Goal: Answer question/provide support

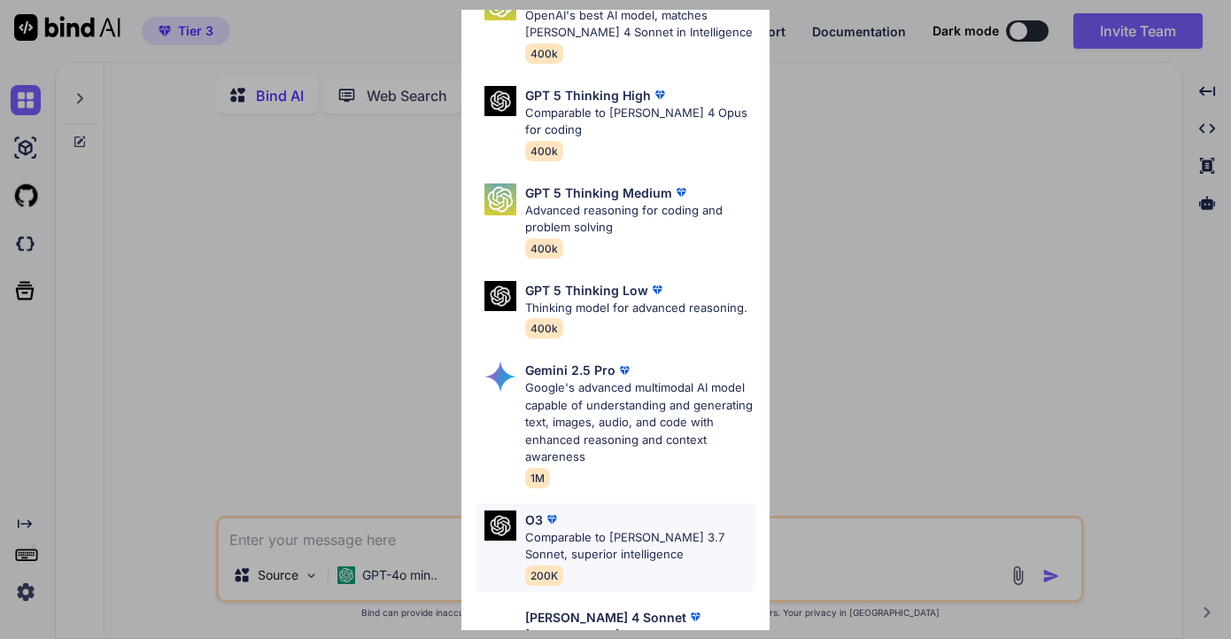
scroll to position [86, 0]
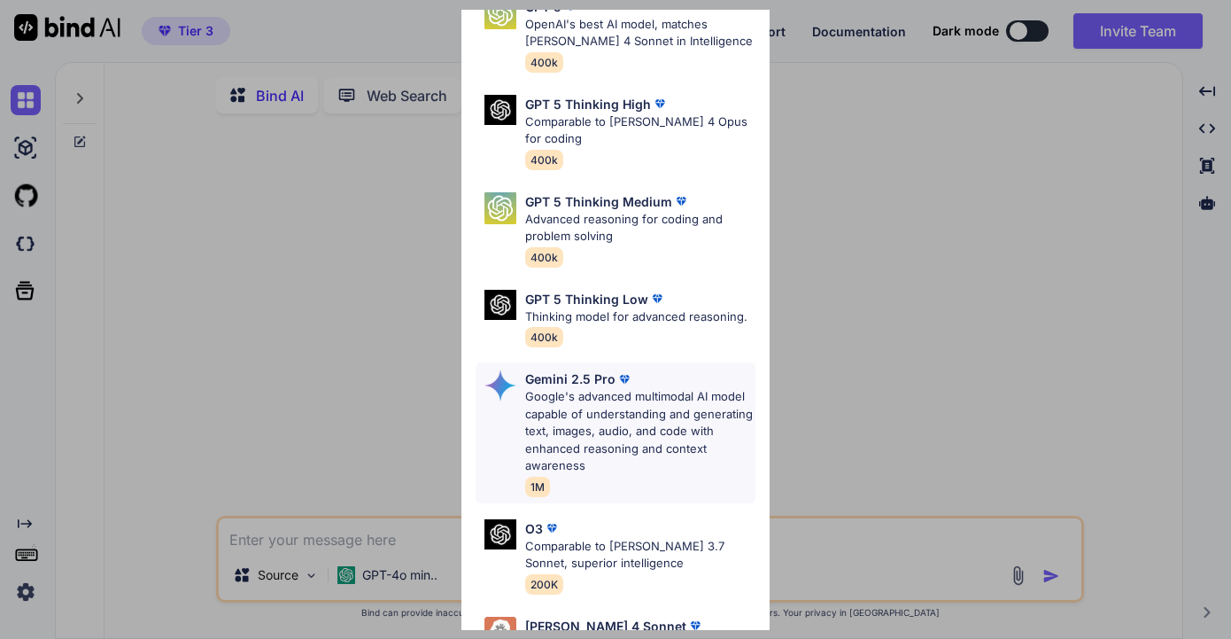
click at [642, 432] on p "Google's advanced multimodal AI model capable of understanding and generating t…" at bounding box center [640, 431] width 230 height 87
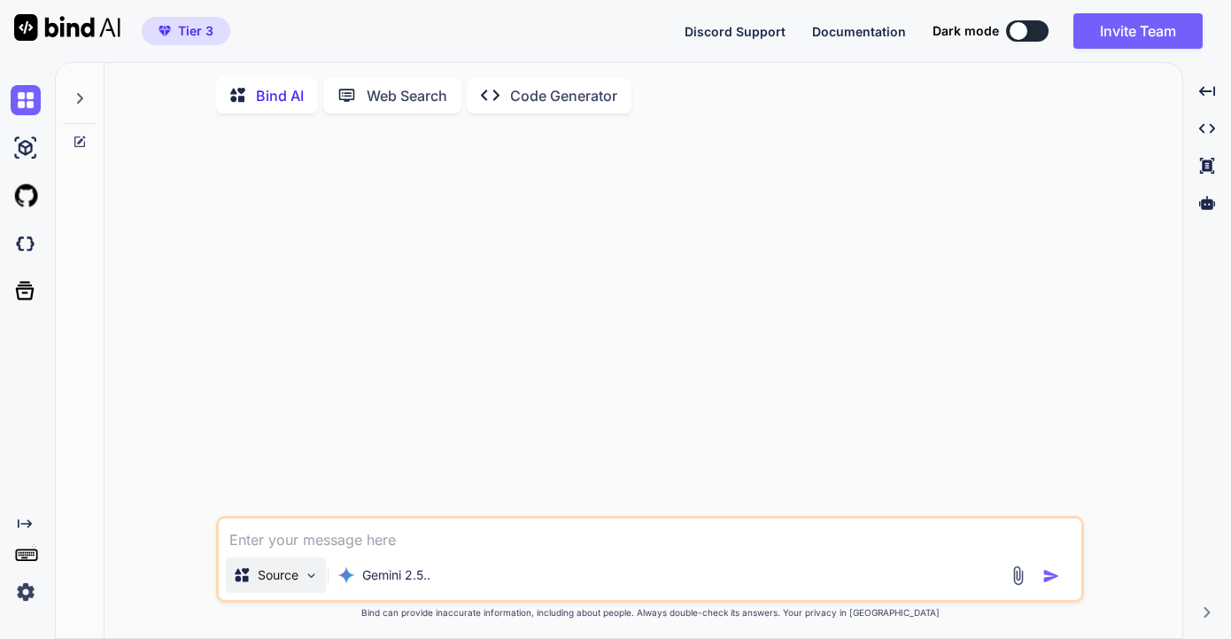
click at [281, 584] on p "Source" at bounding box center [278, 575] width 41 height 18
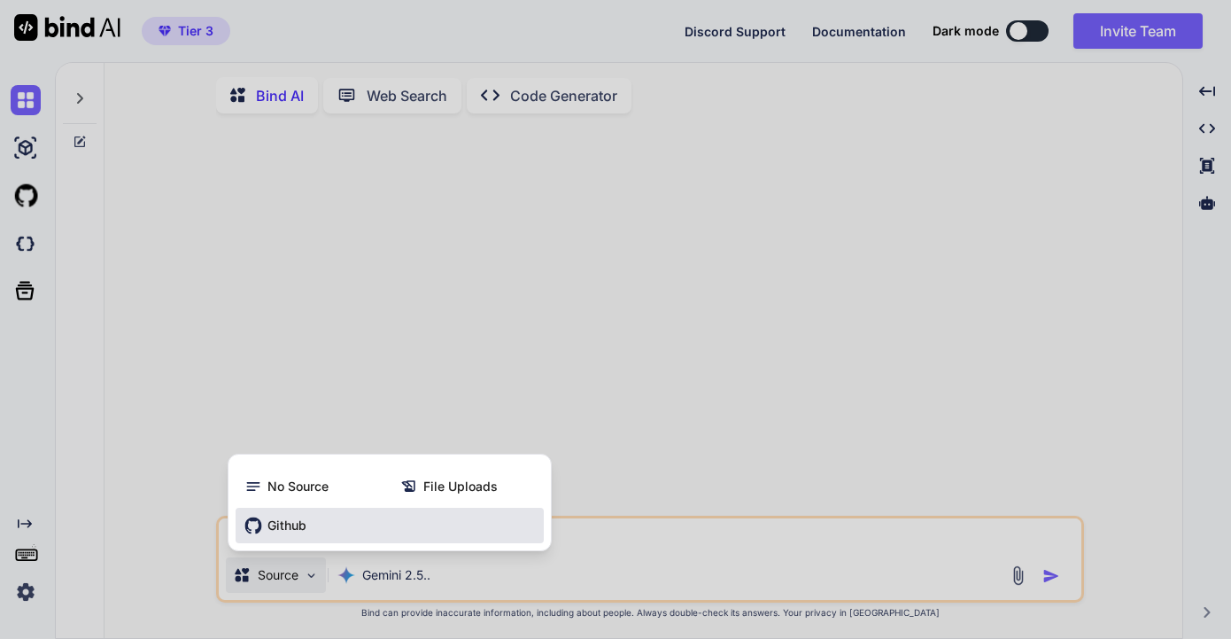
click at [304, 524] on span "Github" at bounding box center [287, 525] width 39 height 18
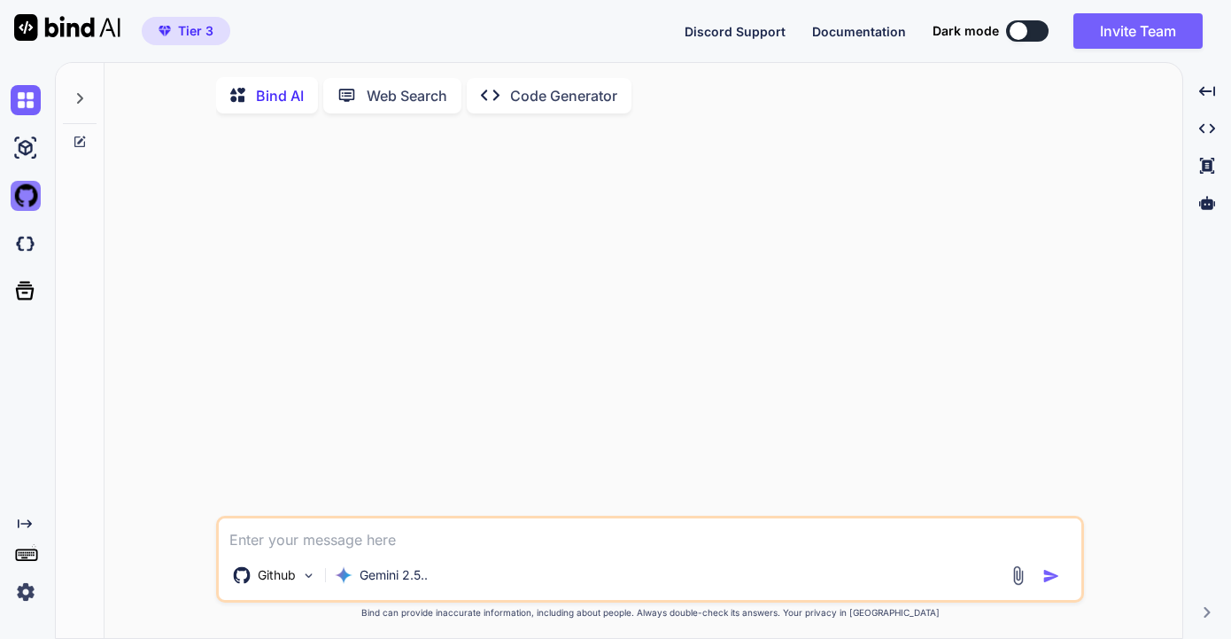
click at [24, 199] on img at bounding box center [26, 196] width 30 height 30
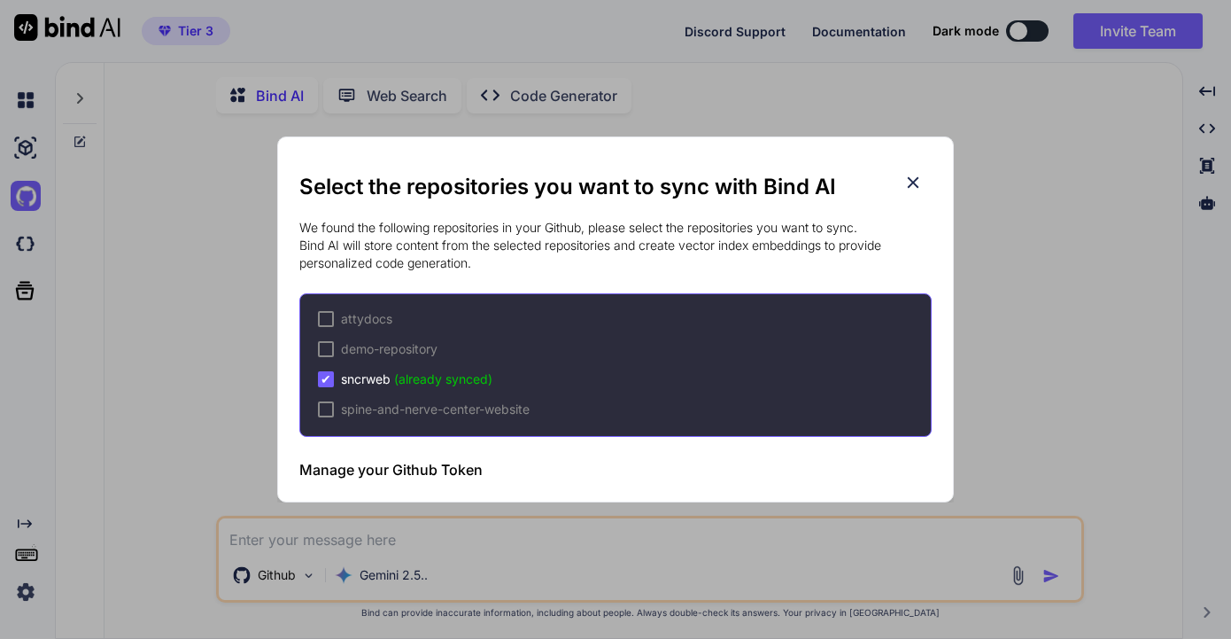
click at [366, 376] on span "sncrweb (already synced)" at bounding box center [416, 379] width 151 height 18
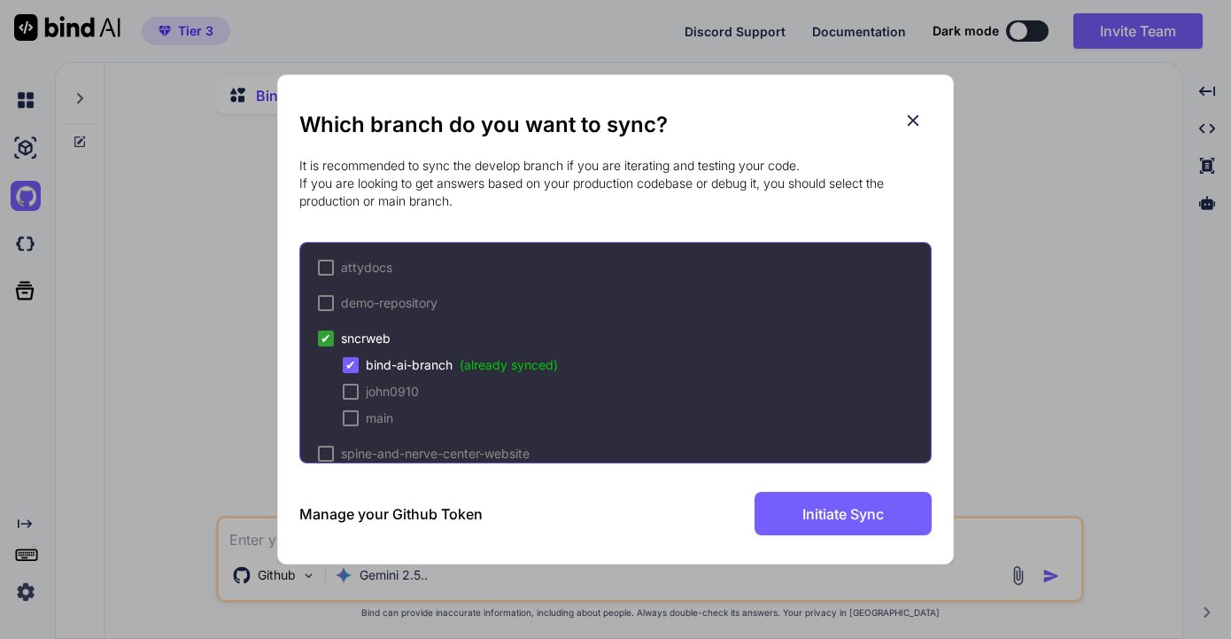
click at [913, 121] on icon at bounding box center [914, 121] width 12 height 12
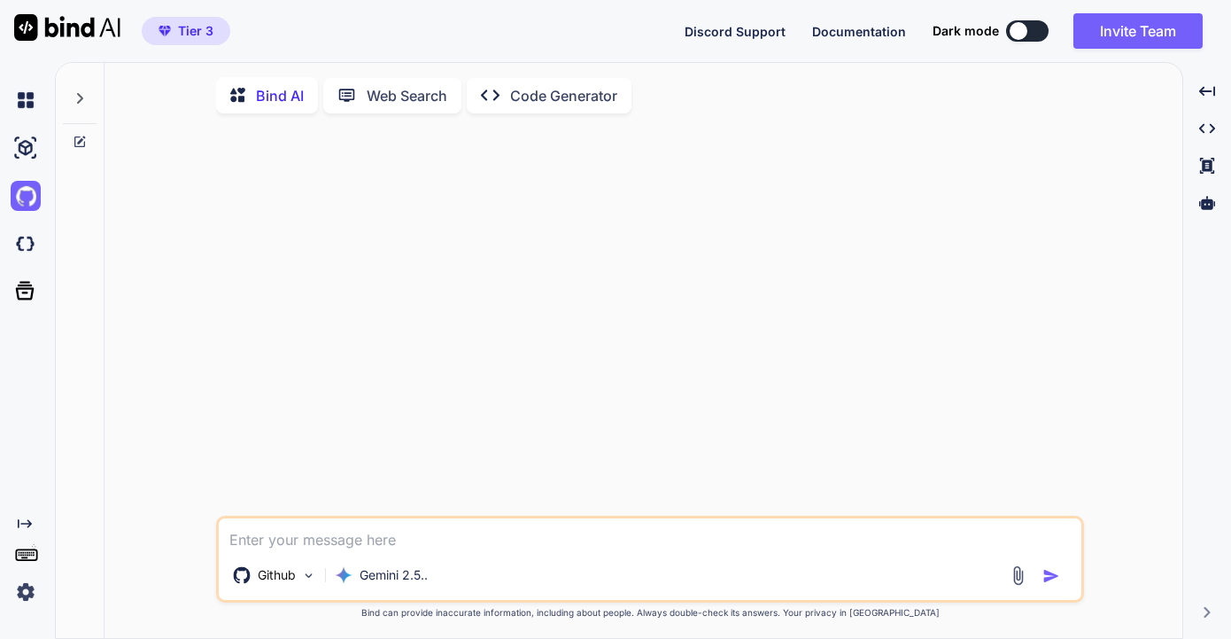
click at [314, 546] on textarea at bounding box center [650, 534] width 863 height 32
click at [1020, 578] on img at bounding box center [1018, 575] width 20 height 20
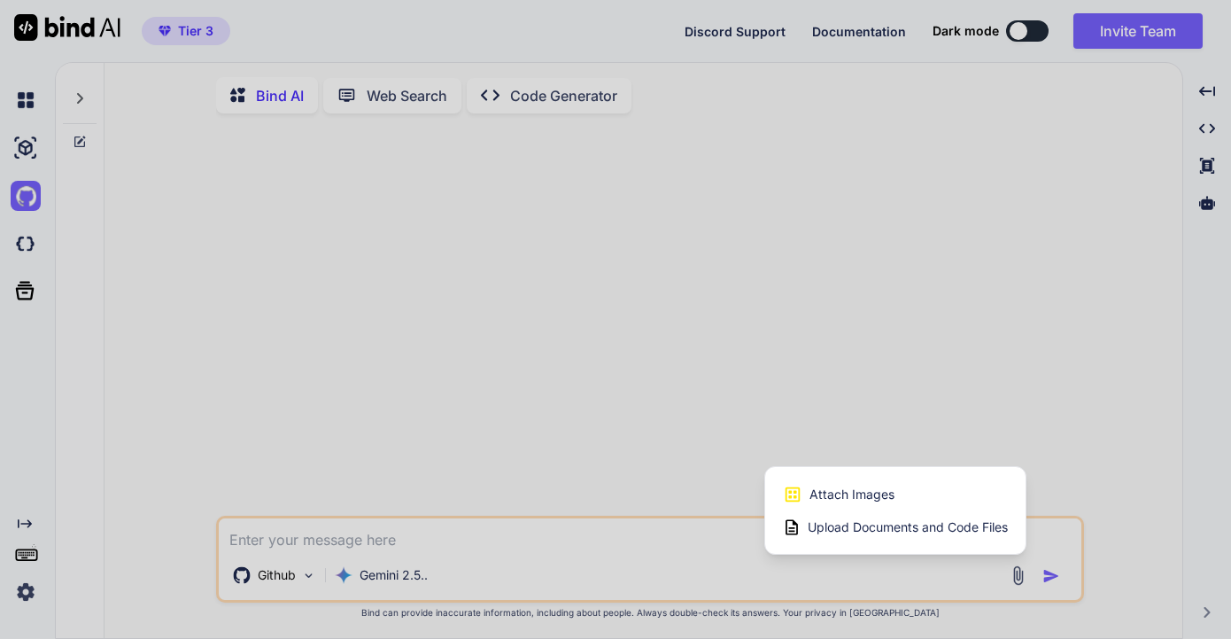
click at [1020, 578] on div at bounding box center [615, 319] width 1231 height 639
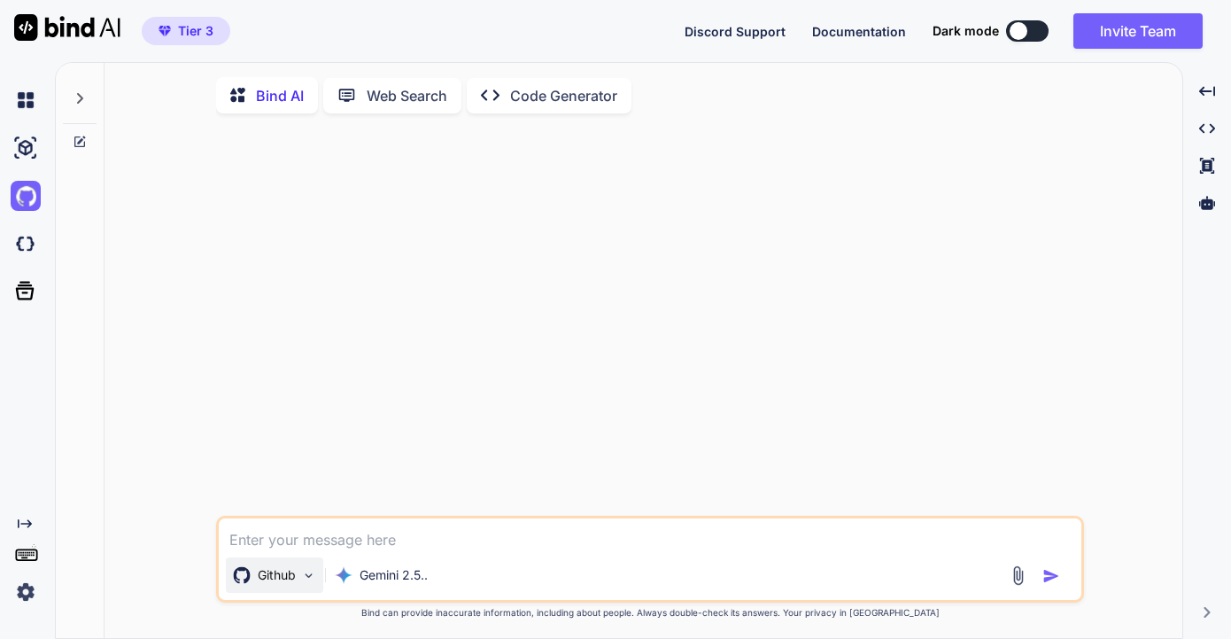
click at [258, 576] on p "Github" at bounding box center [277, 575] width 38 height 18
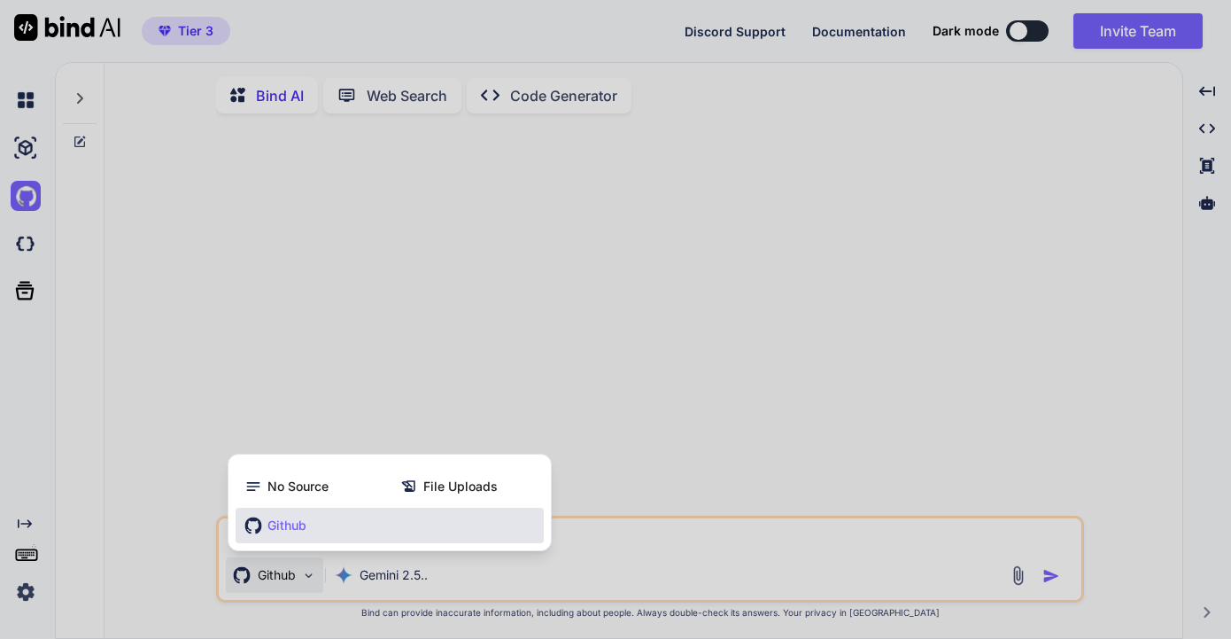
click at [257, 578] on div at bounding box center [615, 319] width 1231 height 639
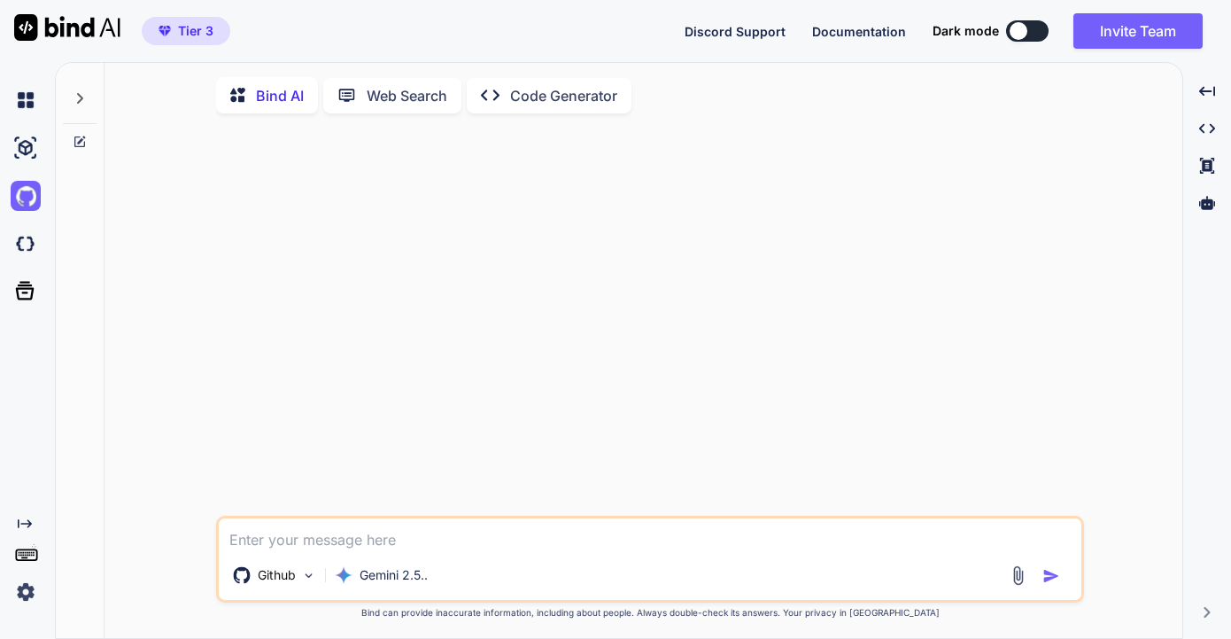
click at [307, 539] on textarea at bounding box center [650, 534] width 863 height 32
click at [598, 88] on p "Code Generator" at bounding box center [563, 95] width 107 height 21
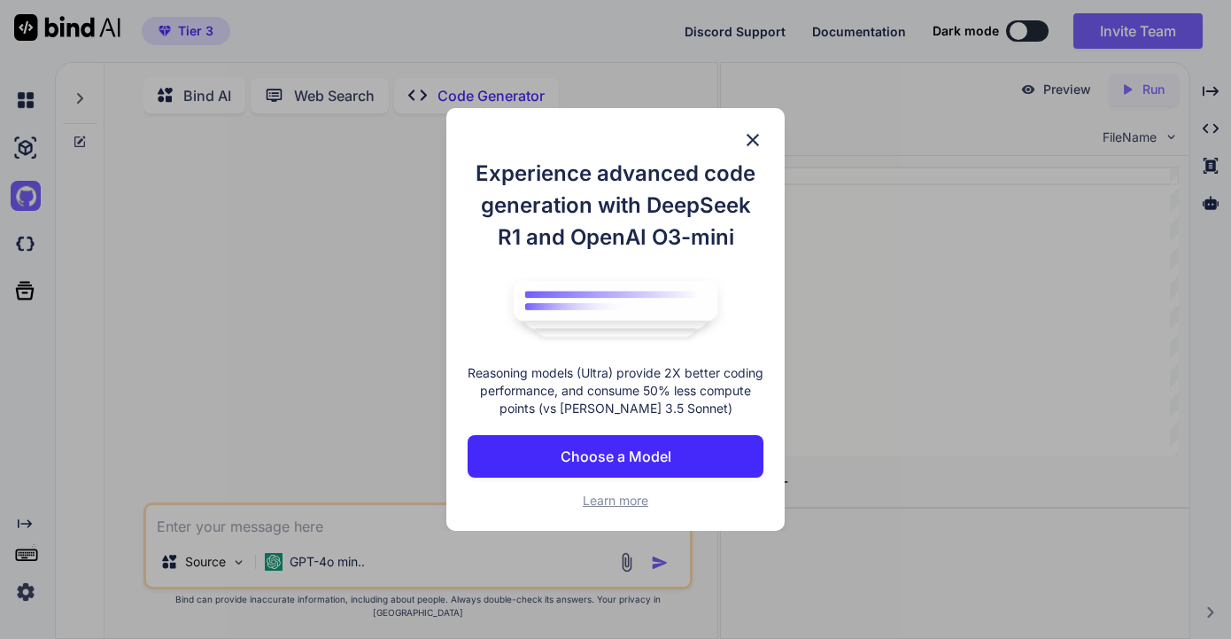
click at [751, 137] on img at bounding box center [752, 139] width 21 height 21
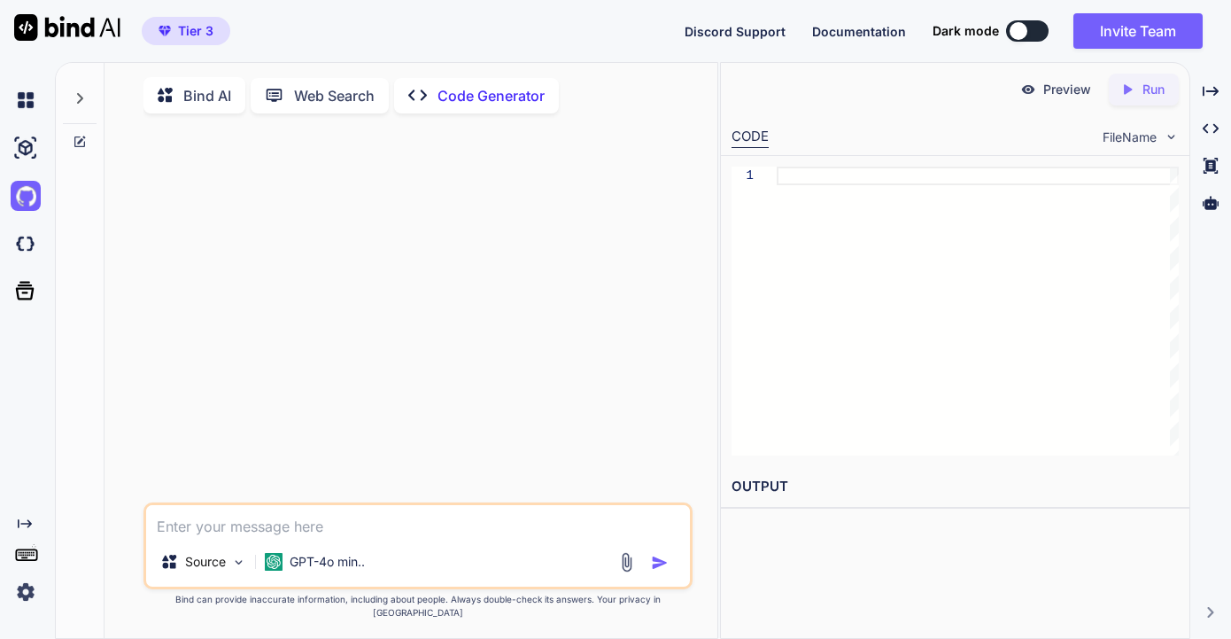
click at [224, 89] on p "Bind AI" at bounding box center [207, 95] width 48 height 21
click at [1042, 86] on div "Preview" at bounding box center [1055, 90] width 99 height 32
click at [234, 537] on textarea at bounding box center [418, 521] width 544 height 32
type textarea "x"
type textarea "C"
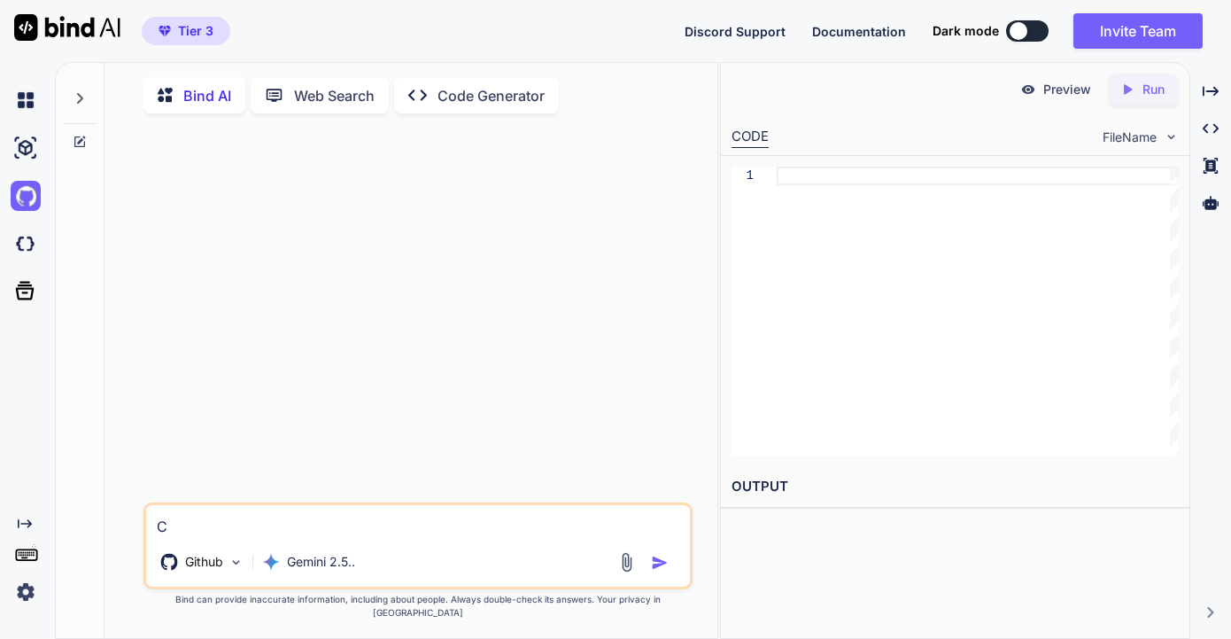
type textarea "x"
type textarea "Ca"
type textarea "x"
type textarea "Can"
type textarea "x"
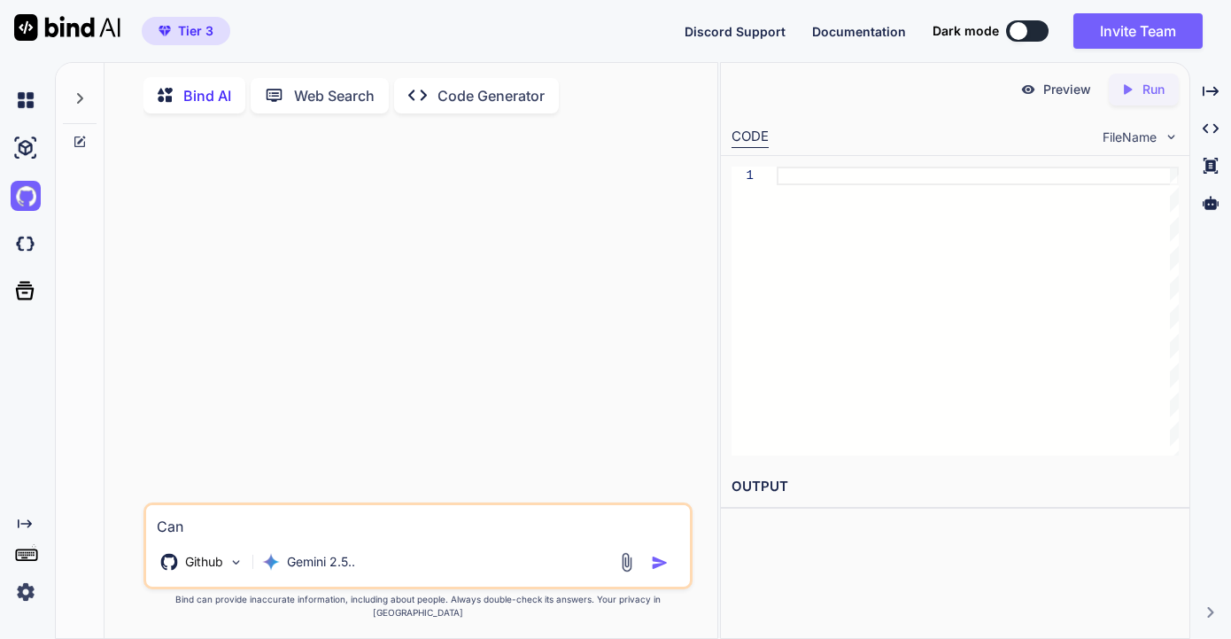
type textarea "Can"
type textarea "x"
type textarea "Can yo"
type textarea "x"
type textarea "Can you"
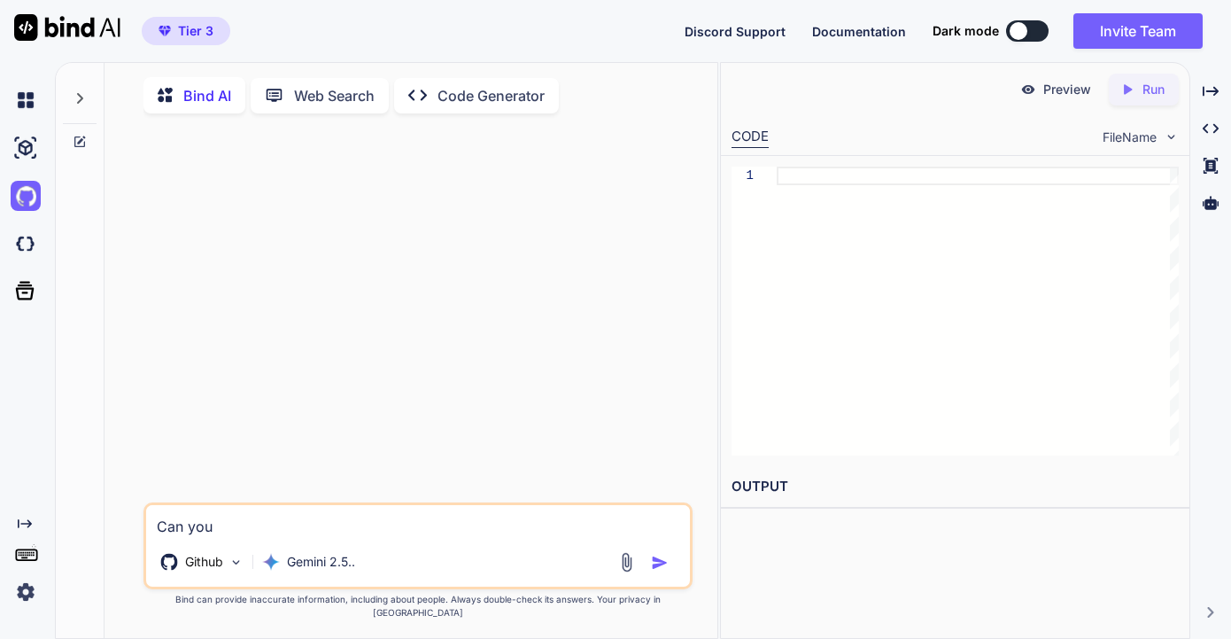
type textarea "x"
type textarea "Can you"
type textarea "x"
type textarea "Can you h"
type textarea "x"
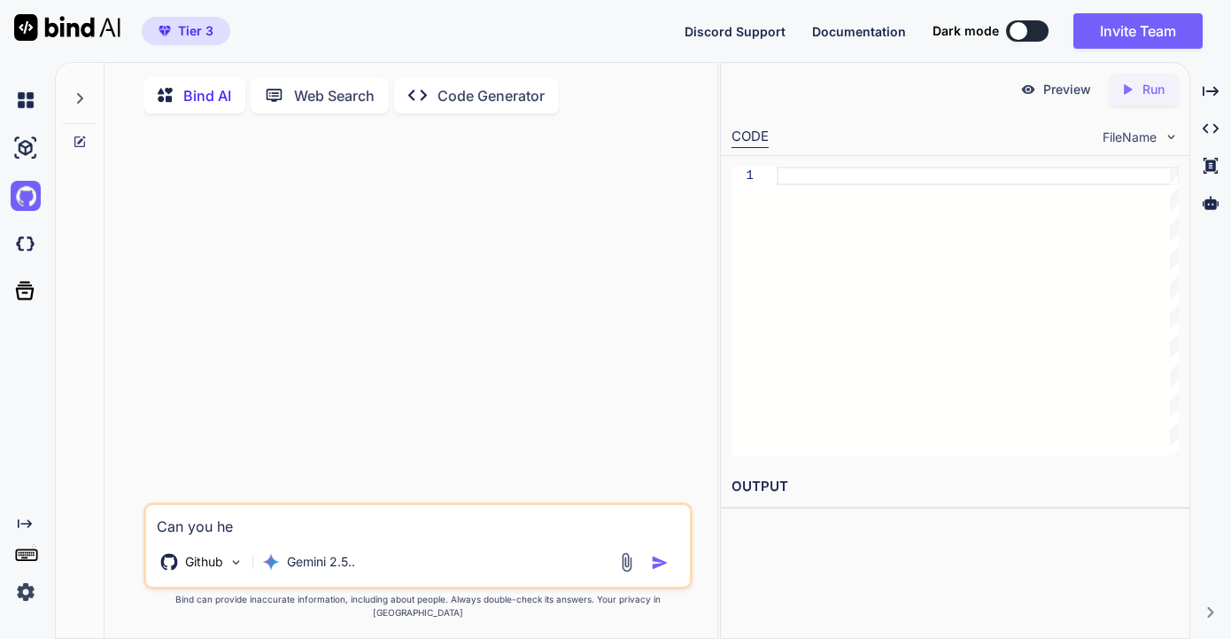
type textarea "Can you hel"
type textarea "x"
type textarea "Can you help"
type textarea "x"
type textarea "Can you help"
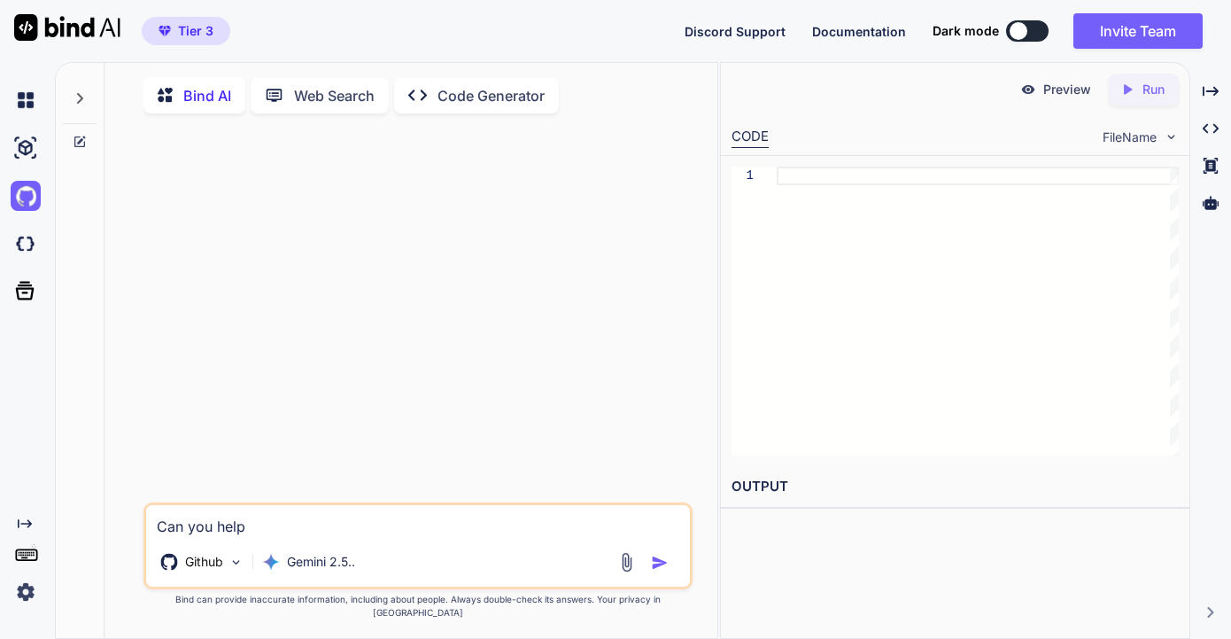
type textarea "x"
type textarea "Can you help m"
type textarea "x"
type textarea "Can you help me"
type textarea "x"
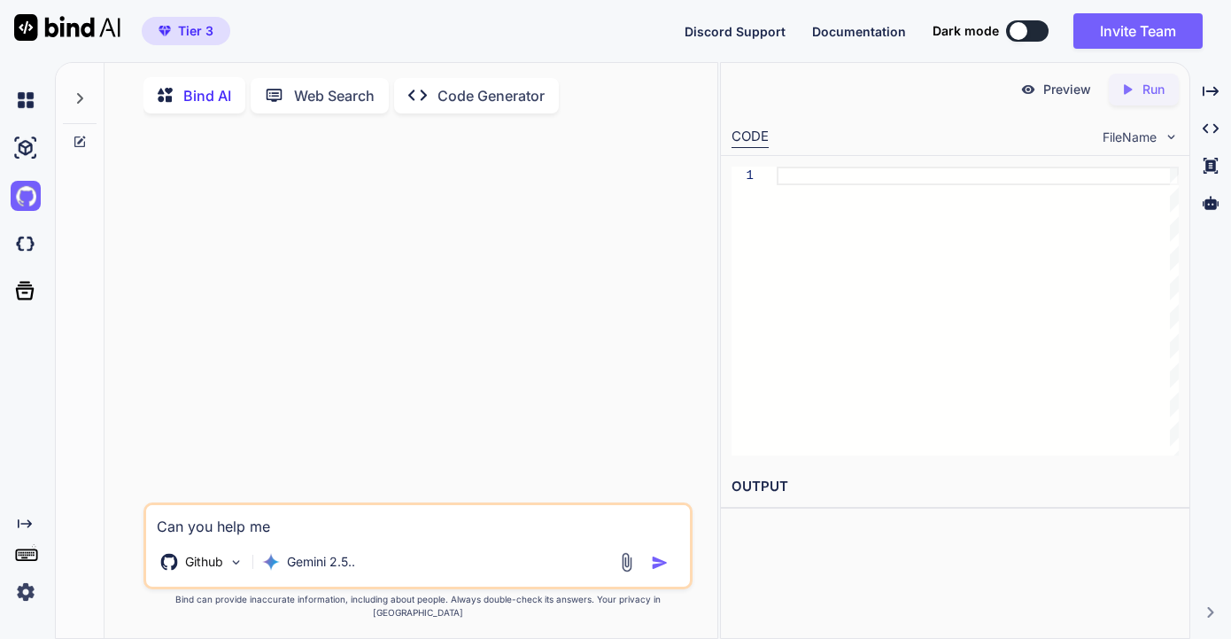
type textarea "Can you help me"
type textarea "x"
type textarea "Can you help me u"
type textarea "x"
type textarea "Can you help me up"
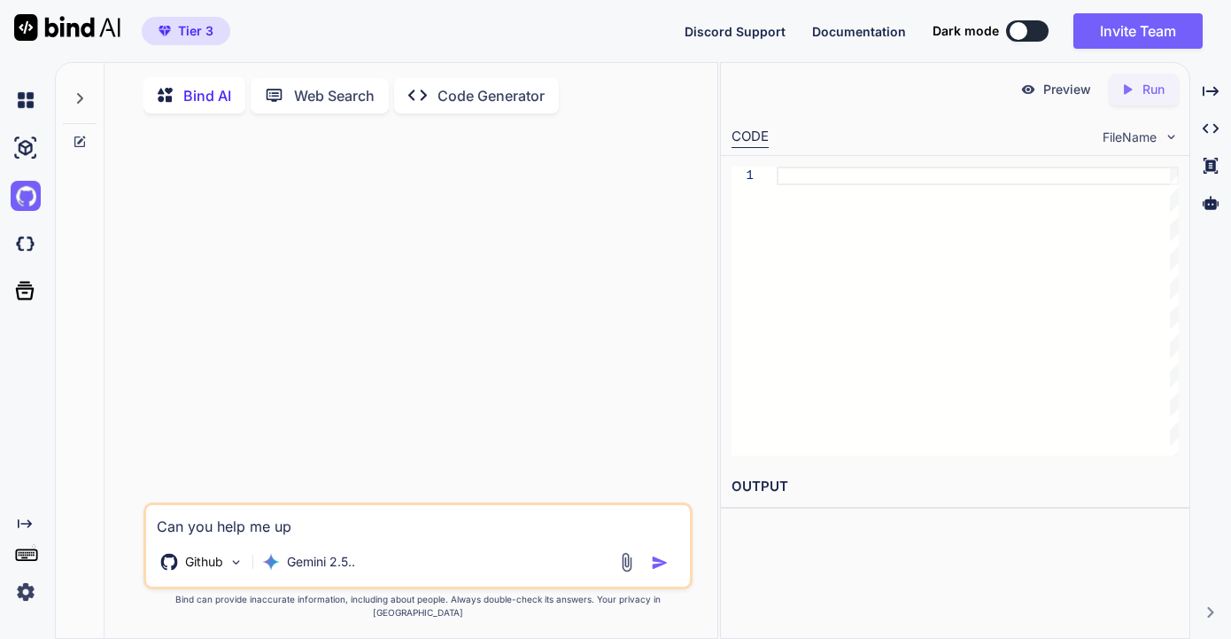
type textarea "x"
type textarea "Can you help me upd"
type textarea "x"
type textarea "Can you help me upda"
type textarea "x"
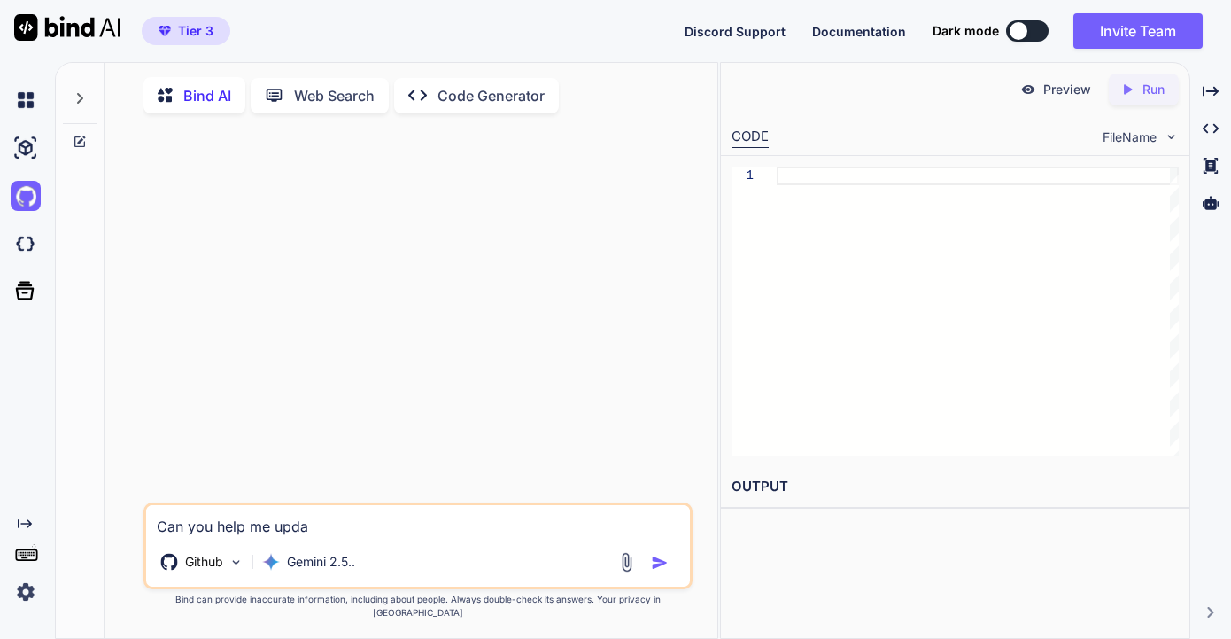
type textarea "Can you help me updat"
type textarea "x"
type textarea "Can you help me update"
type textarea "x"
type textarea "Can you help me update t"
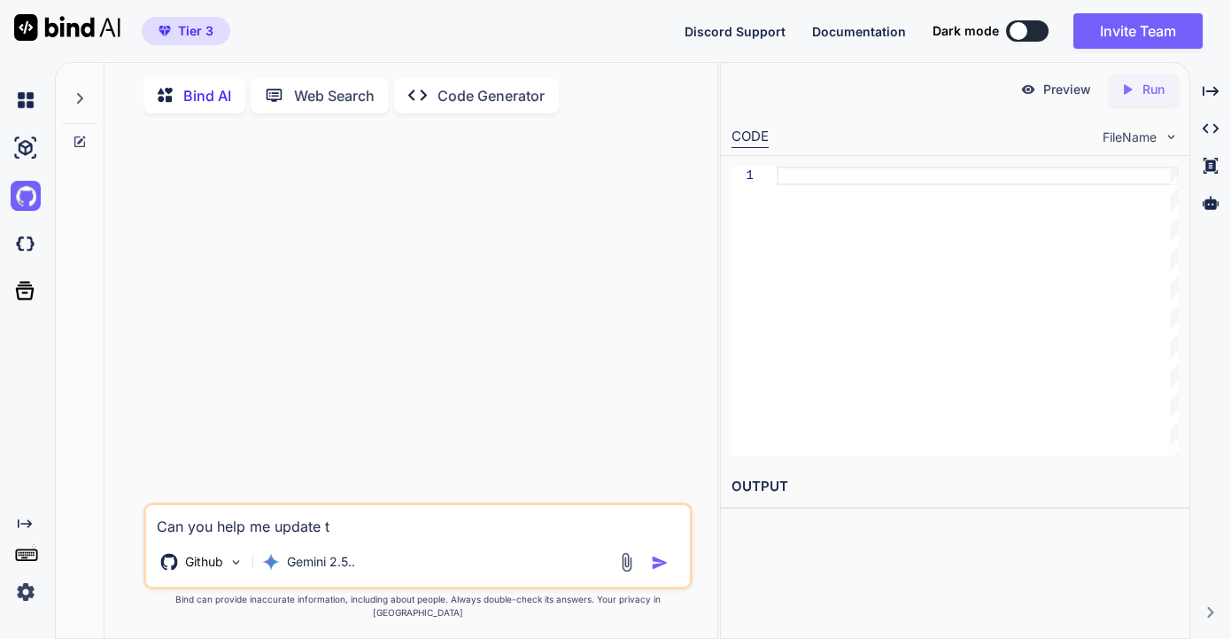
type textarea "x"
type textarea "Can you help me update the"
type textarea "x"
type textarea "Can you help me update the"
type textarea "x"
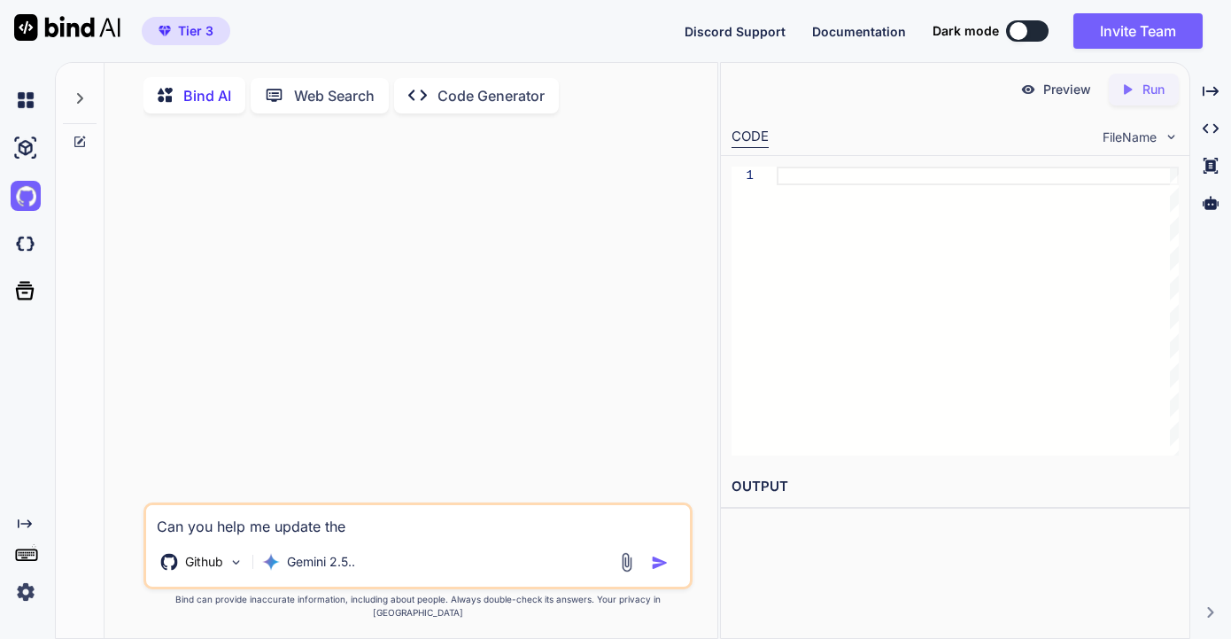
type textarea "Can you help me update the h"
type textarea "x"
type textarea "Can you help me update the he"
type textarea "x"
type textarea "Can you help me update the hea"
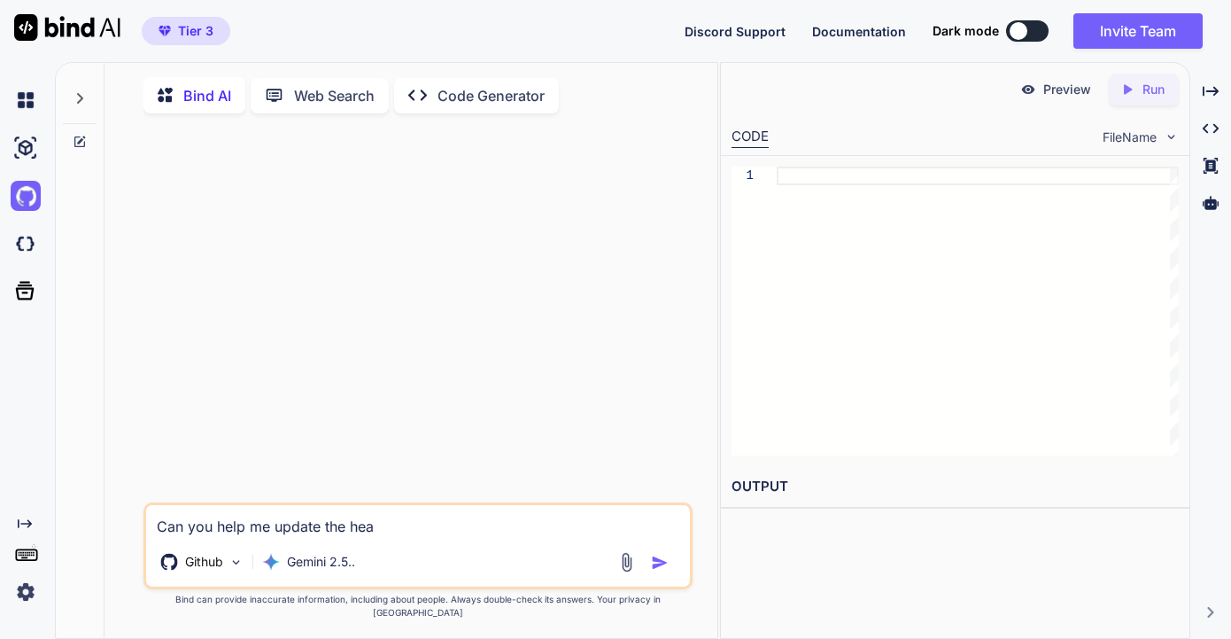
type textarea "x"
type textarea "Can you help me update the head"
type textarea "x"
type textarea "Can you help me update the heade"
type textarea "x"
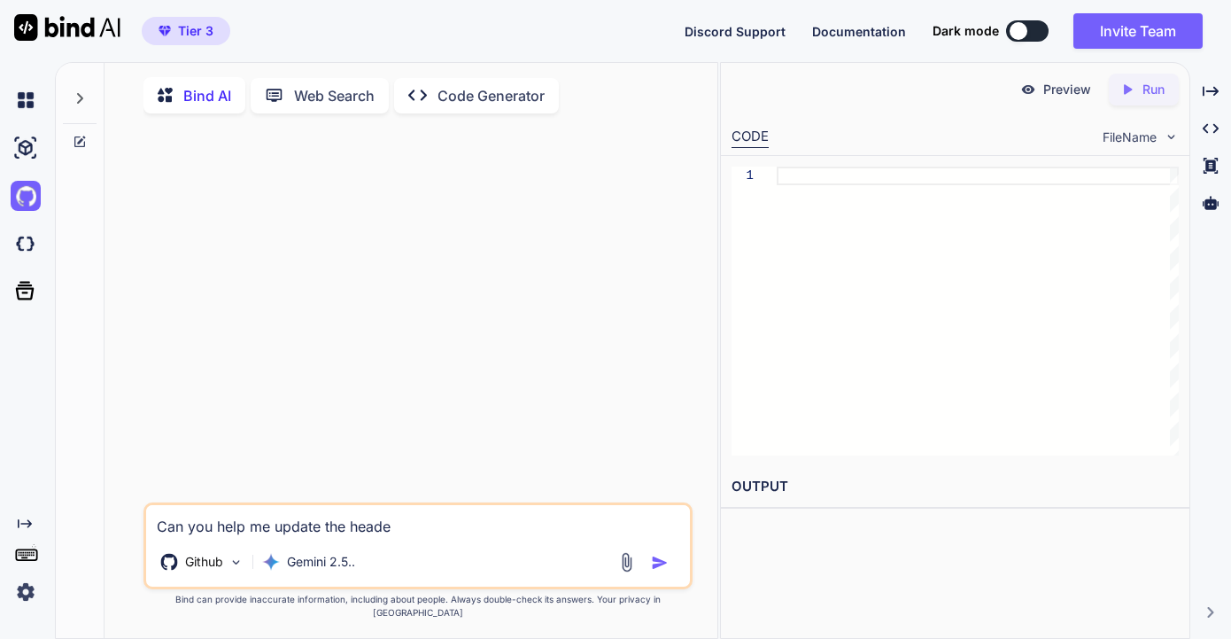
type textarea "Can you help me update the header"
type textarea "x"
type textarea "Can you help me update the header"
type textarea "x"
type textarea "Can you help me update the header i"
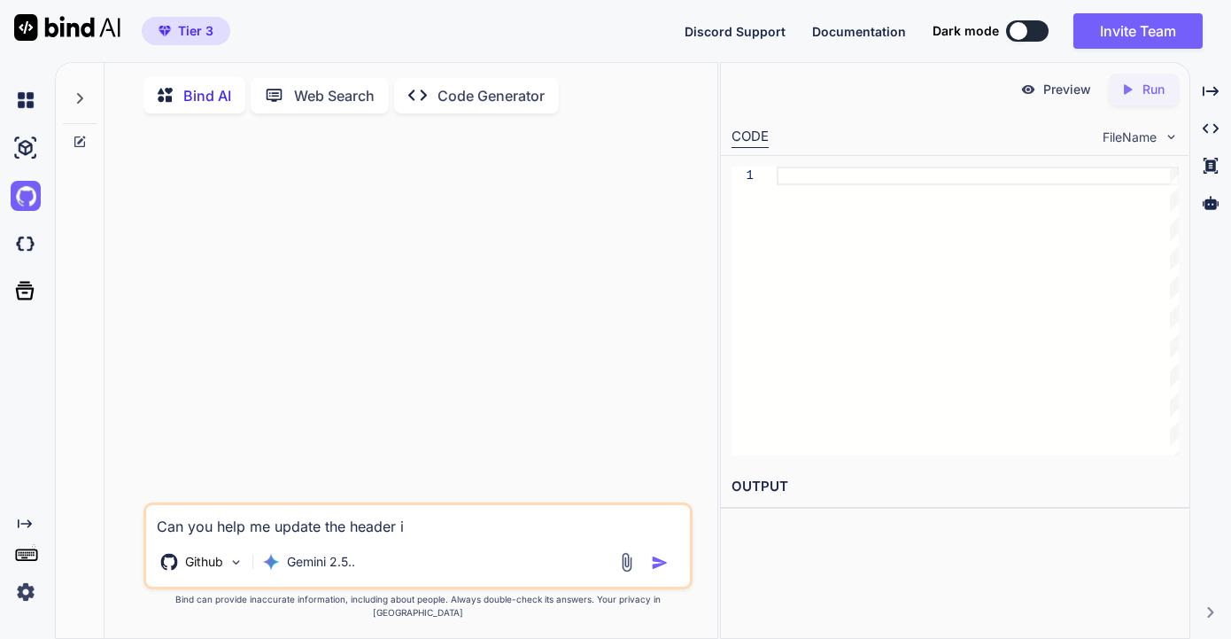
type textarea "x"
type textarea "Can you help me update the header in"
type textarea "x"
type textarea "Can you help me update the header in"
type textarea "x"
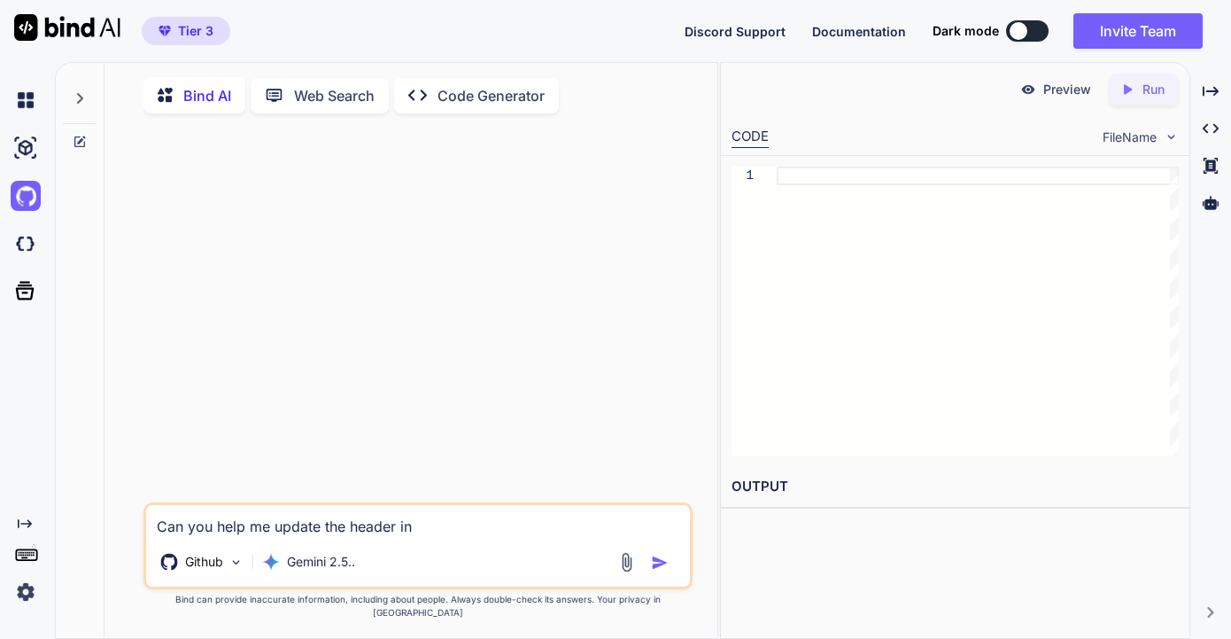
type textarea "Can you help me update the header in m"
type textarea "x"
type textarea "Can you help me update the header in my"
type textarea "x"
type textarea "Can you help me update the header in my"
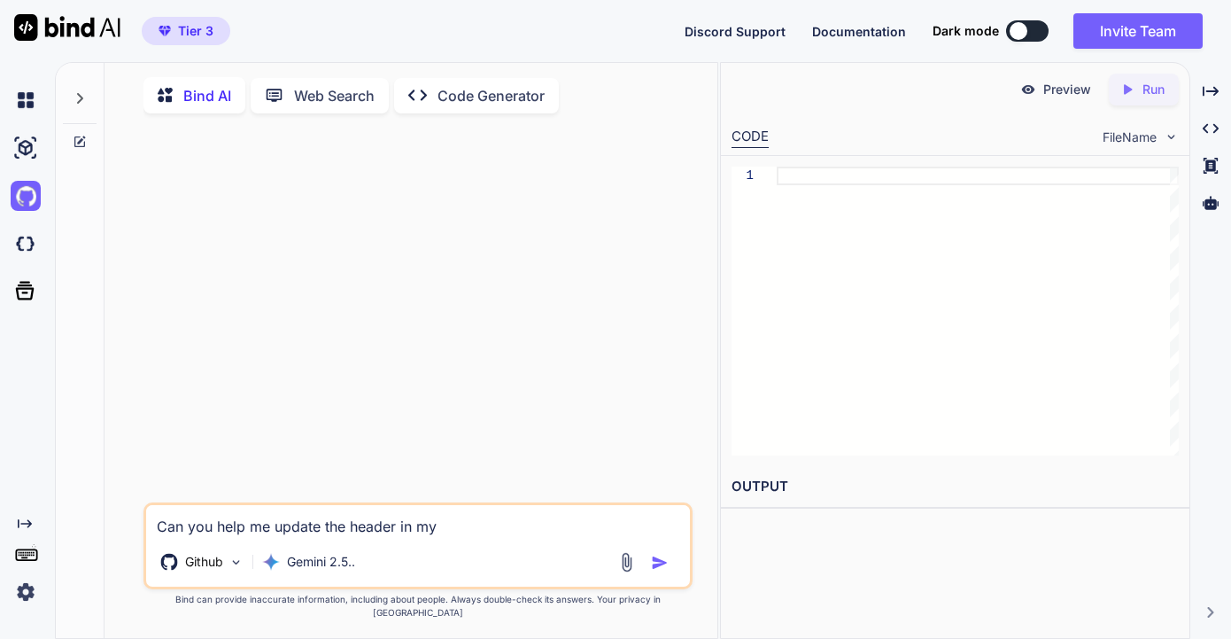
type textarea "x"
type textarea "Can you help me update the header in my p"
type textarea "x"
type textarea "Can you help me update the header in my pr"
type textarea "x"
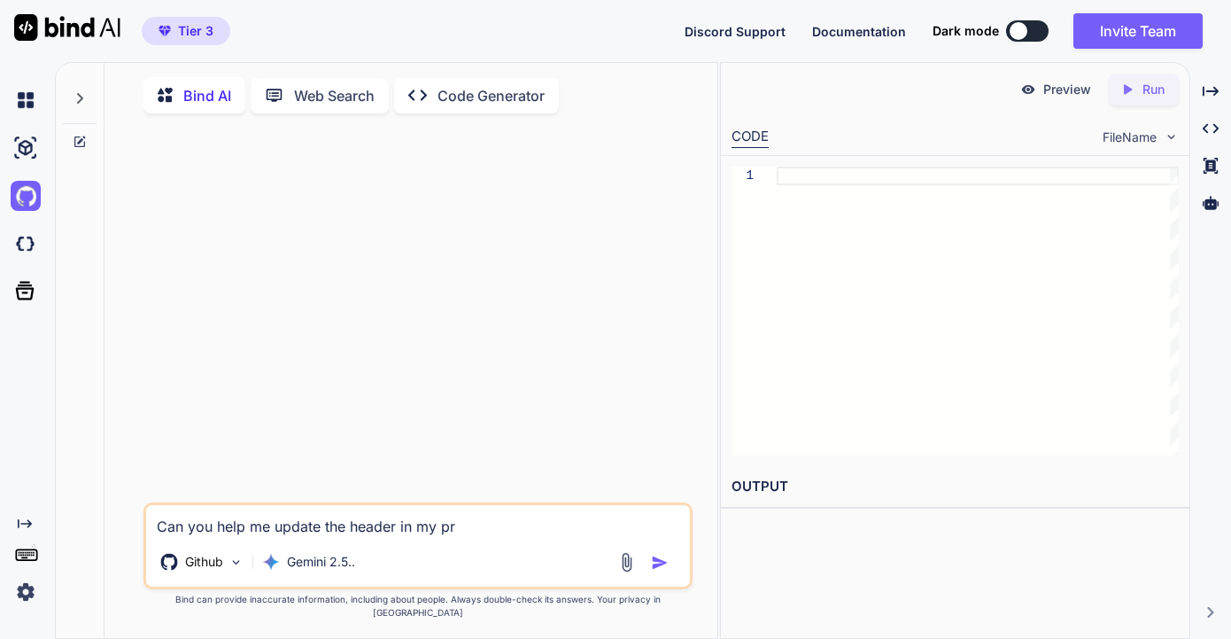
type textarea "Can you help me update the header in my pro"
type textarea "x"
type textarea "Can you help me update the header in my proj"
type textarea "x"
type textarea "Can you help me update the header in my proje"
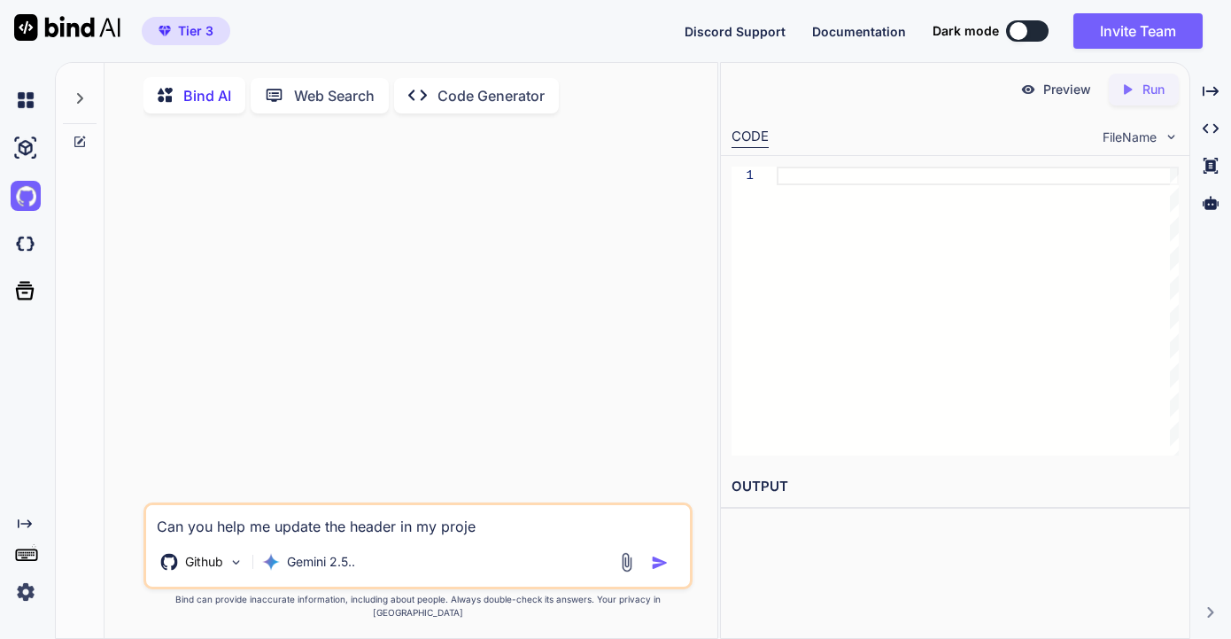
type textarea "x"
type textarea "Can you help me update the header in my projec"
type textarea "x"
type textarea "Can you help me update the header in my project"
type textarea "x"
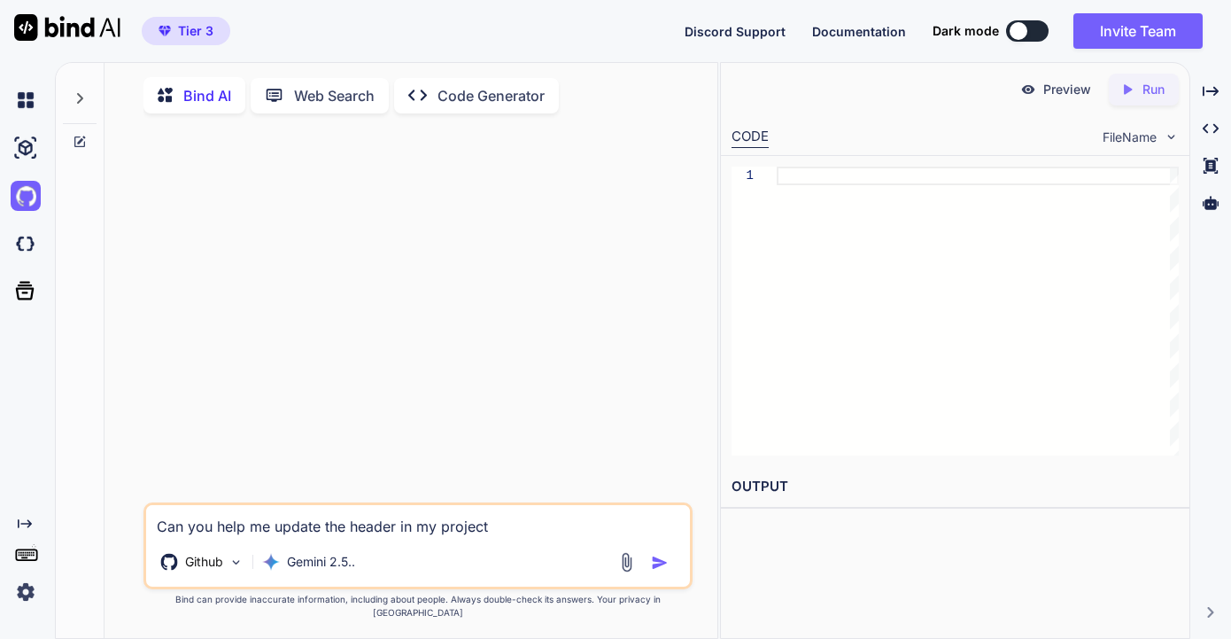
type textarea "Can you help me update the header in my project?"
type textarea "x"
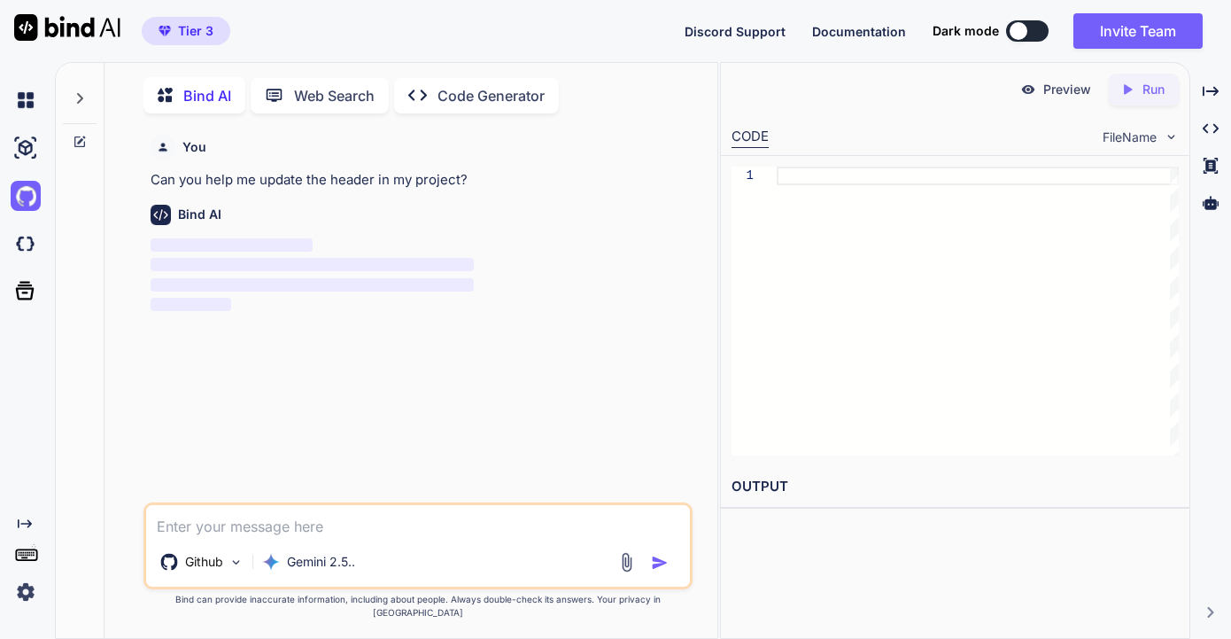
scroll to position [7, 0]
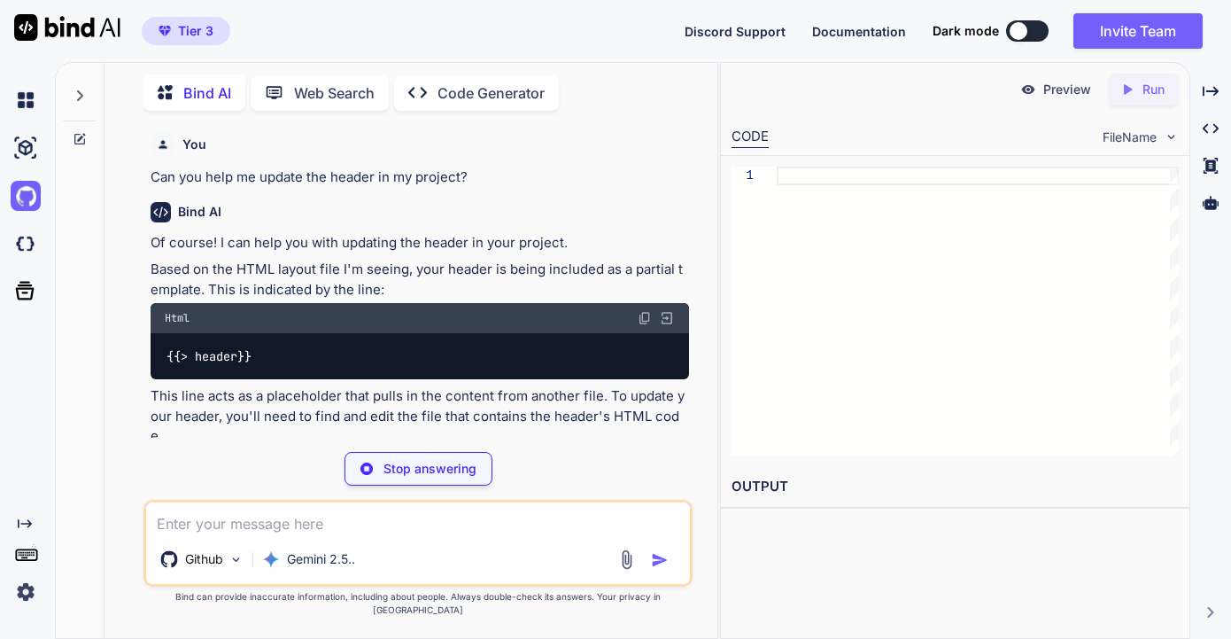
type textarea "x"
type textarea "{{> header}}"
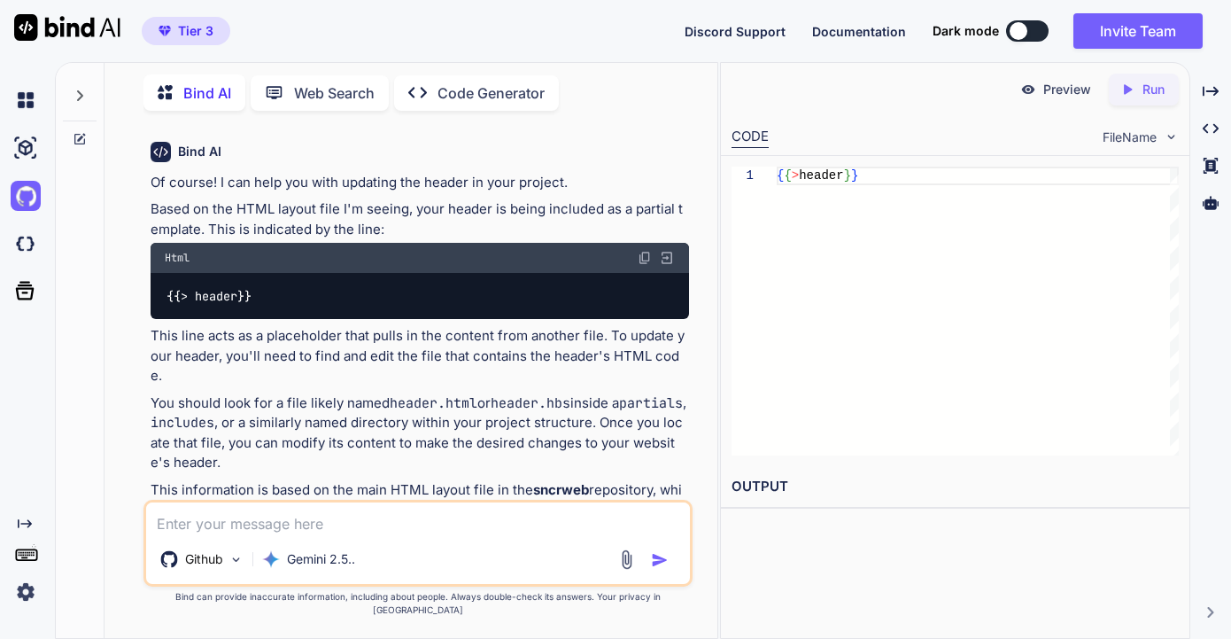
scroll to position [96, 0]
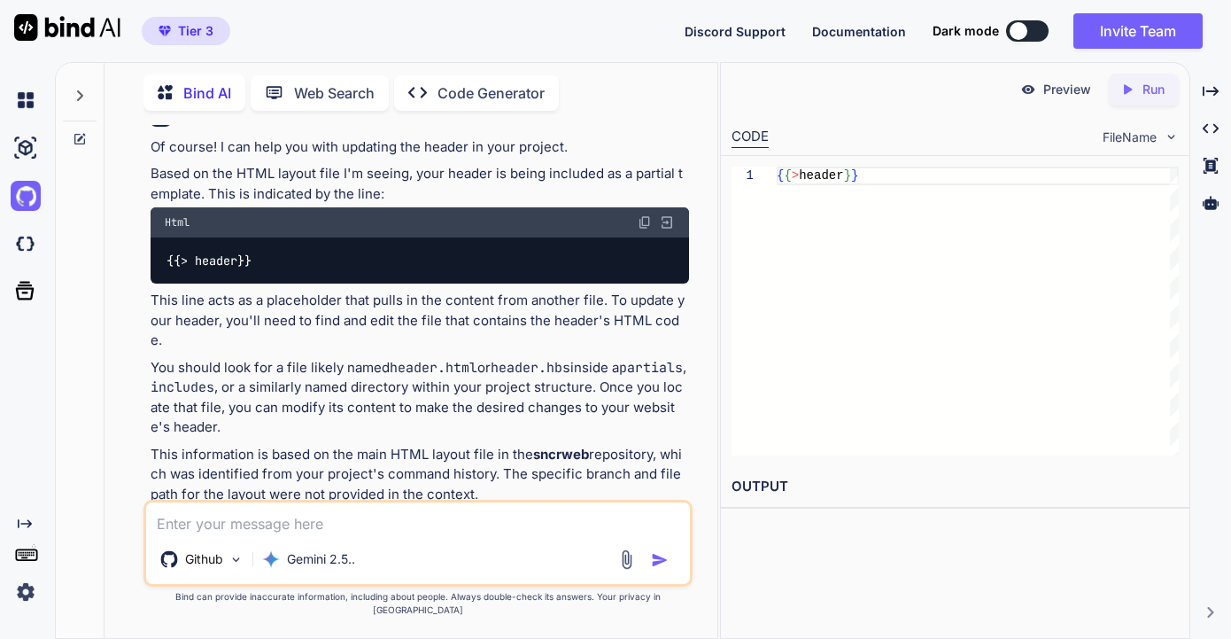
type textarea "x"
type textarea "I"
type textarea "x"
type textarea "I"
type textarea "x"
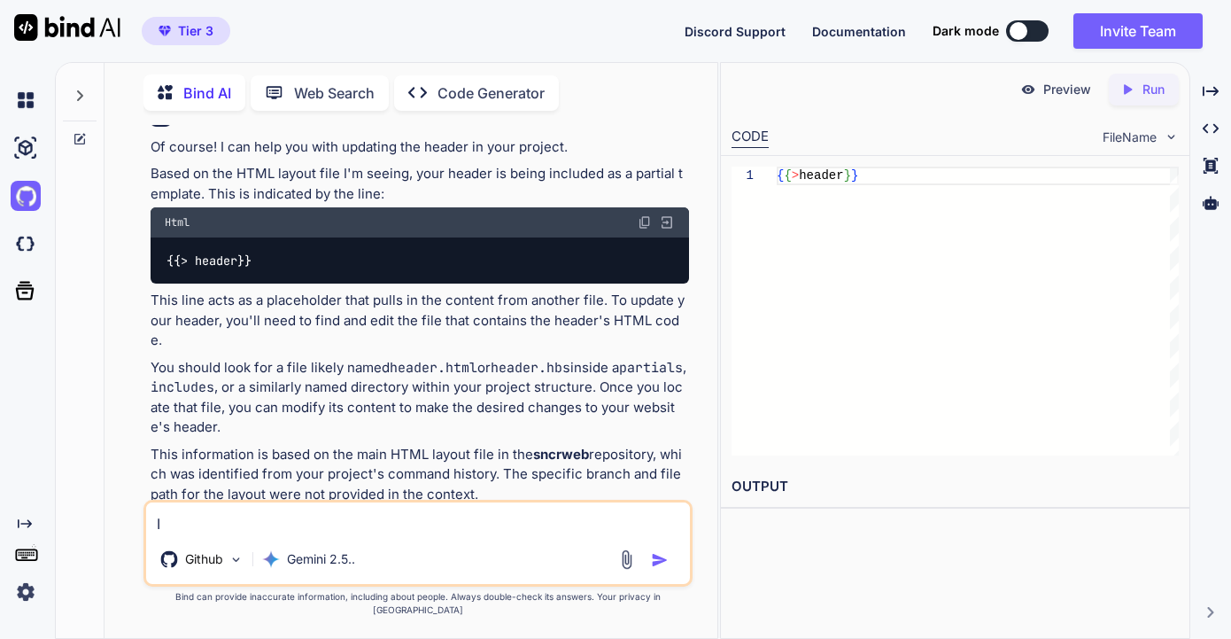
type textarea "I w"
type textarea "x"
type textarea "I wo"
type textarea "x"
type textarea "I wou"
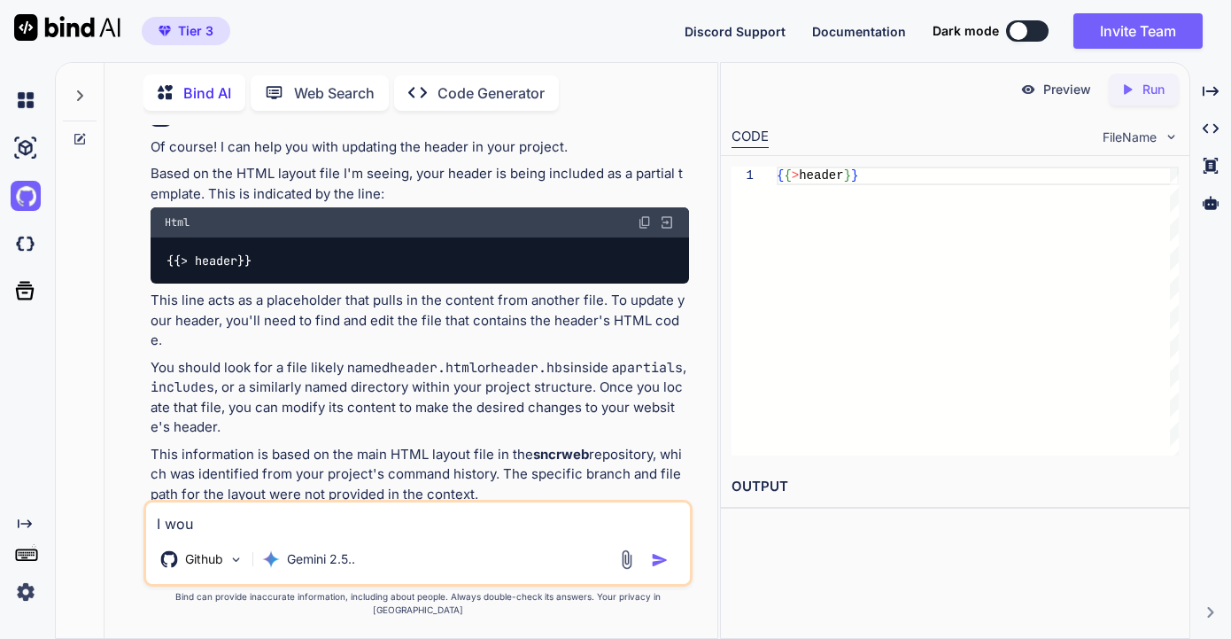
type textarea "x"
type textarea "I woul"
type textarea "x"
type textarea "I would"
type textarea "x"
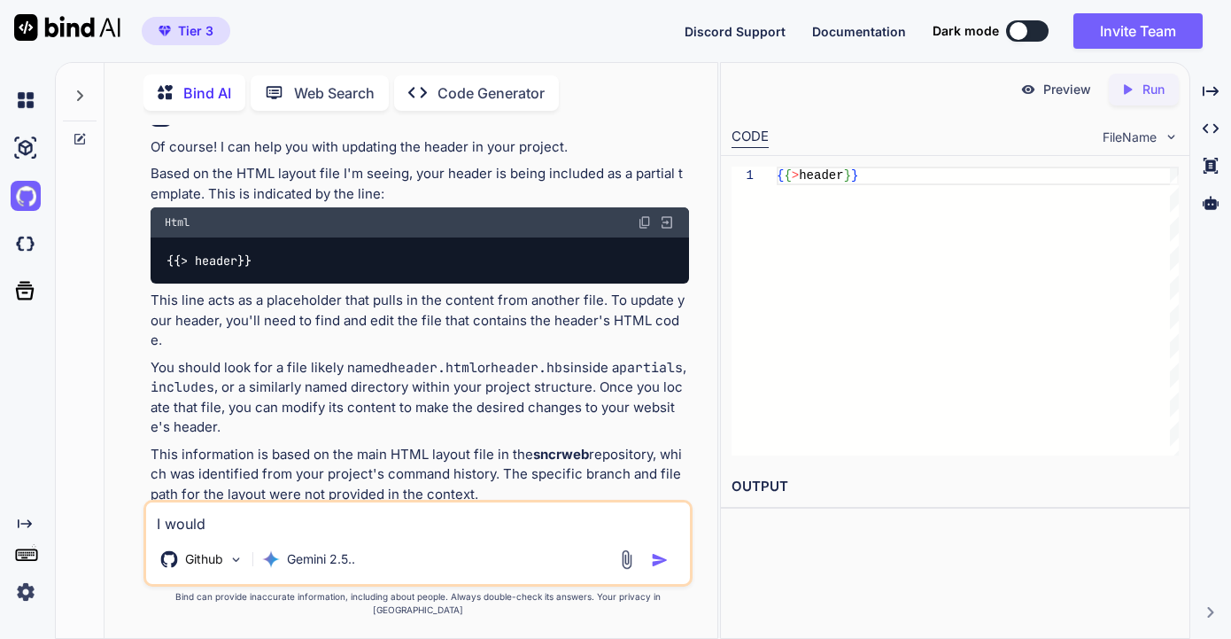
type textarea "I would"
type textarea "x"
type textarea "I would l"
type textarea "x"
type textarea "I would li"
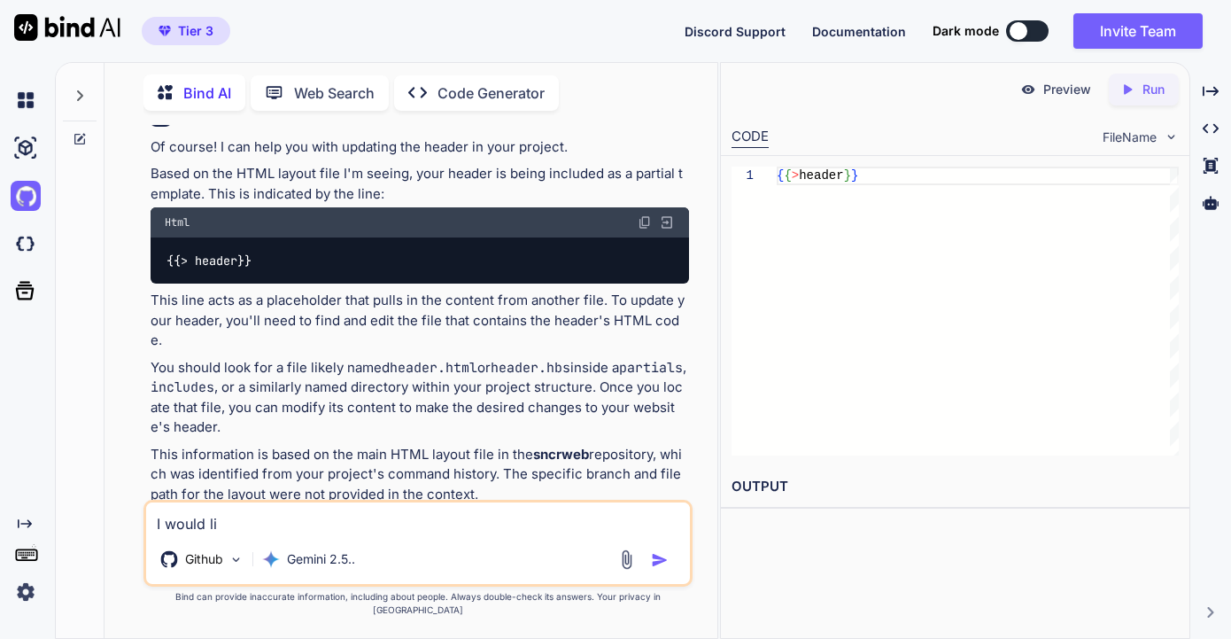
type textarea "x"
type textarea "I would lik"
type textarea "x"
type textarea "I would like"
type textarea "x"
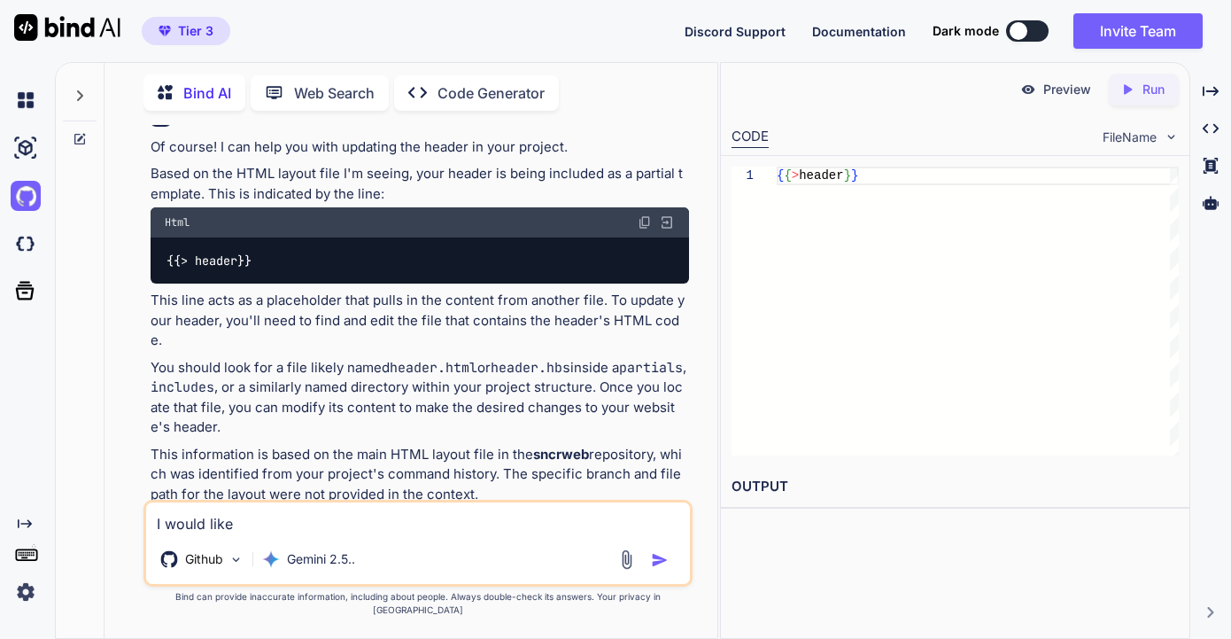
type textarea "I would like"
type textarea "x"
type textarea "I would like t"
type textarea "x"
type textarea "I would like to"
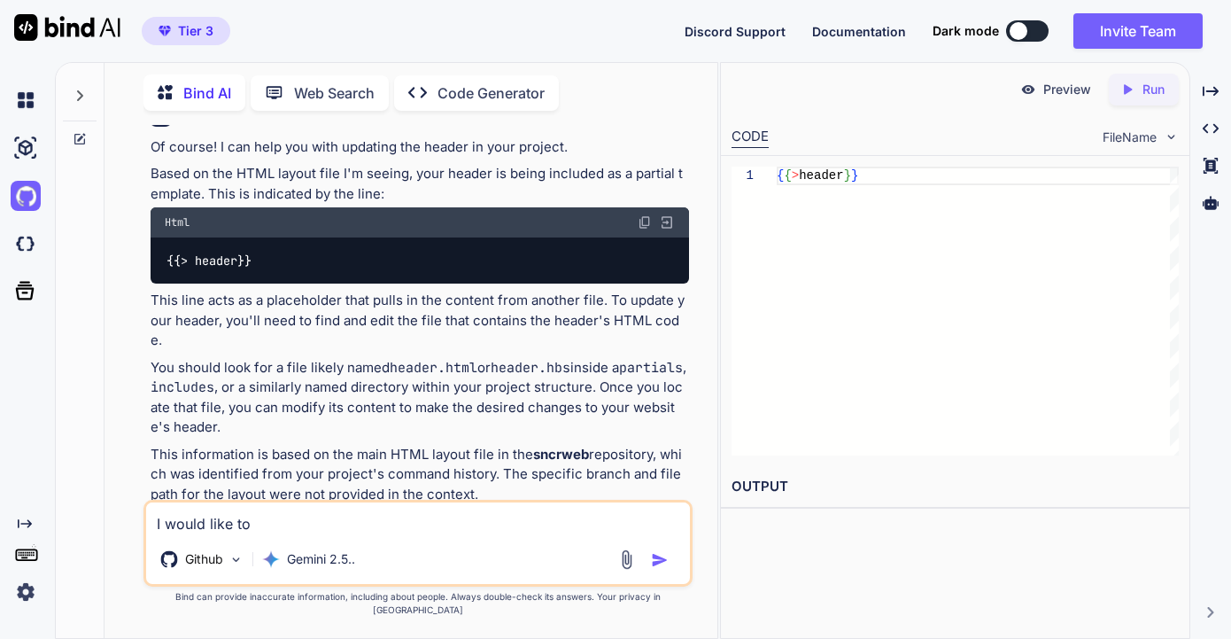
type textarea "x"
type textarea "I would like to"
type textarea "x"
type textarea "I would like to h"
type textarea "x"
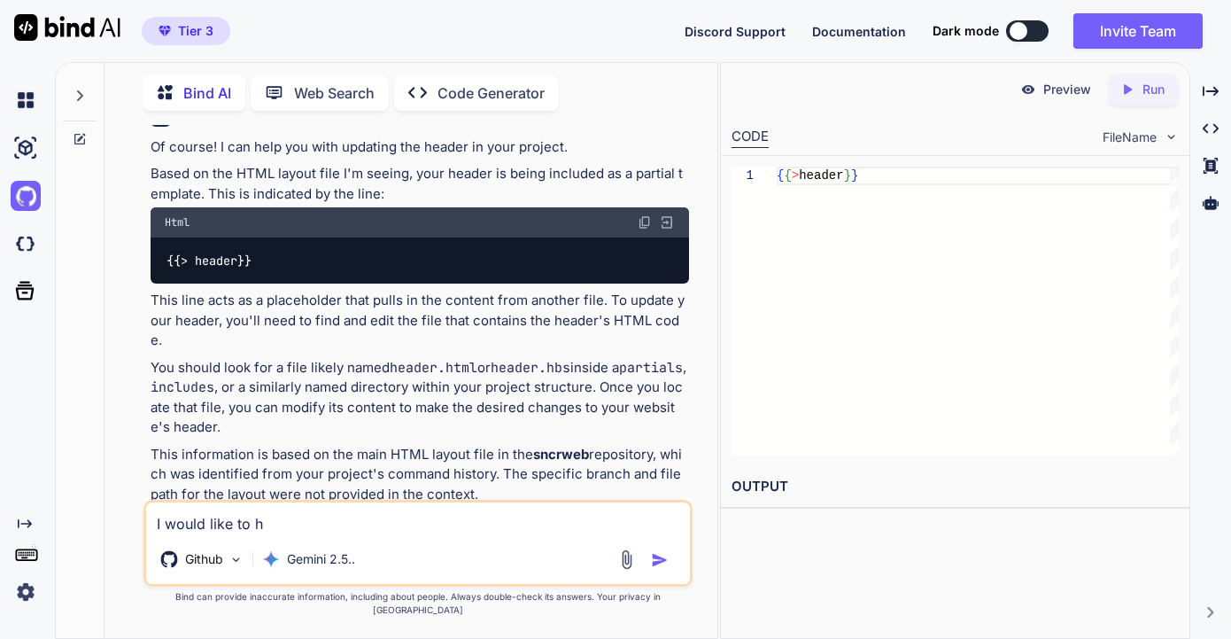
type textarea "I would like to"
type textarea "x"
type textarea "I would like to a"
type textarea "x"
type textarea "I would like to ad"
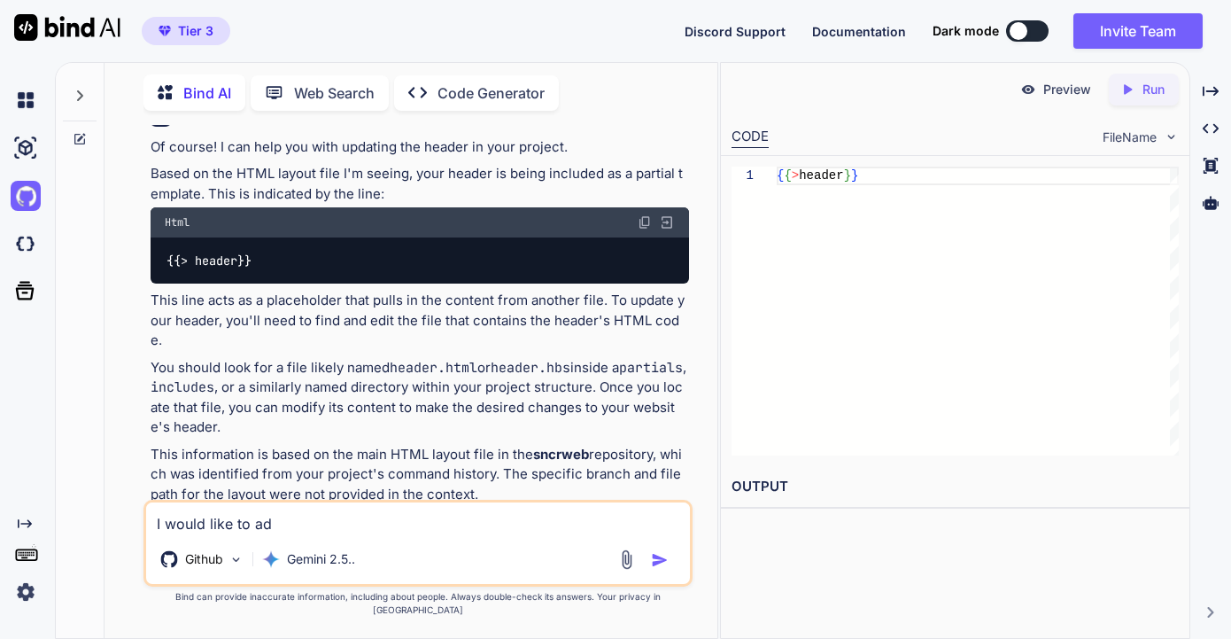
type textarea "x"
type textarea "I would like to add"
type textarea "x"
type textarea "I would like to add"
type textarea "x"
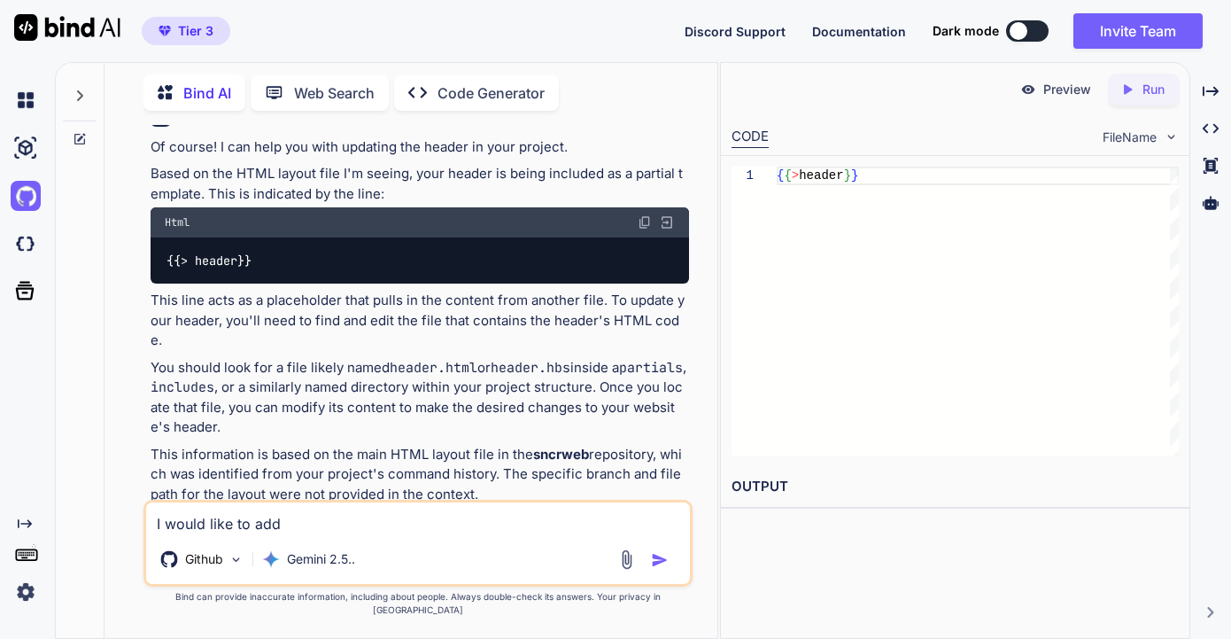
type textarea "I would like to add ""
type textarea "x"
type textarea "I would like to add "R"
type textarea "x"
type textarea "I would like to add "Re"
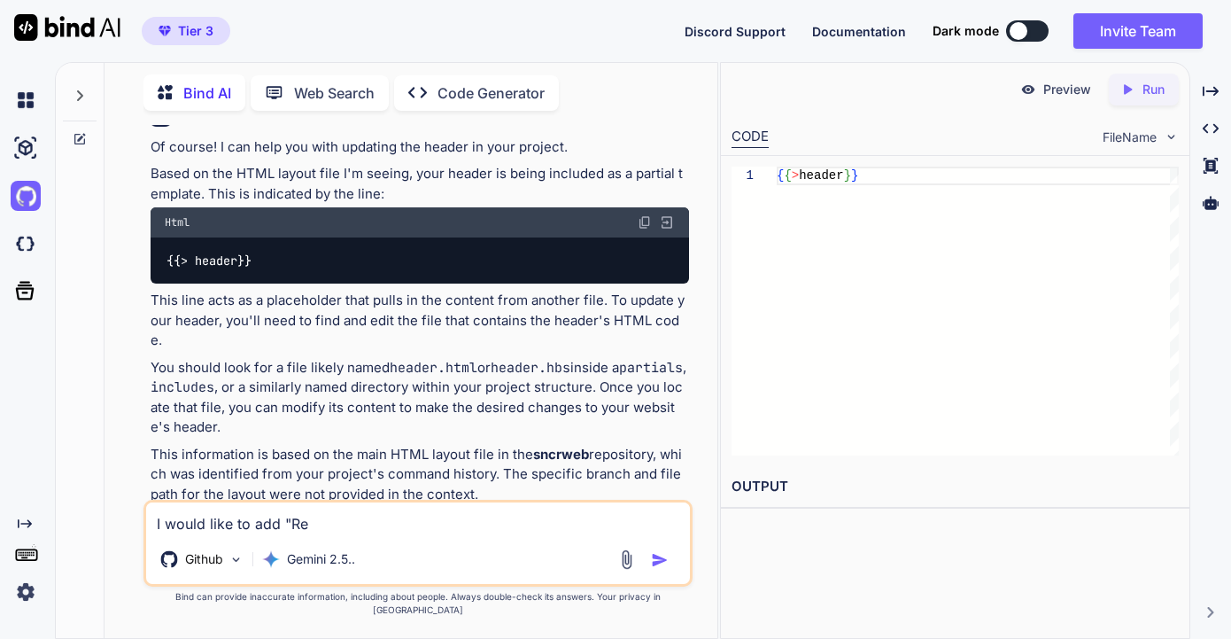
type textarea "x"
type textarea "I would like to add "Refe"
type textarea "x"
type textarea "I would like to add "Refer"
type textarea "x"
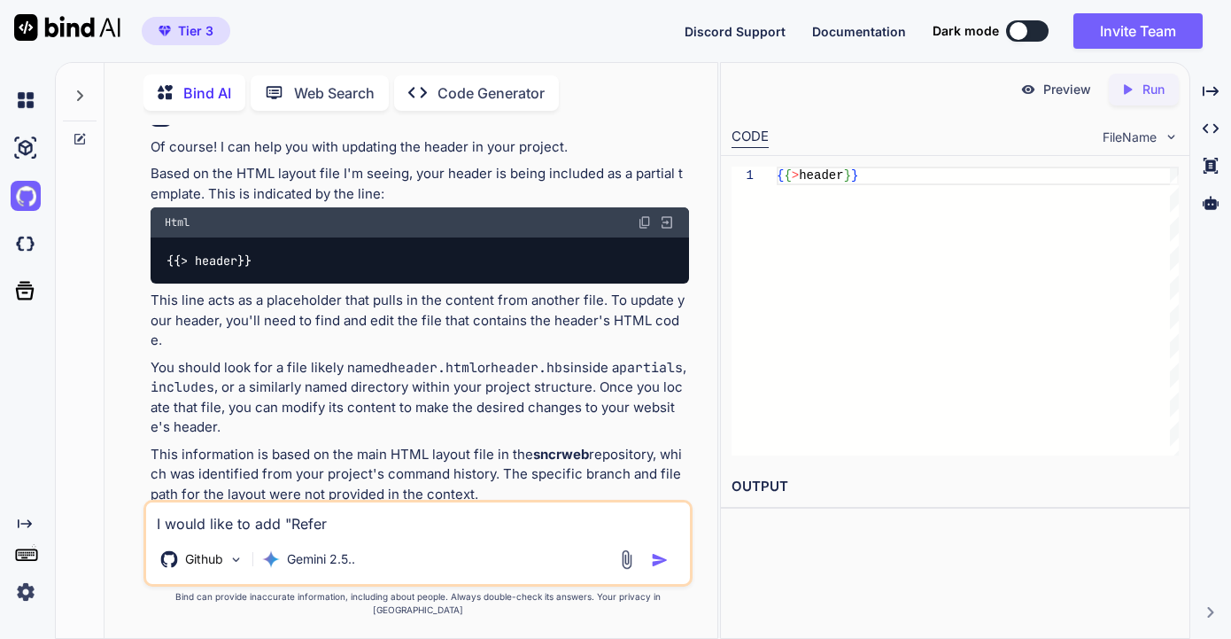
type textarea "I would like to add "Referr"
type textarea "x"
type textarea "I would like to add "Referra"
type textarea "x"
type textarea "I would like to add "Referral"
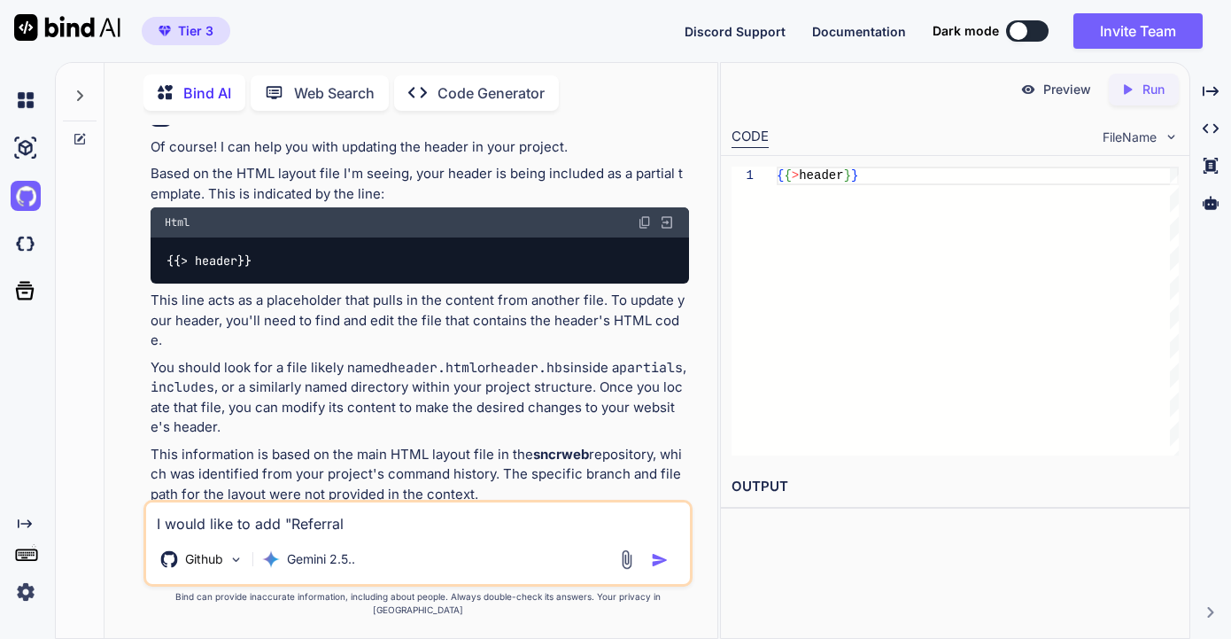
type textarea "x"
type textarea "I would like to add "Referrals"
type textarea "x"
type textarea "I would like to add "Referrals""
type textarea "x"
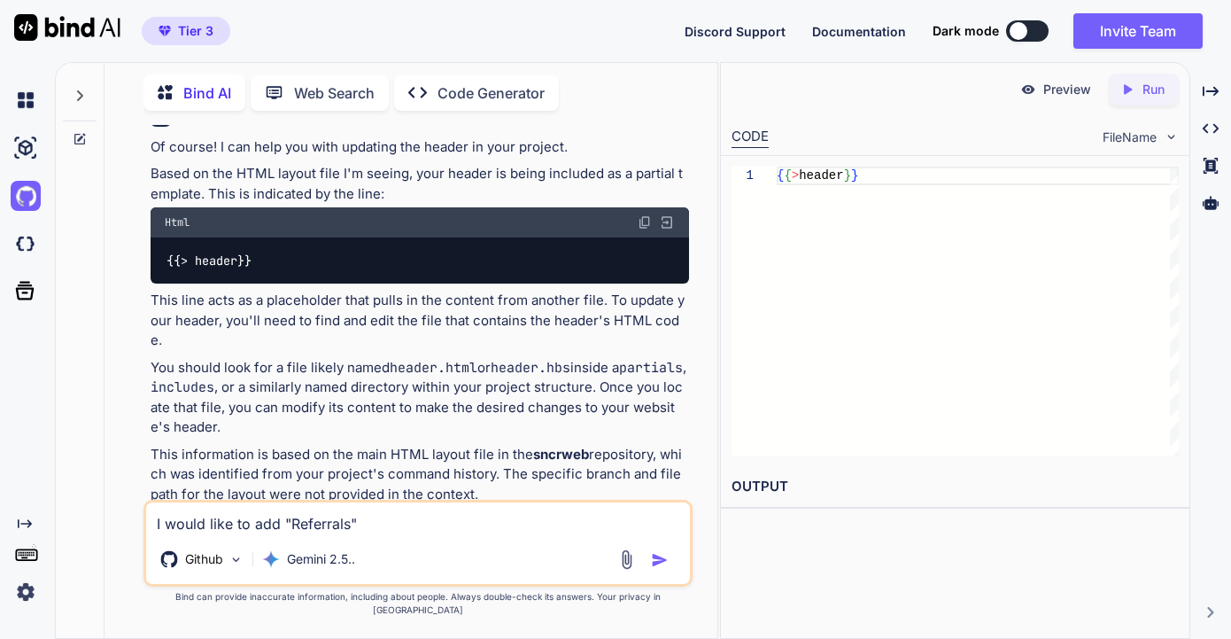
type textarea "I would like to add "Referrals""
type textarea "x"
type textarea "I would like to add "Referrals" t"
type textarea "x"
type textarea "I would like to add "Referrals" to"
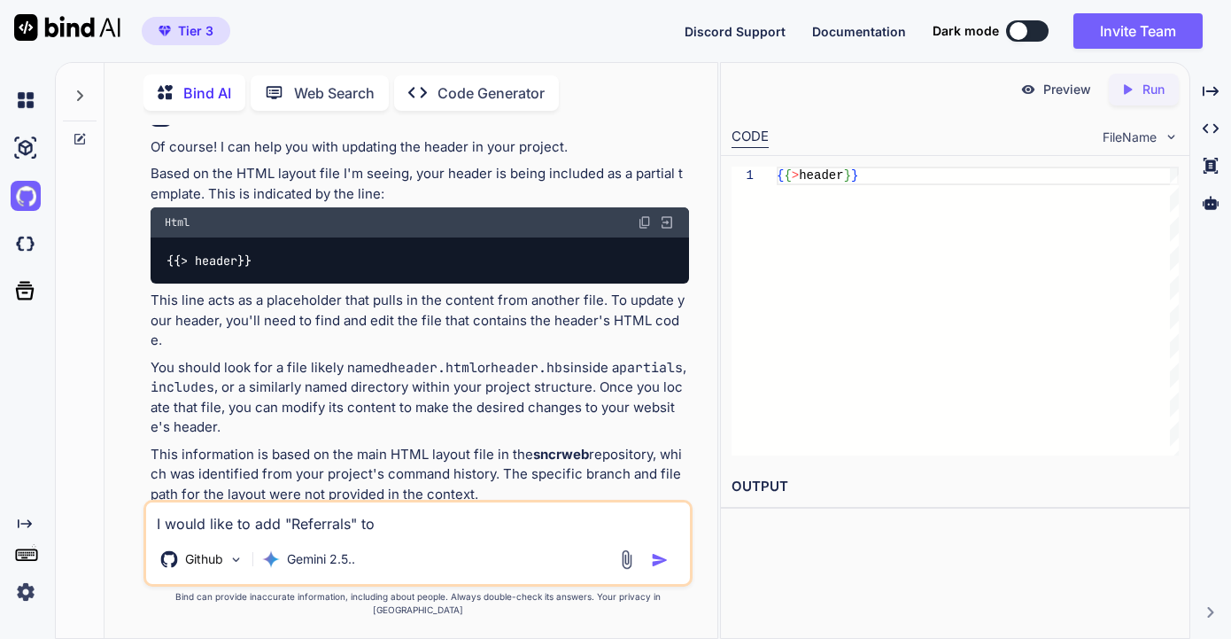
type textarea "x"
type textarea "I would like to add "Referrals" to"
type textarea "x"
type textarea "I would like to add "Referrals" to t"
type textarea "x"
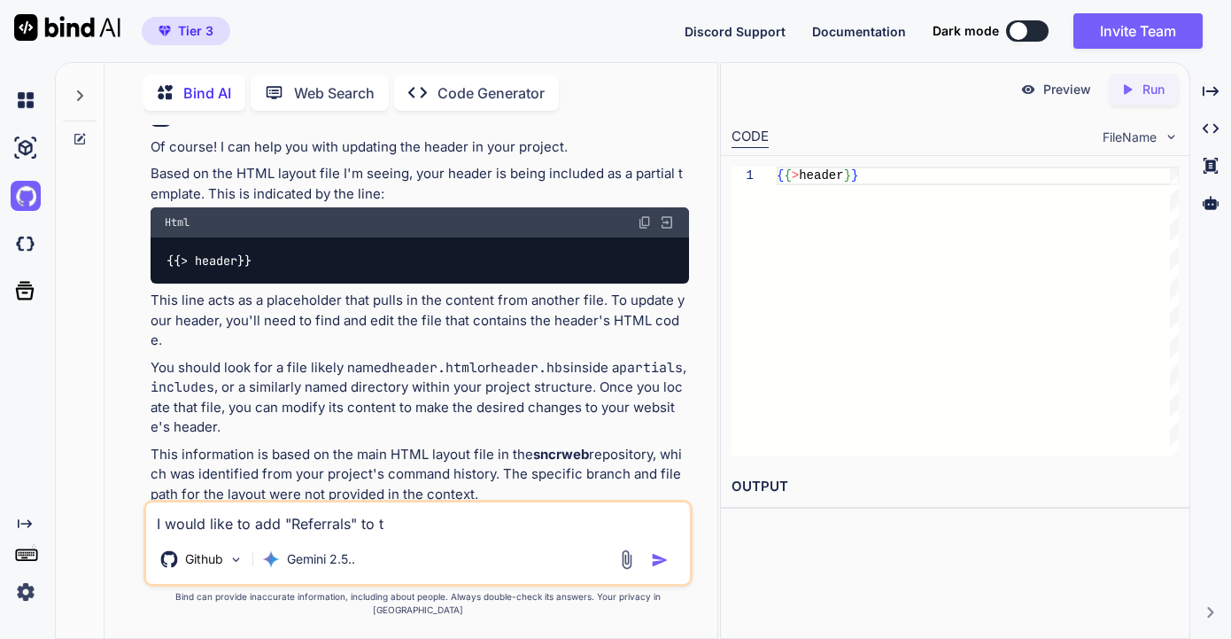
type textarea "I would like to add "Referrals" to th"
type textarea "x"
type textarea "I would like to add "Referrals" to the"
type textarea "x"
type textarea "I would like to add "Referrals" to the"
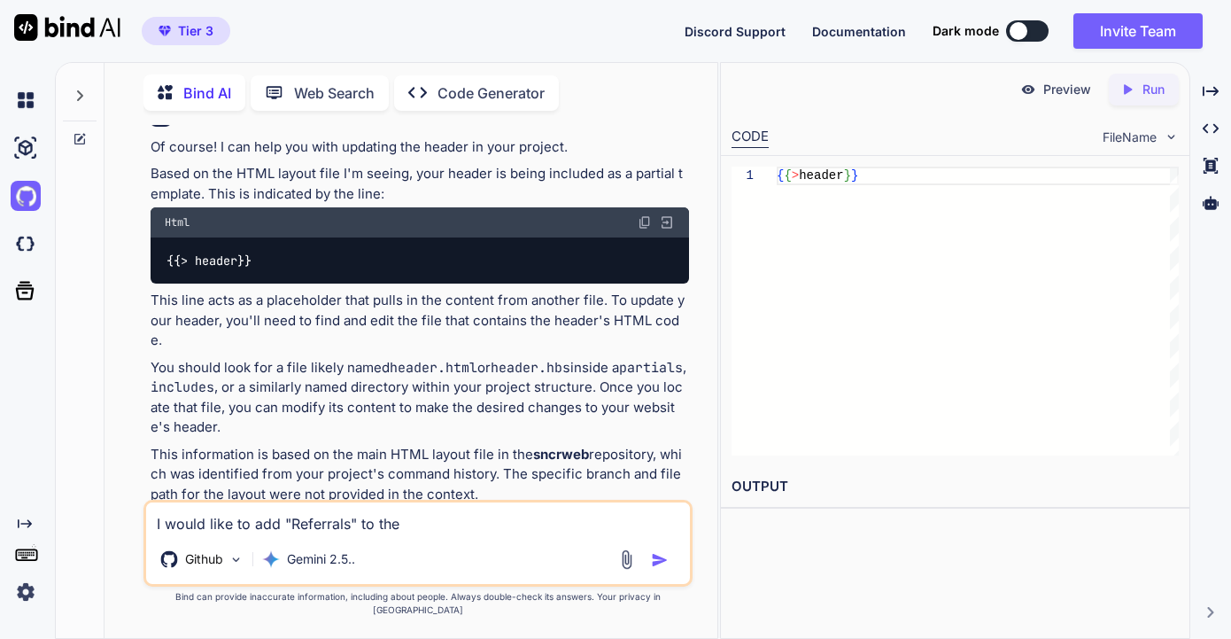
type textarea "x"
type textarea "I would like to add "Referrals" to the n"
type textarea "x"
type textarea "I would like to add "Referrals" to the na"
type textarea "x"
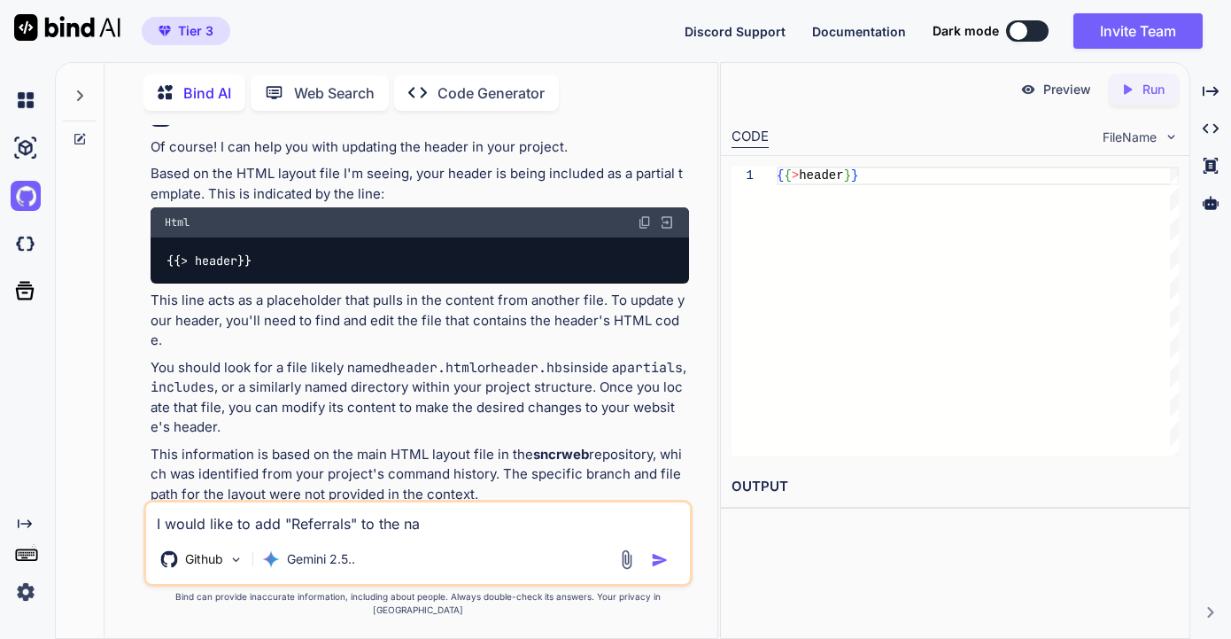
type textarea "I would like to add "Referrals" to the nav"
type textarea "x"
type textarea "I would like to add "Referrals" to the navi"
type textarea "x"
type textarea "I would like to add "Referrals" to the navig"
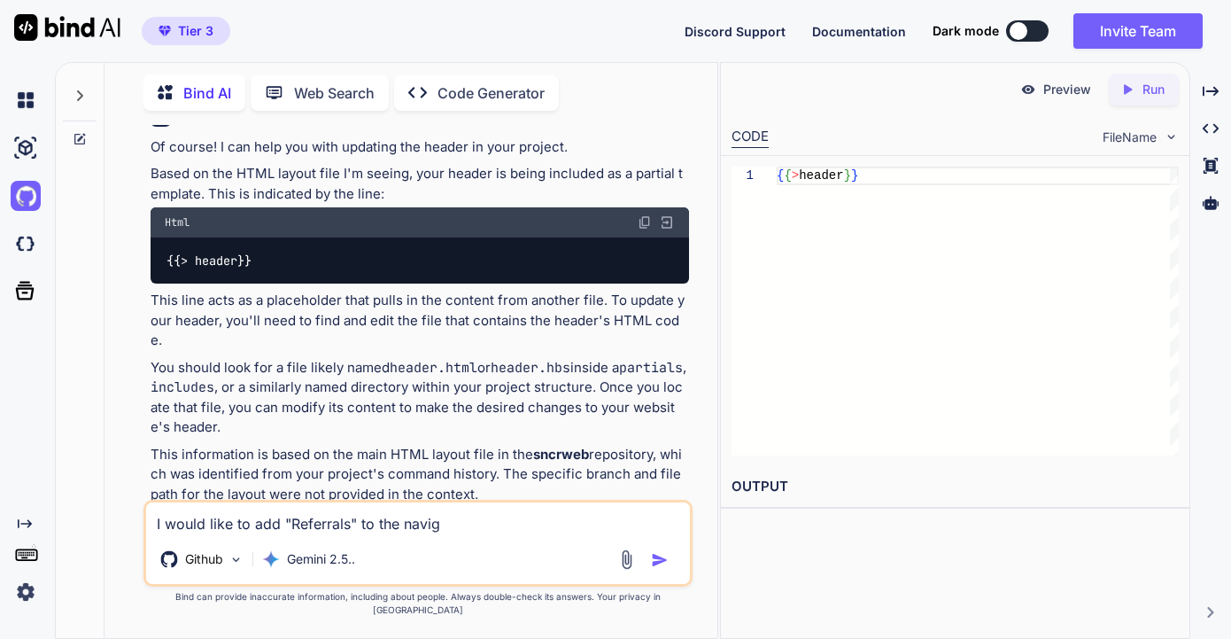
type textarea "x"
type textarea "I would like to add "Referrals" to the naviga"
type textarea "x"
type textarea "I would like to add "Referrals" to the navigat"
type textarea "x"
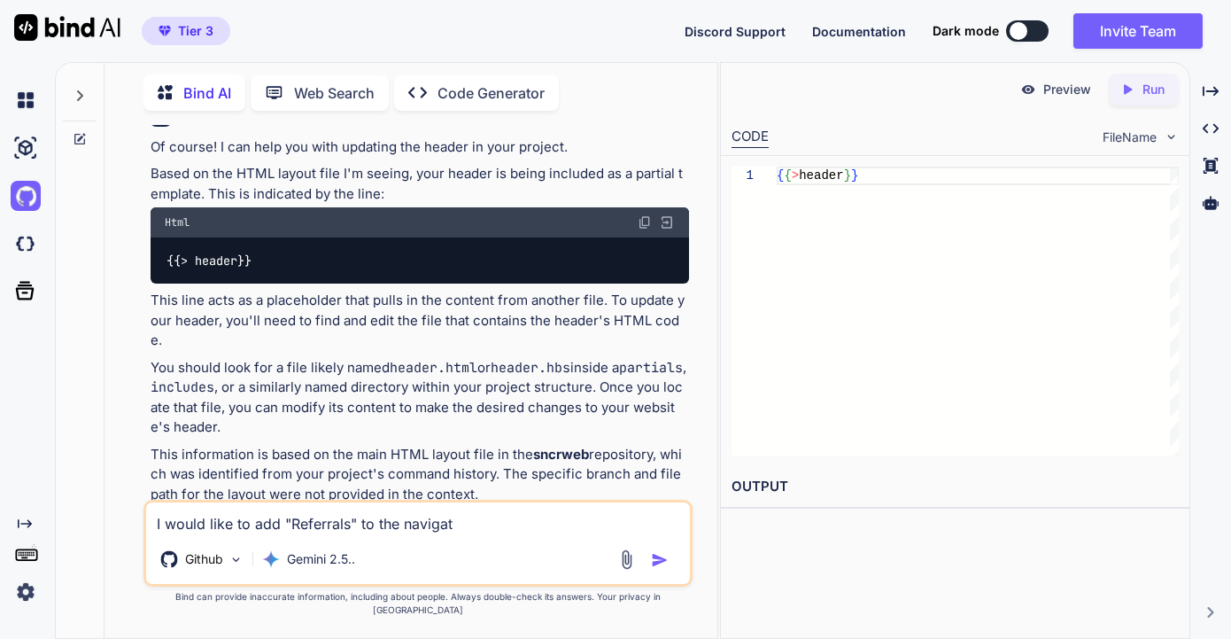
type textarea "I would like to add "Referrals" to the navigati"
type textarea "x"
type textarea "I would like to add "Referrals" to the navigatio"
type textarea "x"
type textarea "I would like to add "Referrals" to the navigation"
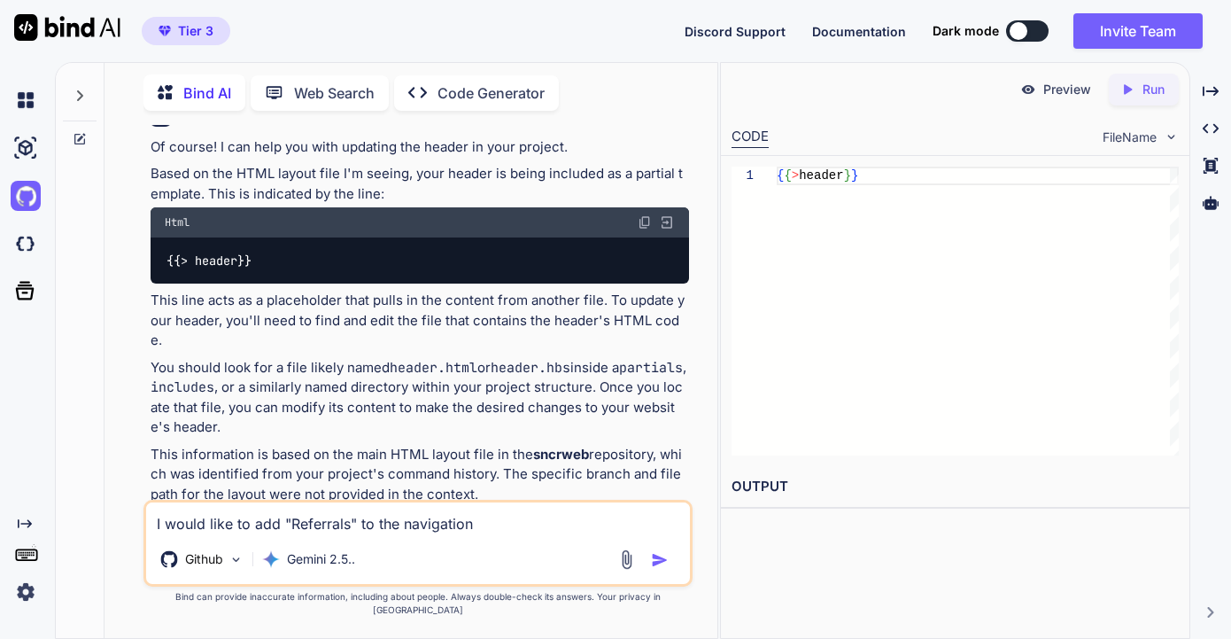
type textarea "x"
type textarea "I would like to add "Referrals" to the navigation"
type textarea "x"
type textarea "I would like to add "Referrals" to the navigation b"
type textarea "x"
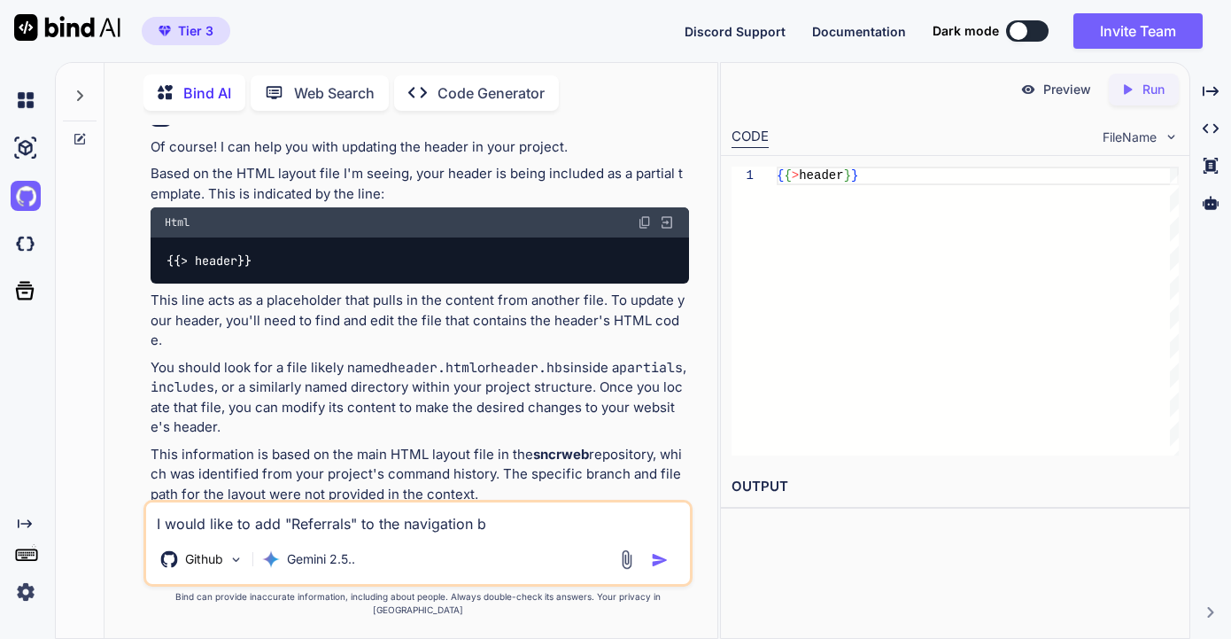
type textarea "I would like to add "Referrals" to the navigation ba"
type textarea "x"
type textarea "I would like to add "Referrals" to the navigation bar"
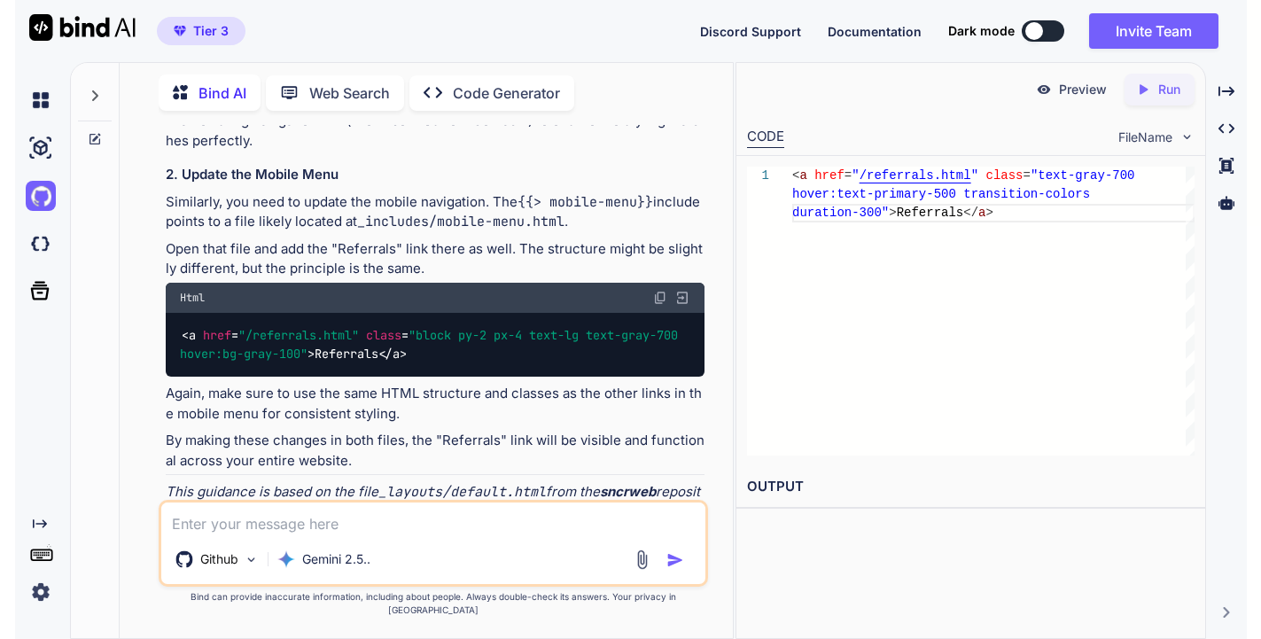
scroll to position [1050, 0]
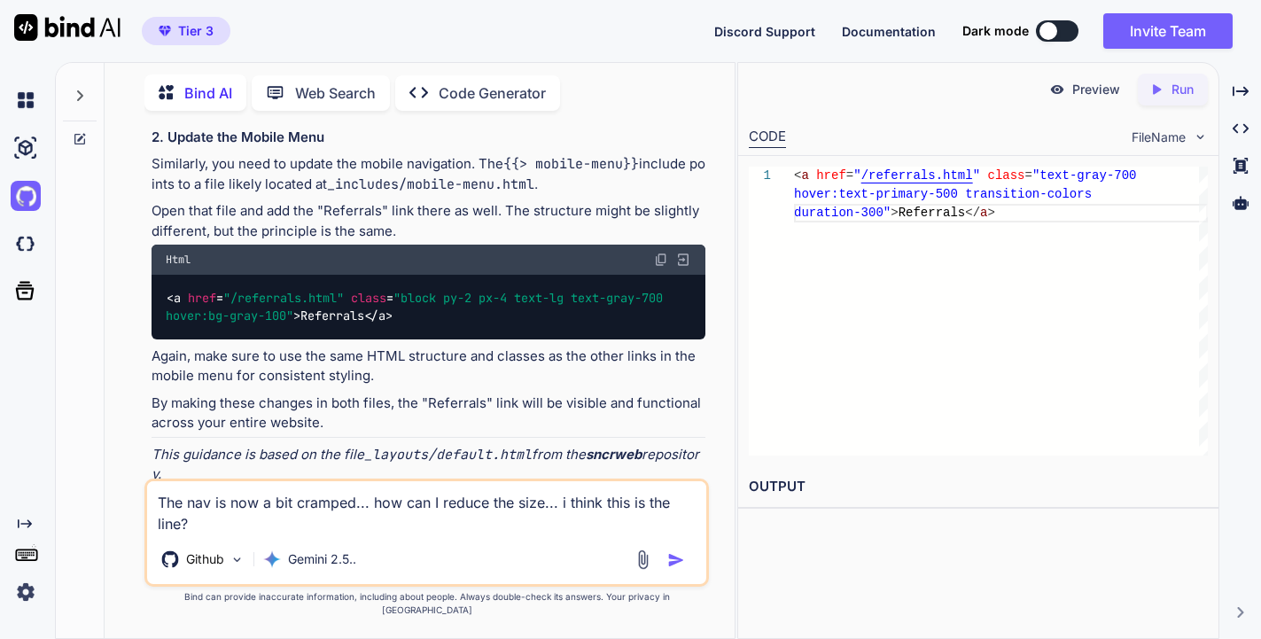
paste textarea "<!-- Desktop Navigation - Adjusted spacing and text size --> <div class="hidden…"
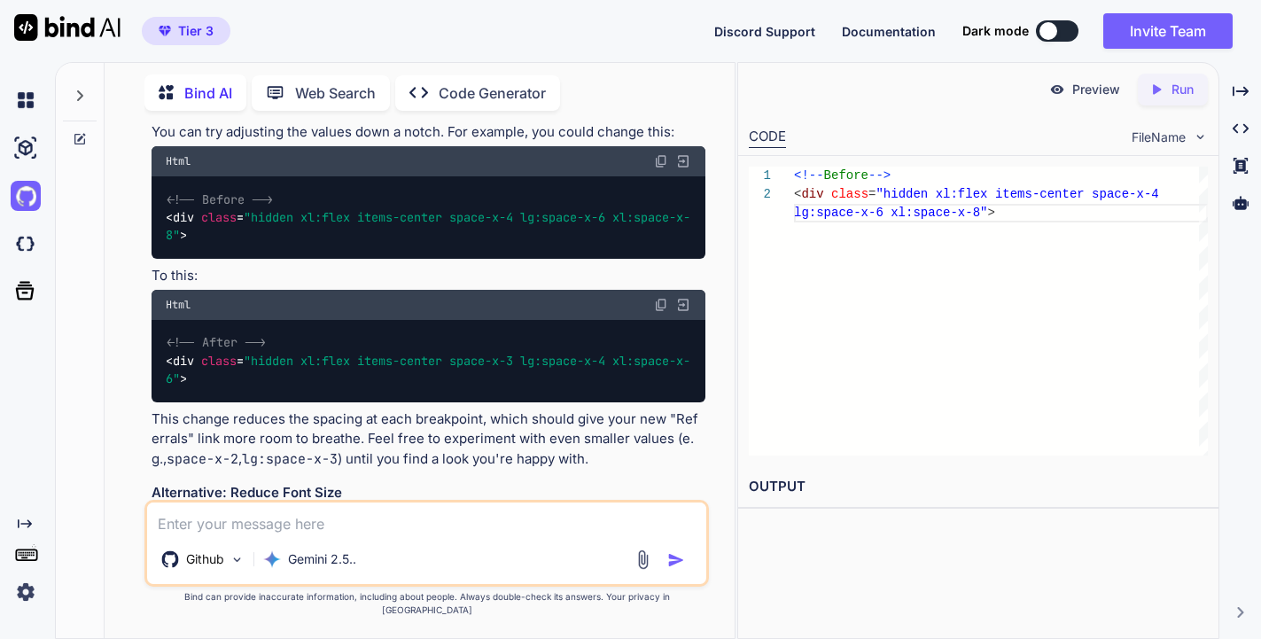
scroll to position [1835, 0]
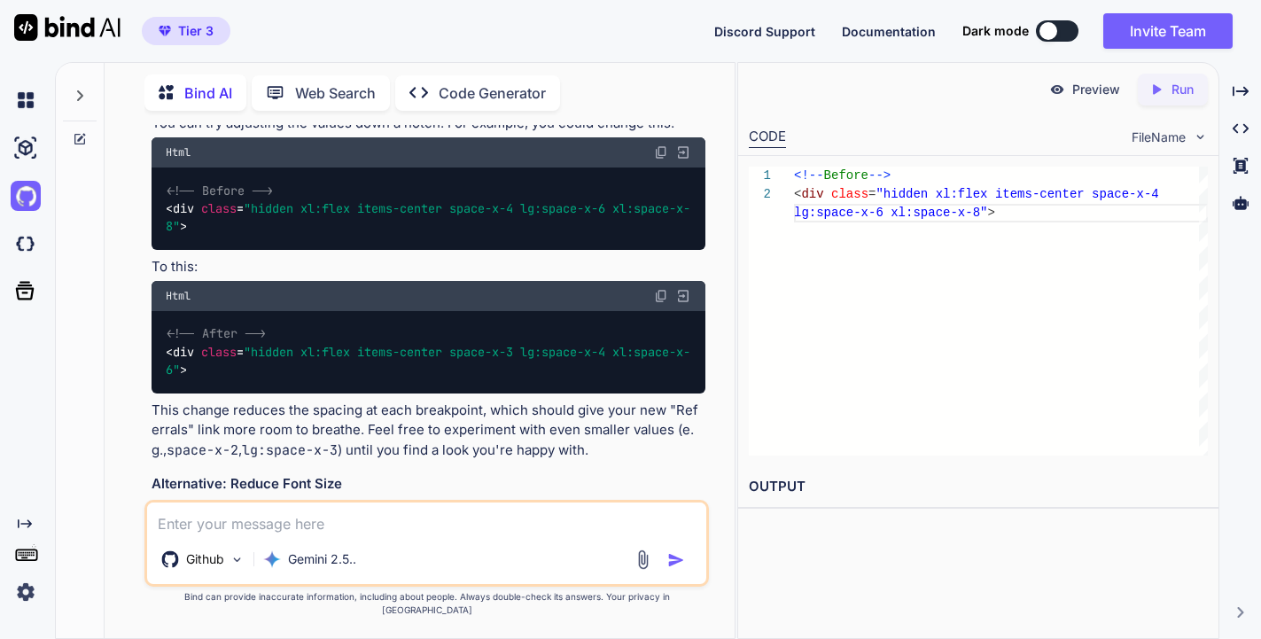
click at [202, 371] on code "<!-- After --> < div class = "hidden xl:flex items-center space-x-3 lg:space-x-…" at bounding box center [428, 351] width 524 height 55
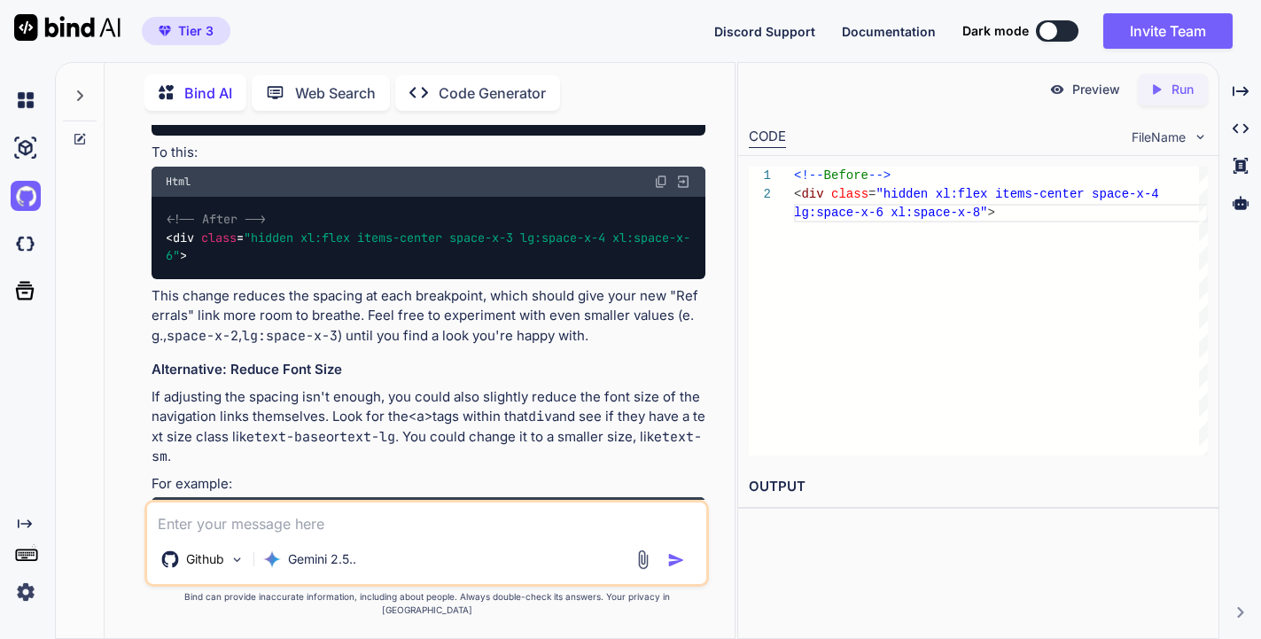
scroll to position [1883, 0]
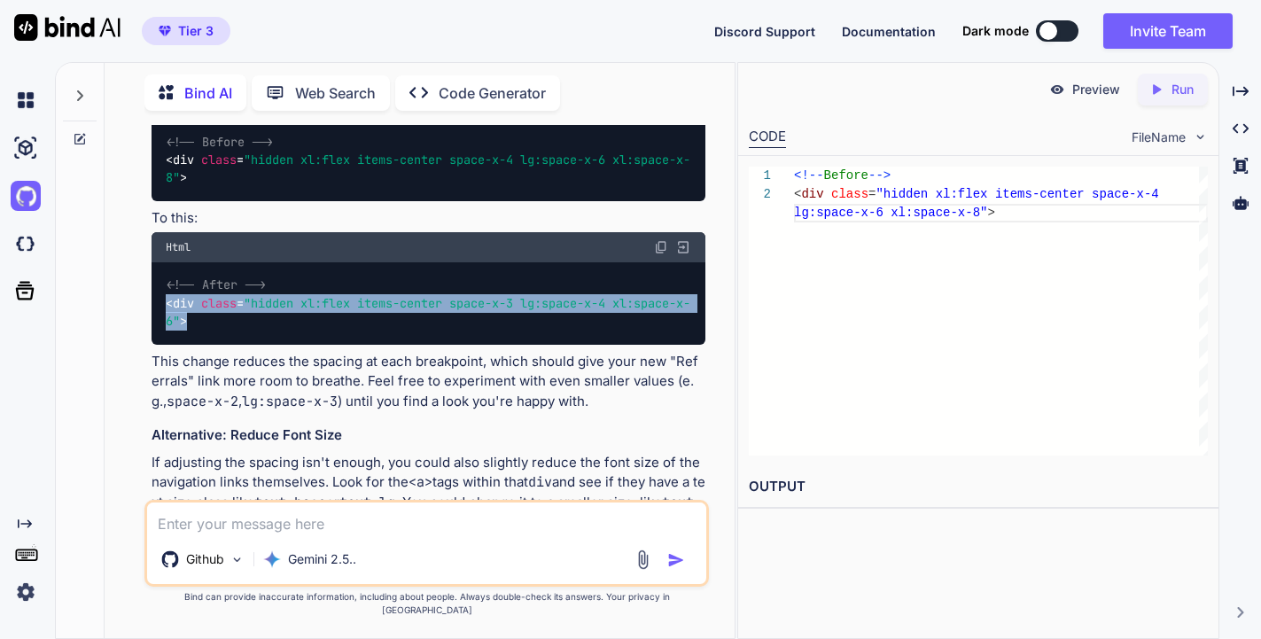
drag, startPoint x: 204, startPoint y: 319, endPoint x: 167, endPoint y: 304, distance: 40.1
click at [167, 304] on div "<!-- After --> < div class = "hidden xl:flex items-center space-x-3 lg:space-x-…" at bounding box center [428, 303] width 554 height 82
copy span "< div class = "hidden xl:flex items-center space-x-3 lg:space-x-4 xl:space-x-6"…"
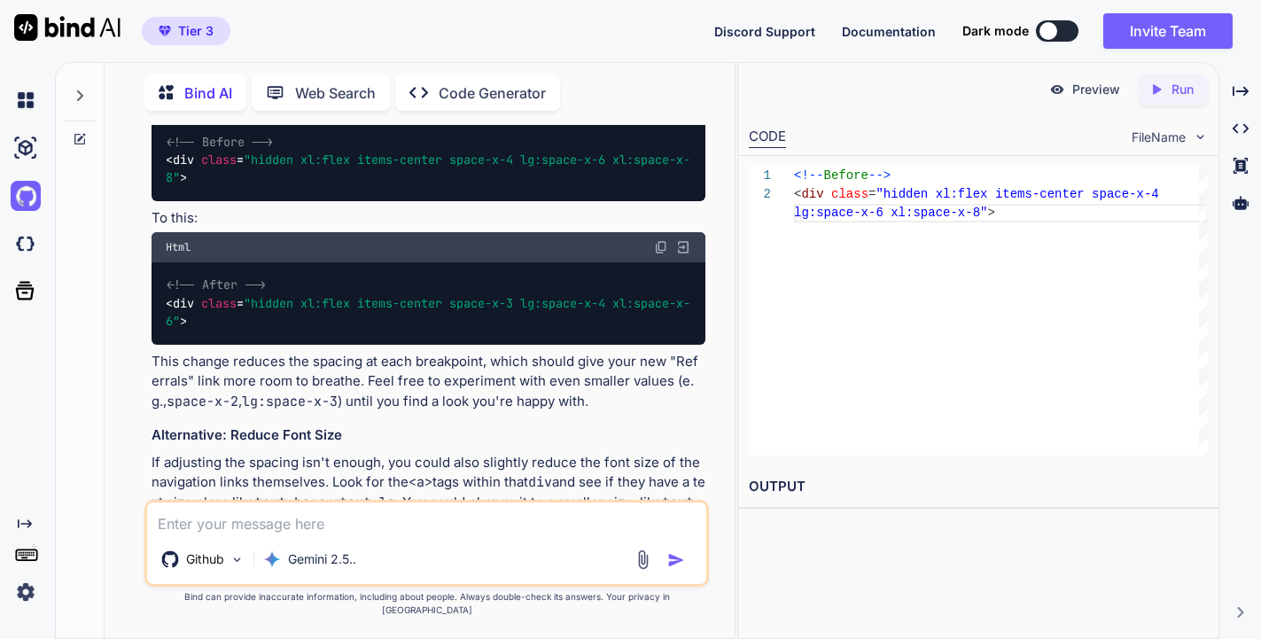
click at [427, 403] on p "This change reduces the spacing at each breakpoint, which should give your new …" at bounding box center [428, 382] width 554 height 60
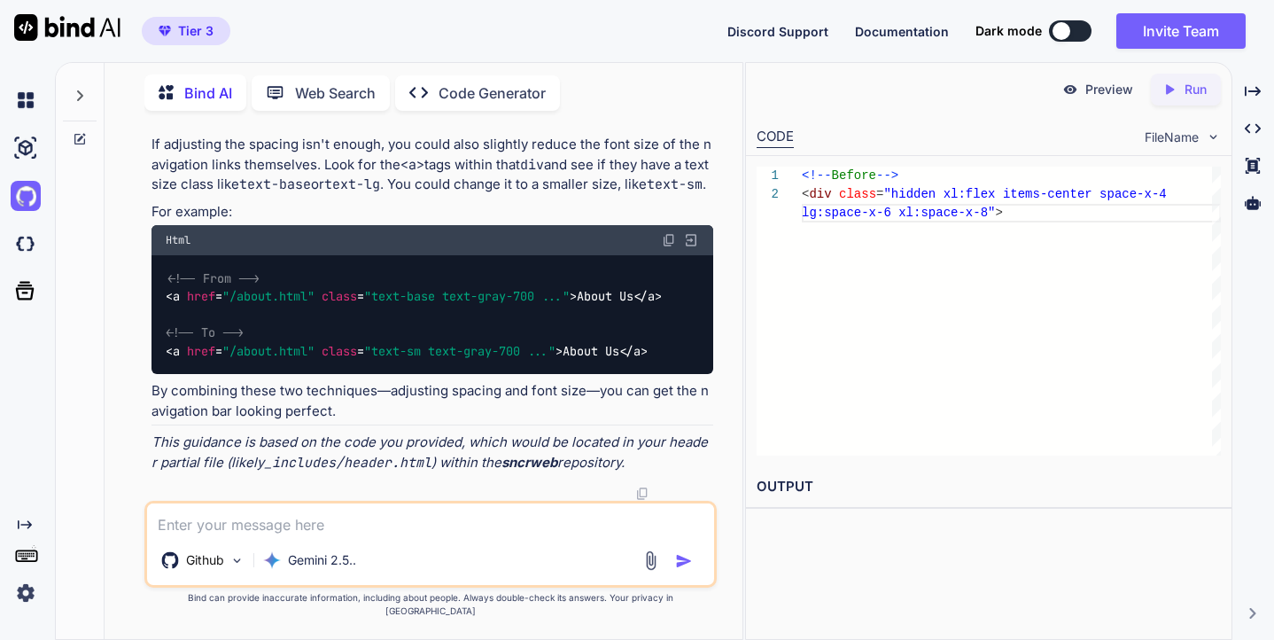
scroll to position [2208, 0]
click at [305, 532] on textarea at bounding box center [430, 519] width 566 height 32
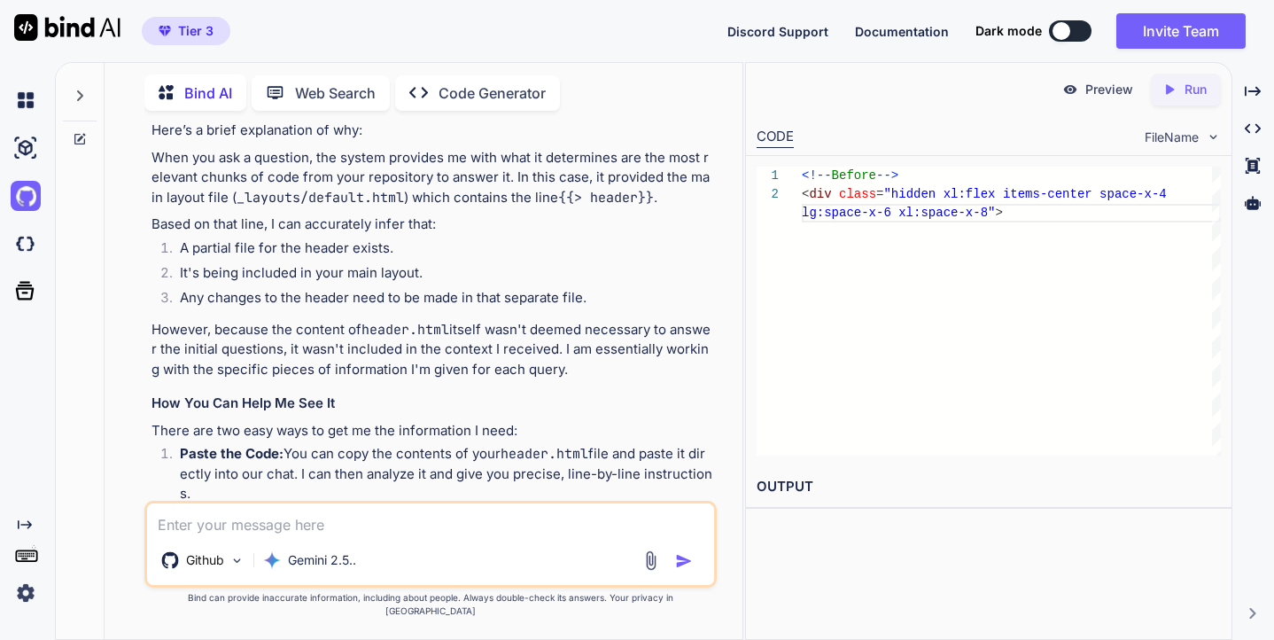
scroll to position [2962, 0]
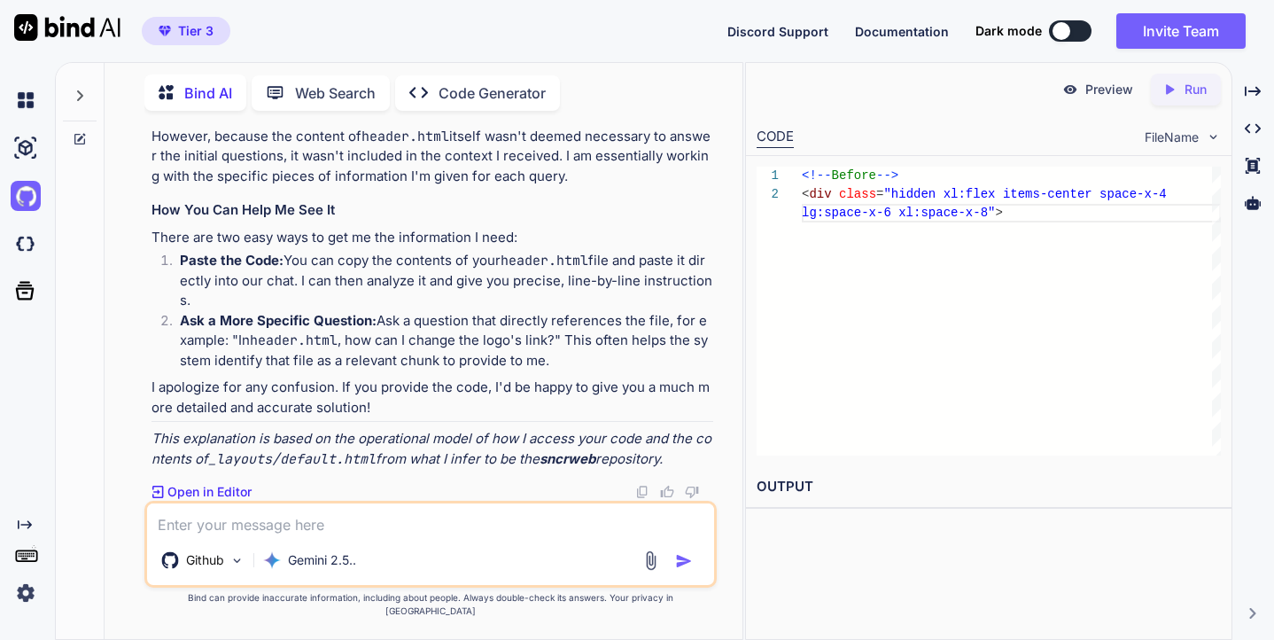
click at [501, 527] on textarea at bounding box center [430, 519] width 566 height 32
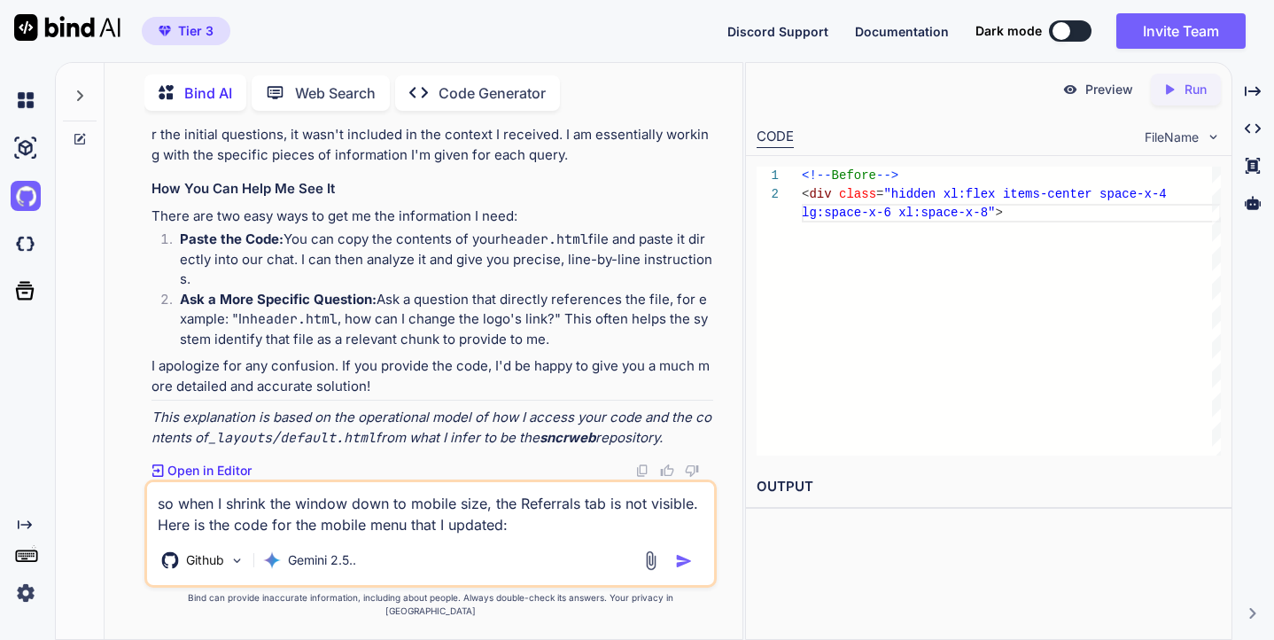
paste textarea "<!-- Mobile Menu (hidden by default) --> <div id="mobile-menu" class="hidden fi…"
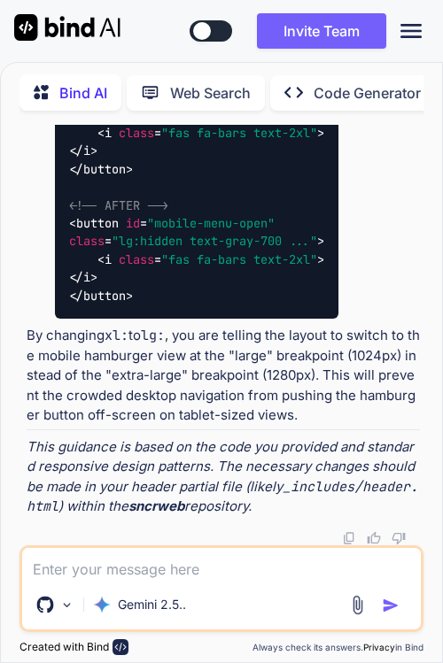
scroll to position [5958, 0]
click at [357, 604] on img at bounding box center [357, 605] width 20 height 20
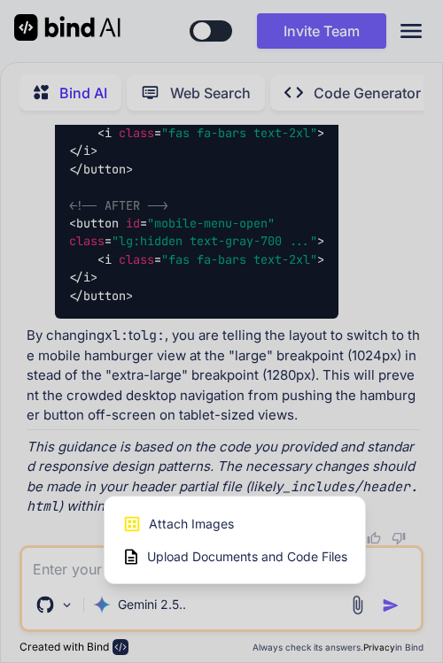
click at [230, 524] on span "Attach Images" at bounding box center [191, 525] width 85 height 18
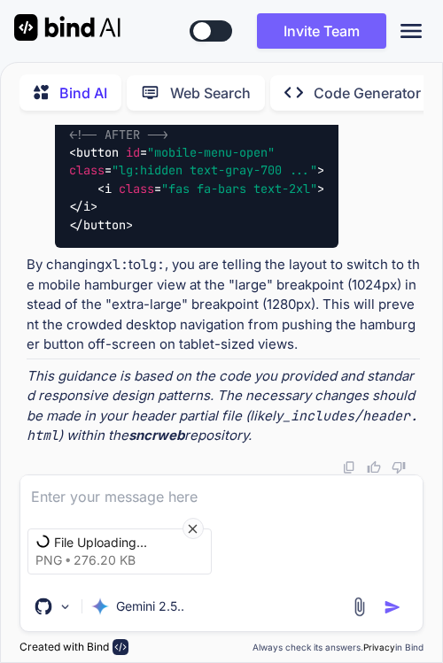
click at [65, 493] on textarea at bounding box center [221, 492] width 403 height 32
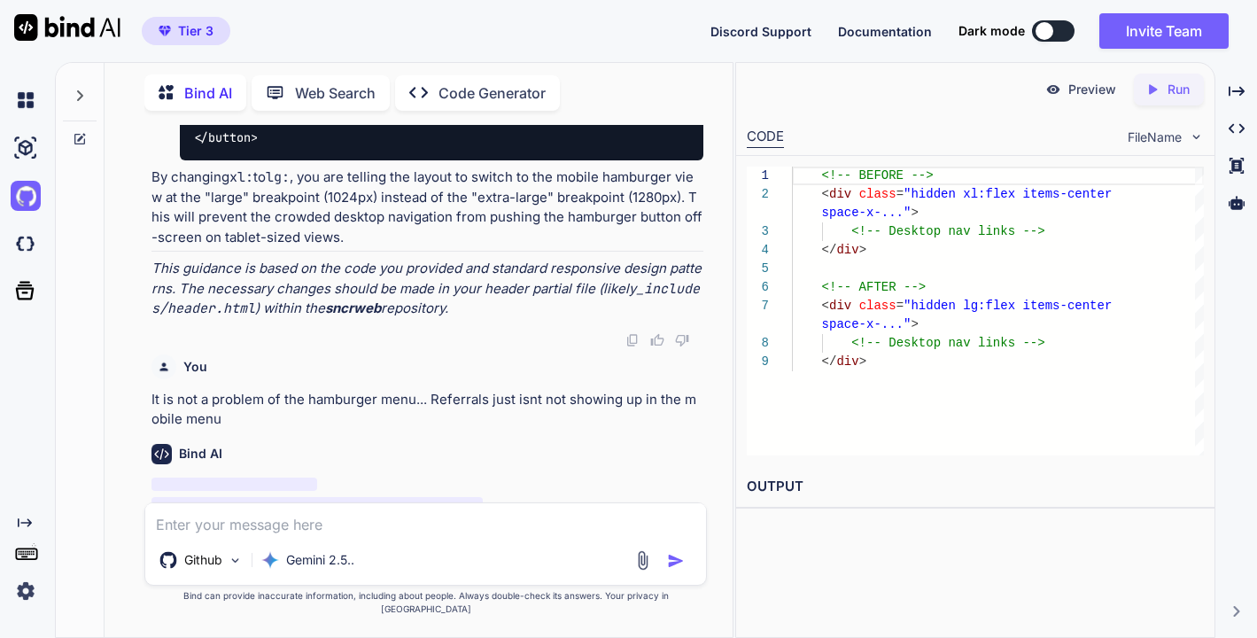
scroll to position [4956, 0]
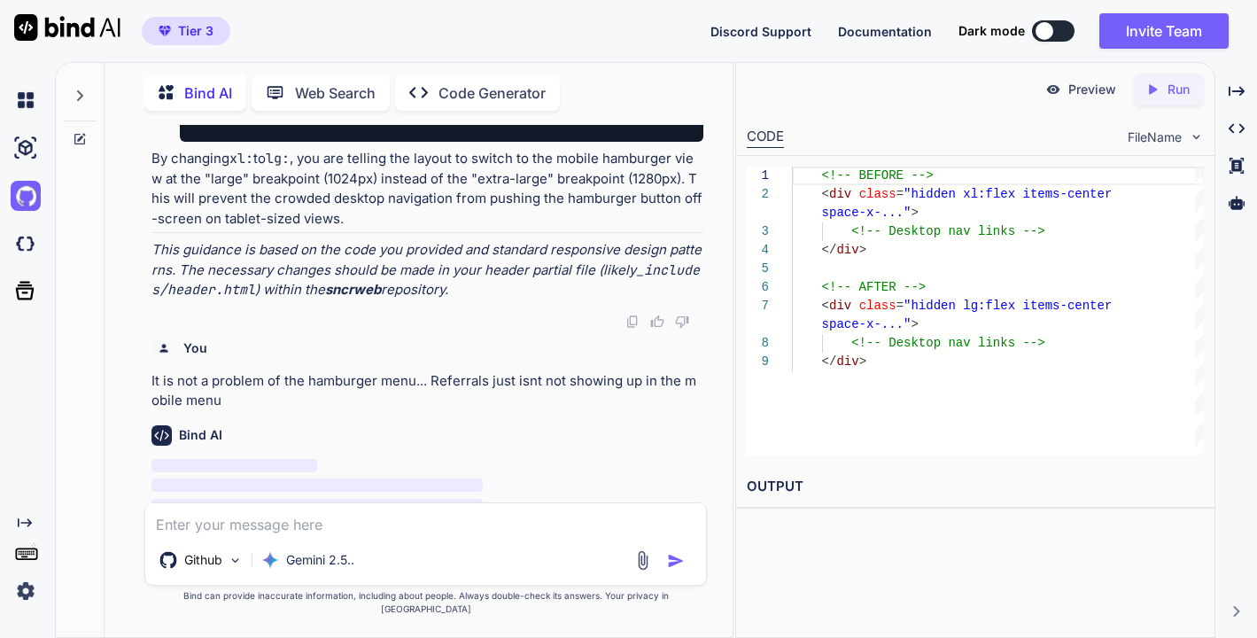
click at [26, 522] on icon at bounding box center [25, 522] width 14 height 9
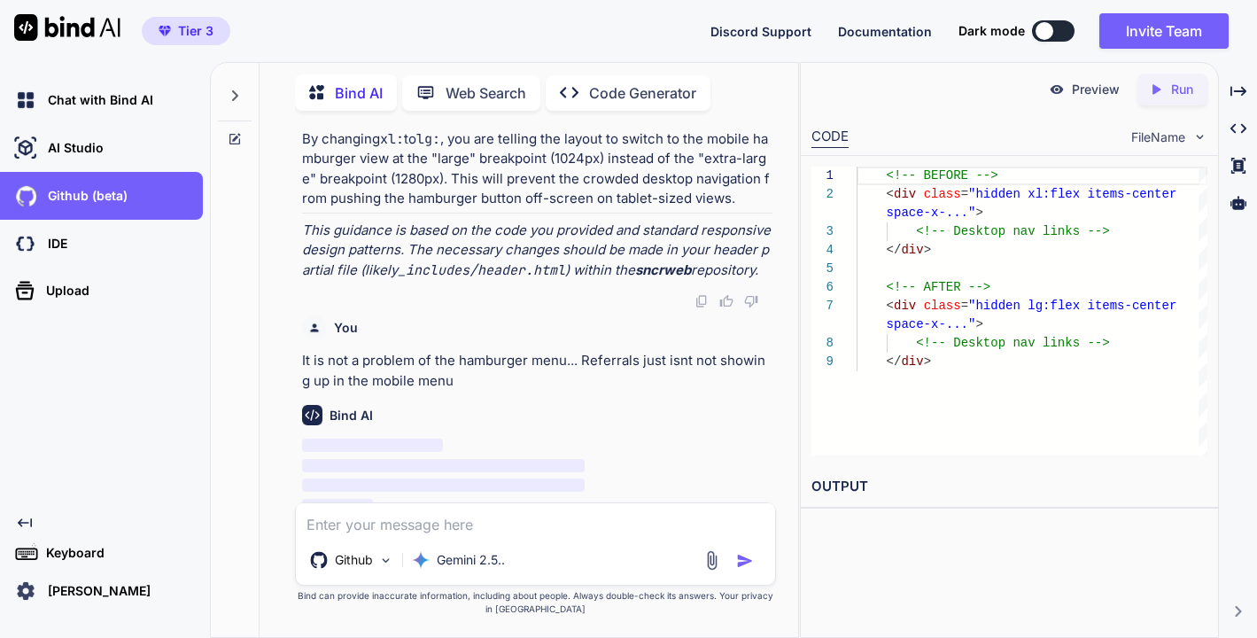
click at [26, 522] on icon at bounding box center [25, 522] width 14 height 9
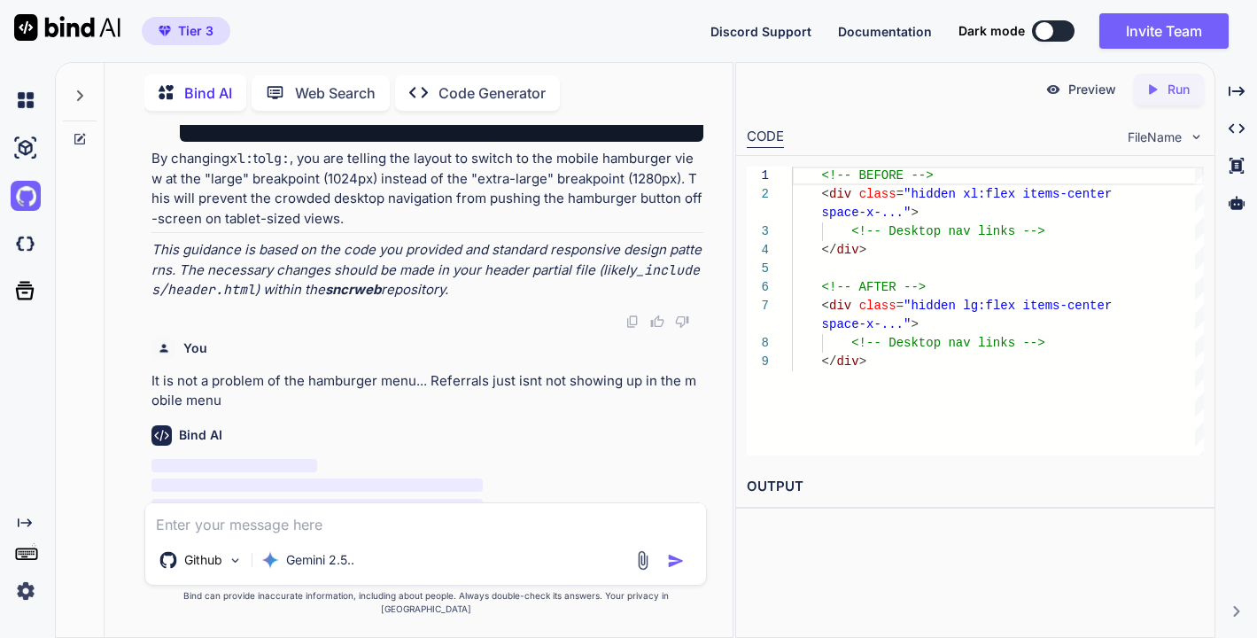
click at [26, 522] on icon at bounding box center [25, 522] width 14 height 9
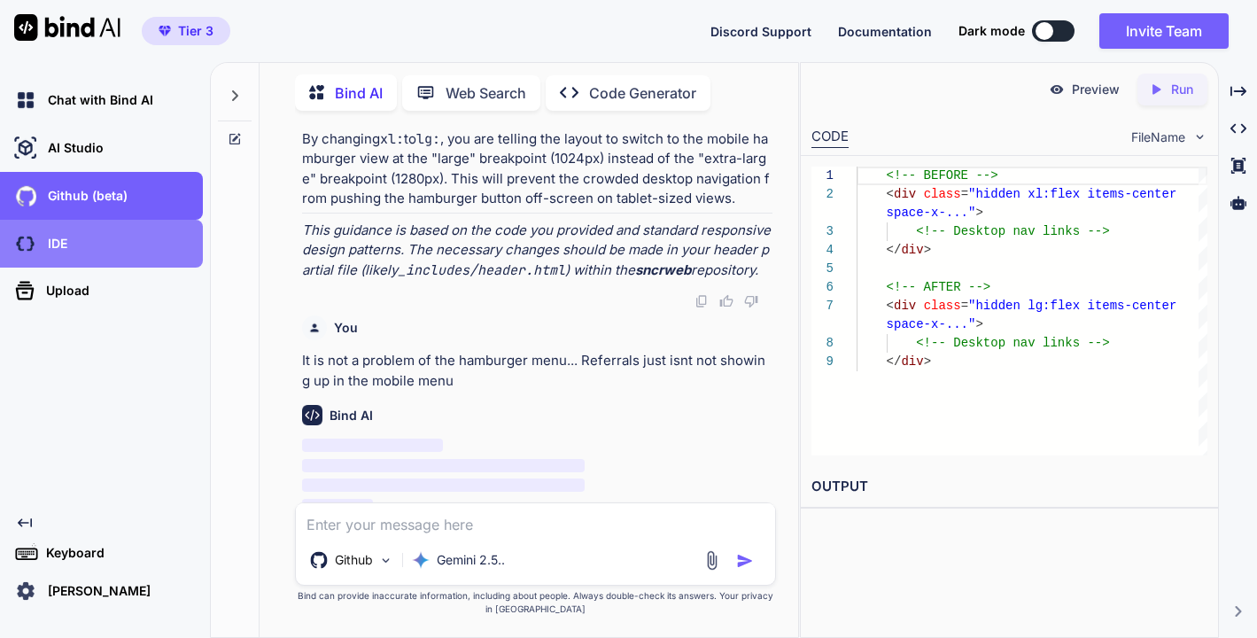
click at [65, 252] on p "IDE" at bounding box center [54, 244] width 27 height 18
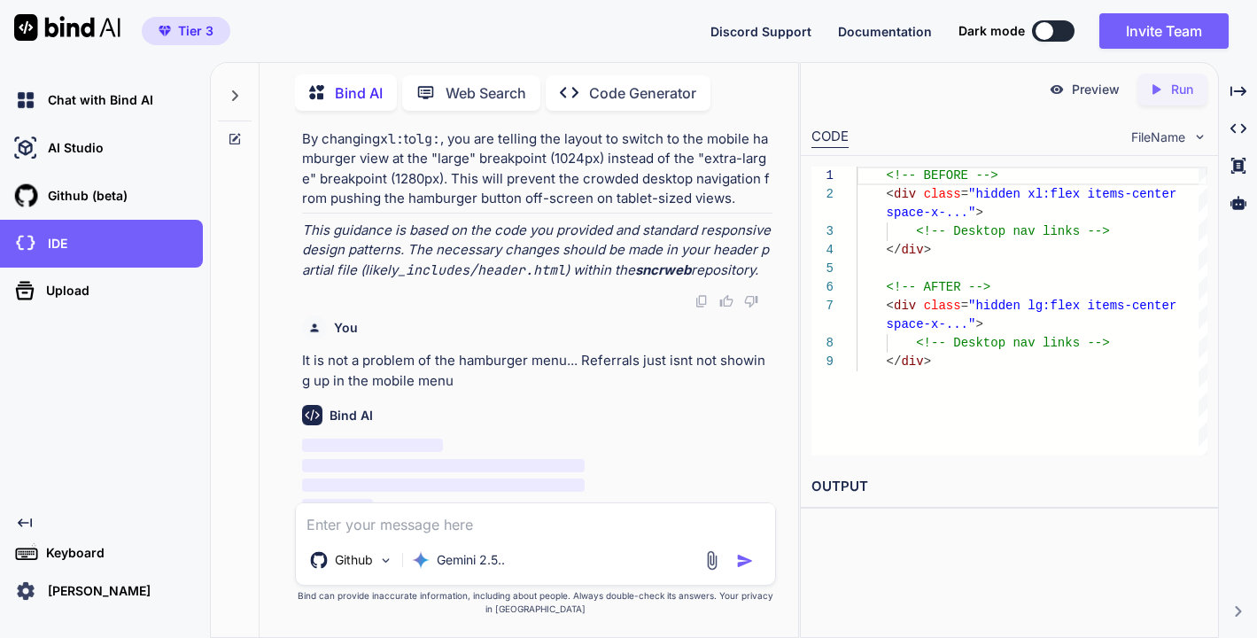
scroll to position [5460, 0]
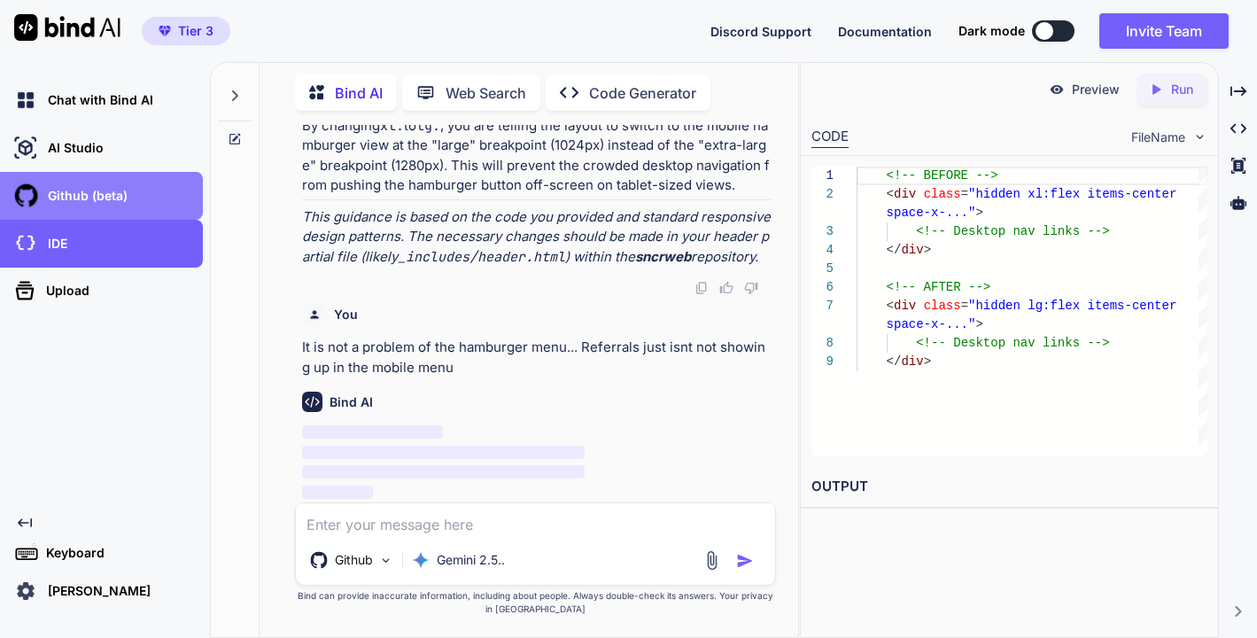
click at [111, 198] on p "Github (beta)" at bounding box center [84, 196] width 87 height 18
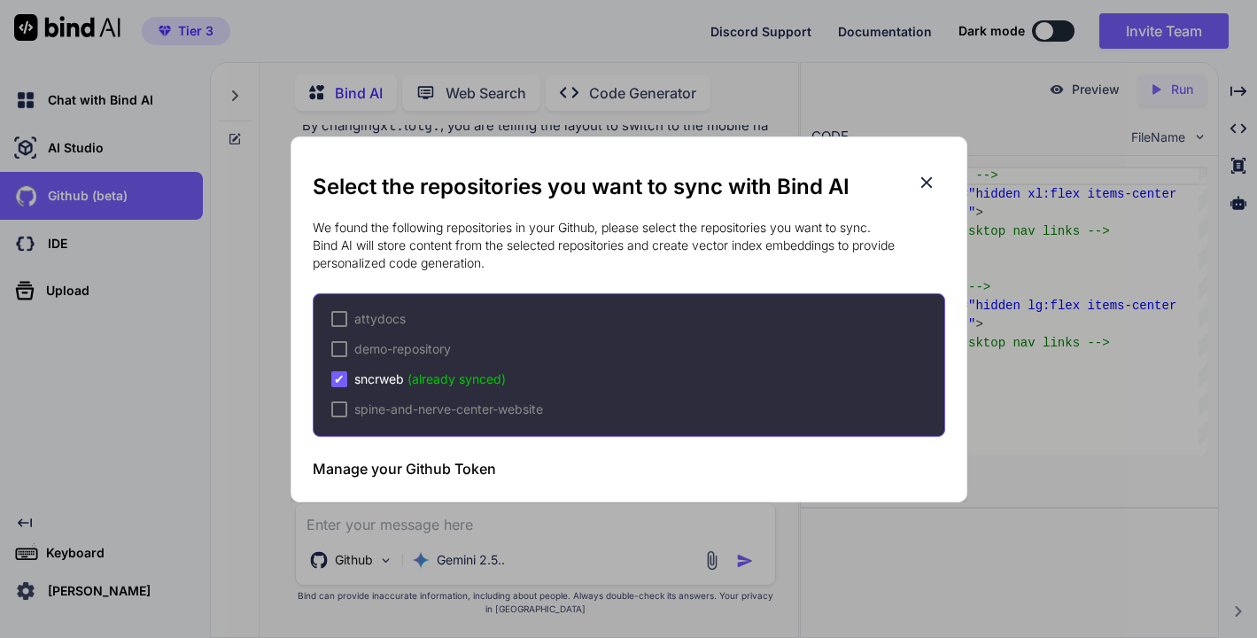
click at [923, 175] on icon at bounding box center [926, 182] width 19 height 19
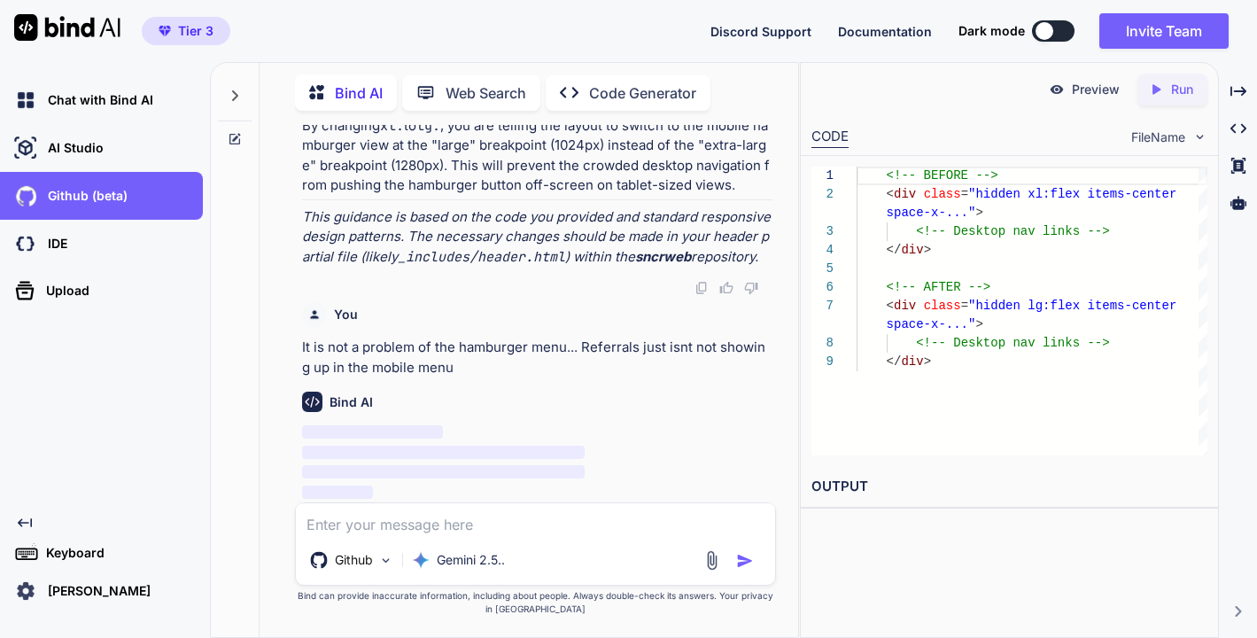
click at [29, 524] on icon "Created with Pixso." at bounding box center [25, 523] width 14 height 14
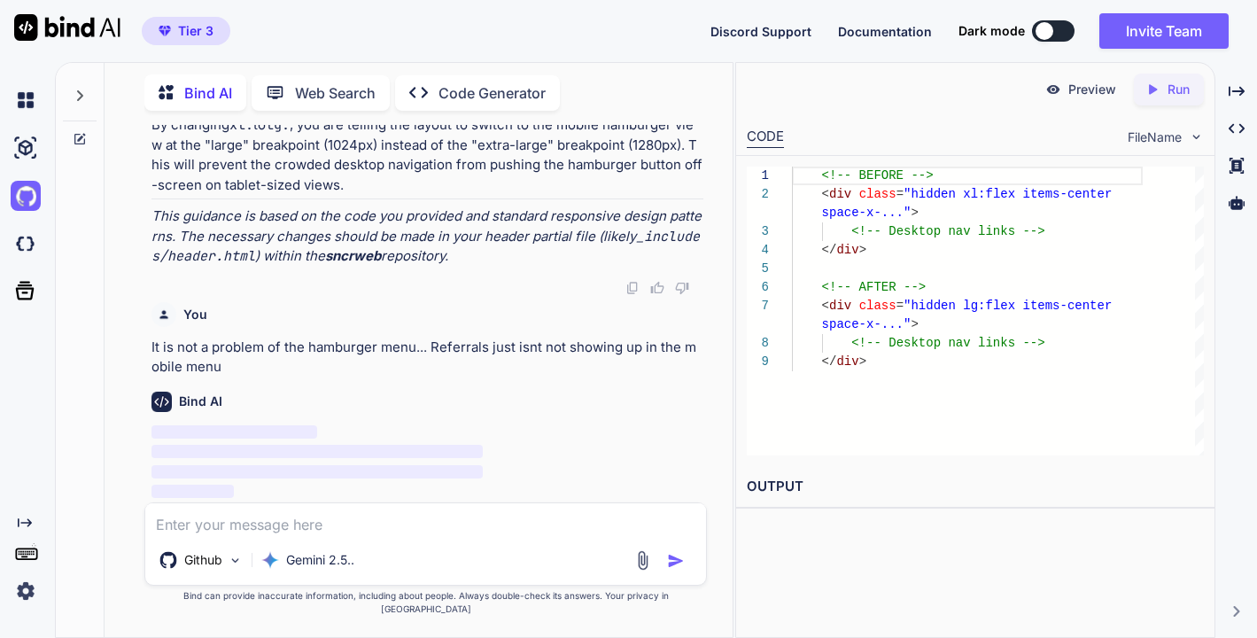
scroll to position [4956, 0]
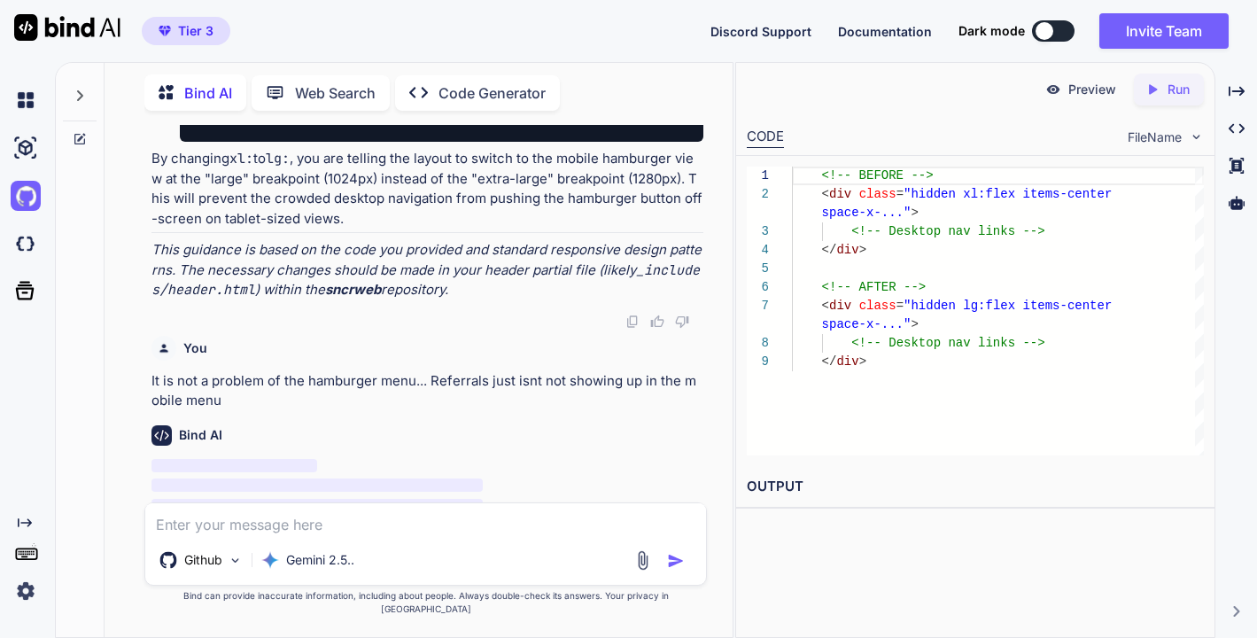
click at [190, 532] on textarea at bounding box center [425, 519] width 561 height 32
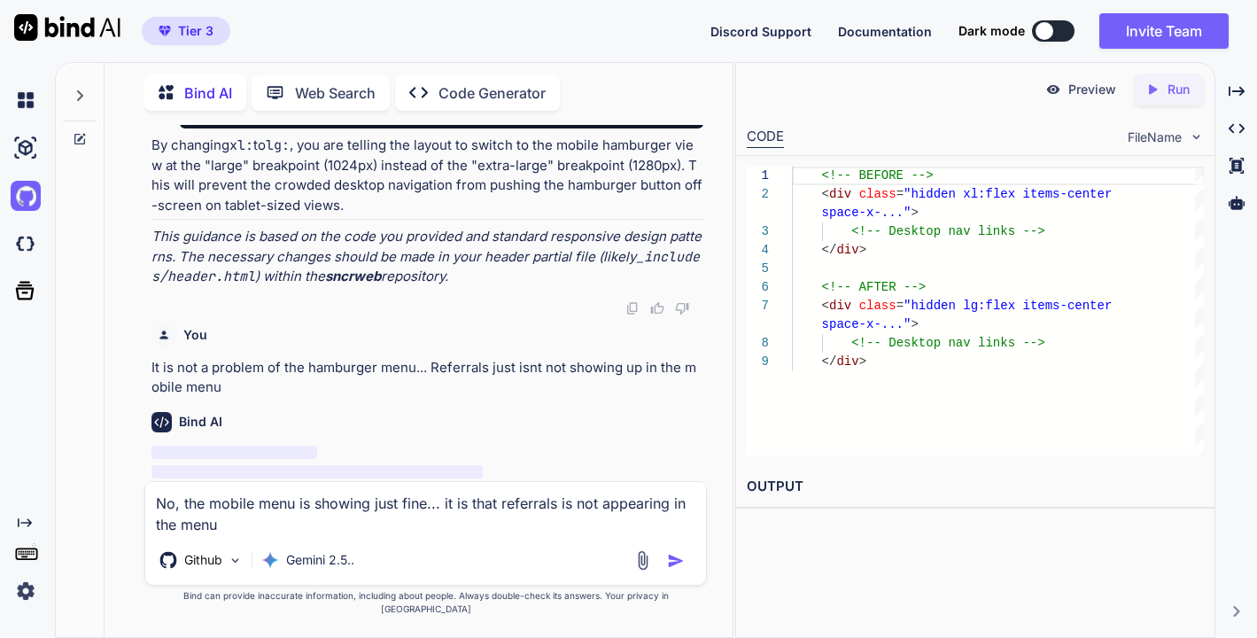
drag, startPoint x: 244, startPoint y: 541, endPoint x: 91, endPoint y: 490, distance: 161.6
click at [91, 490] on div "Bind AI Web Search Created with Pixso. Code Generator You Can you help me updat…" at bounding box center [394, 348] width 677 height 577
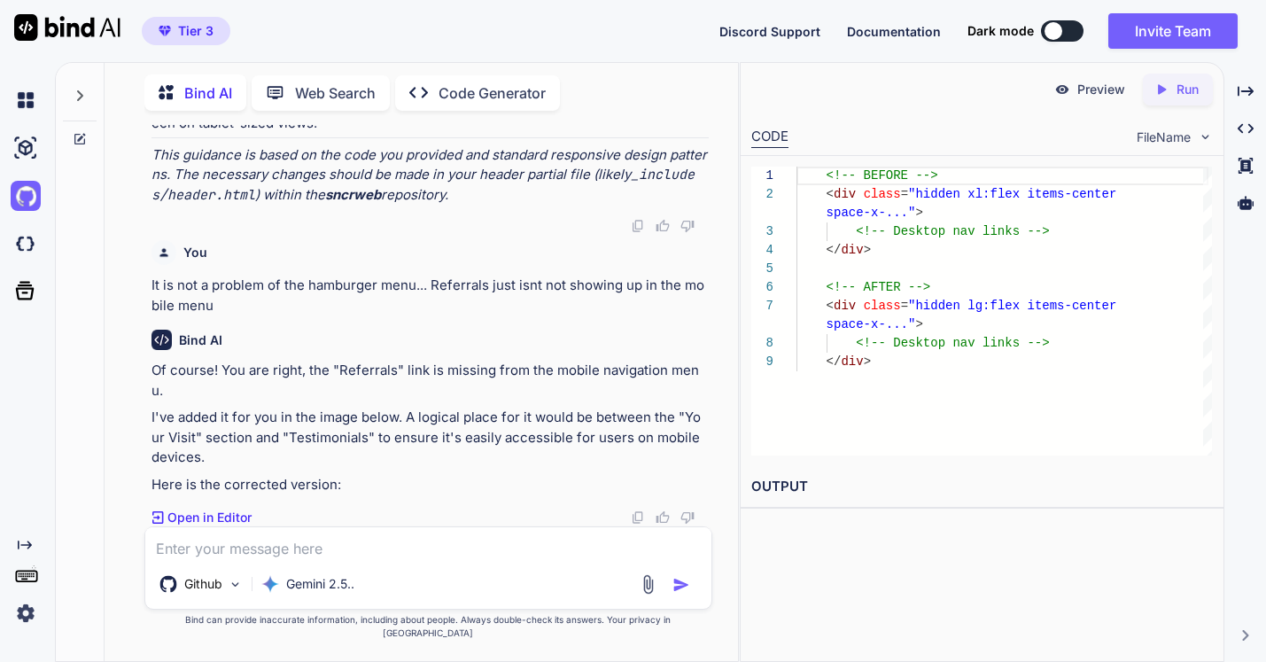
scroll to position [4999, 0]
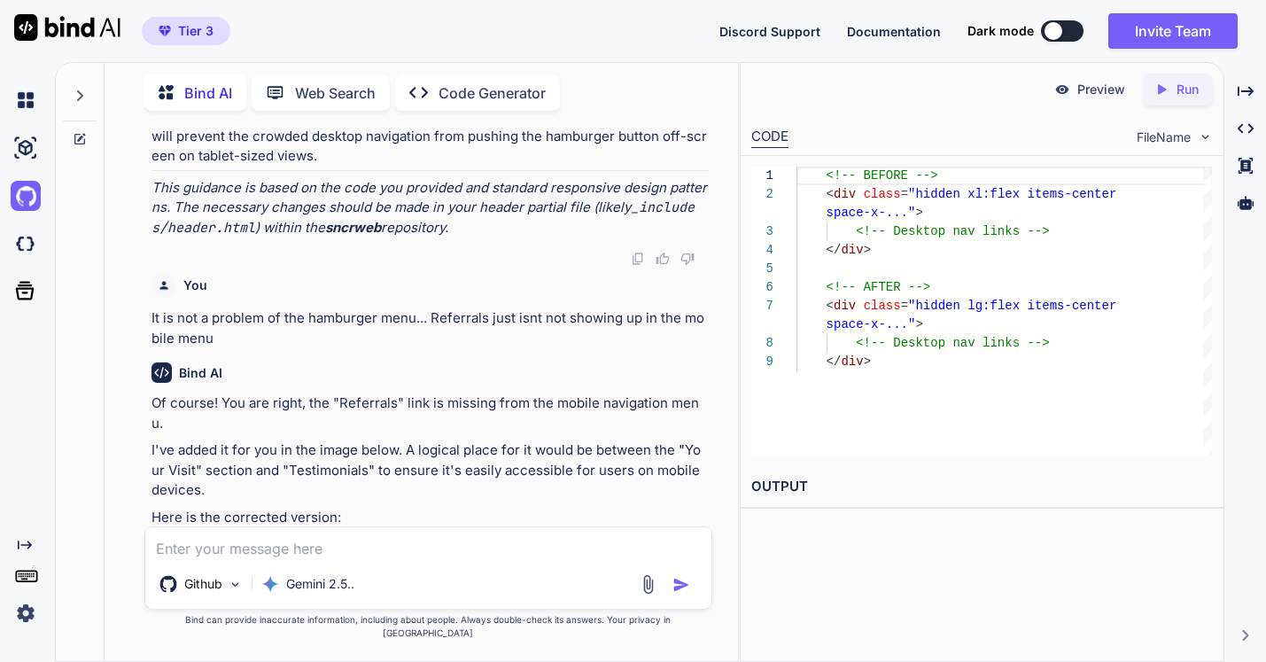
click at [222, 559] on textarea at bounding box center [428, 543] width 566 height 32
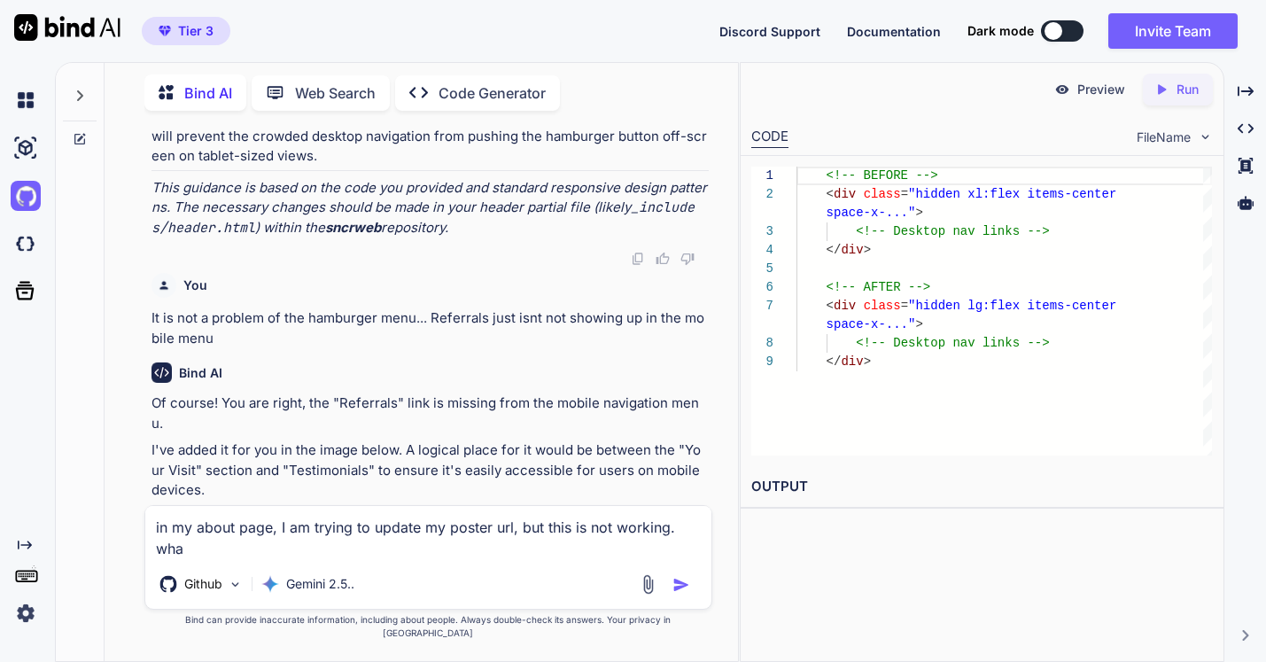
scroll to position [5020, 0]
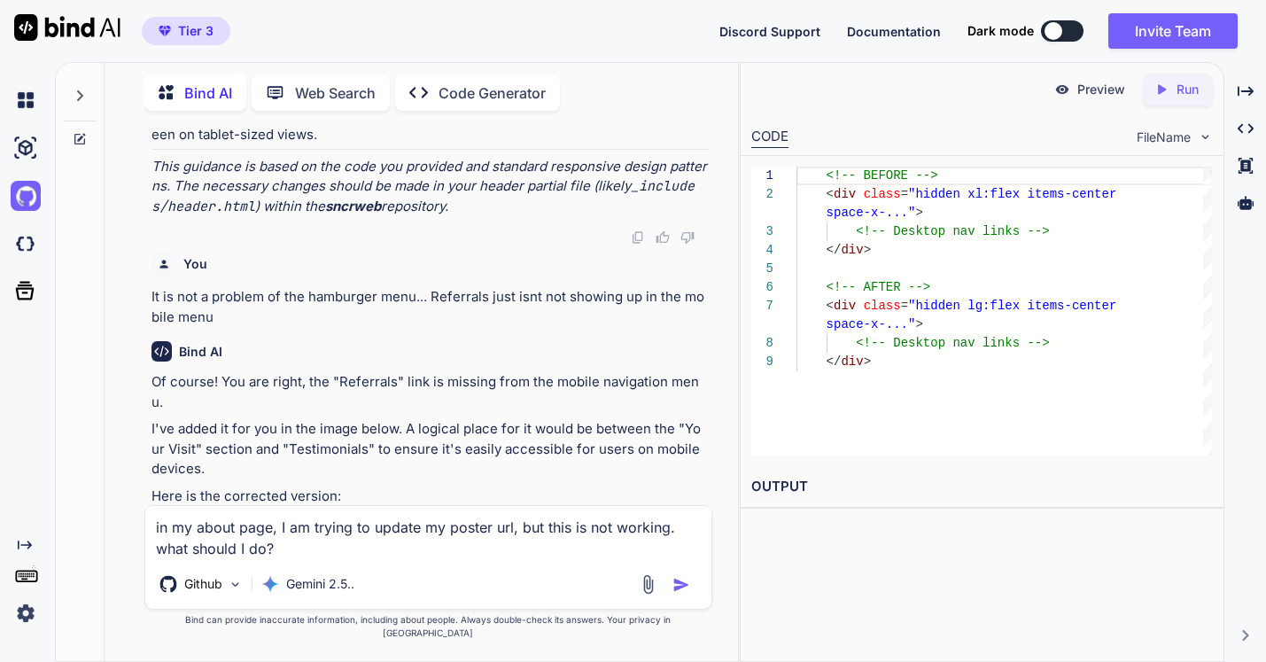
paste textarea "<div class="relative rounded-3xl overflow-hidden shadow-2xl bg-gray-900"> <vide…"
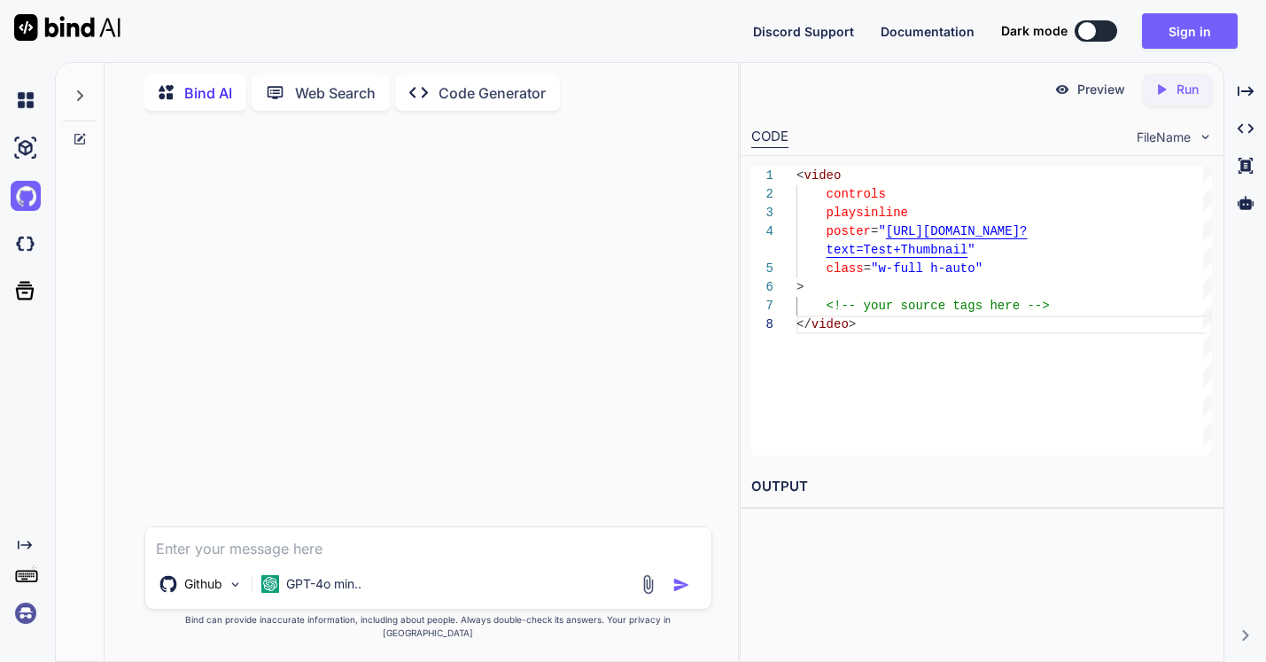
scroll to position [0, 0]
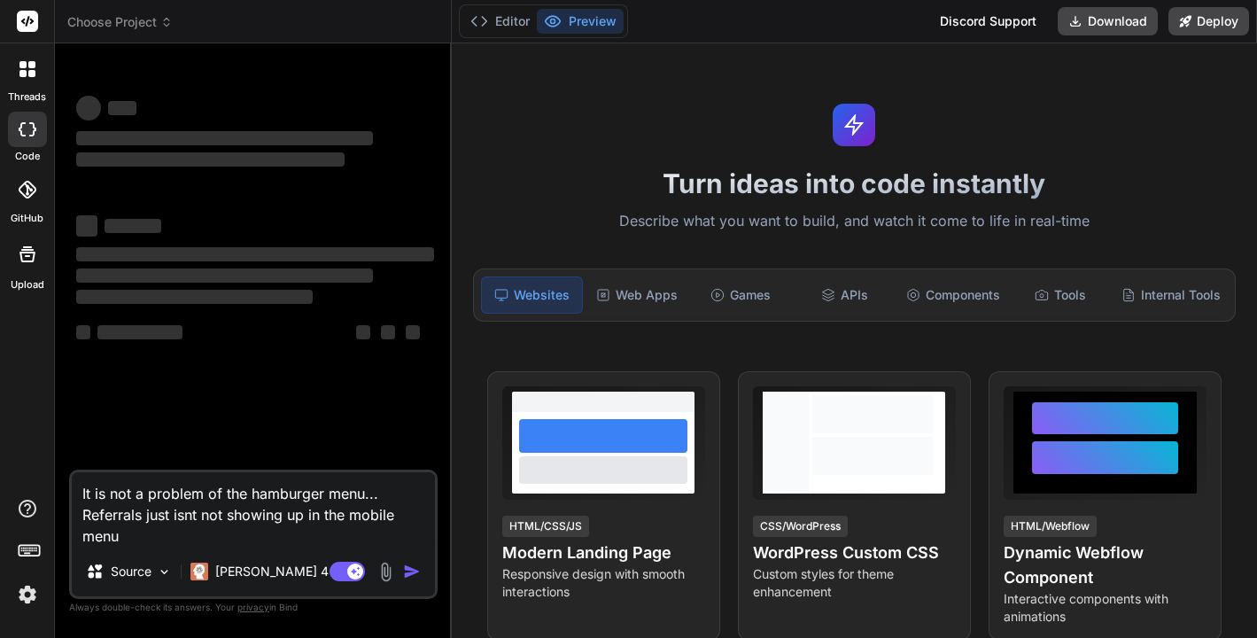
type textarea "x"
